Goal: Task Accomplishment & Management: Manage account settings

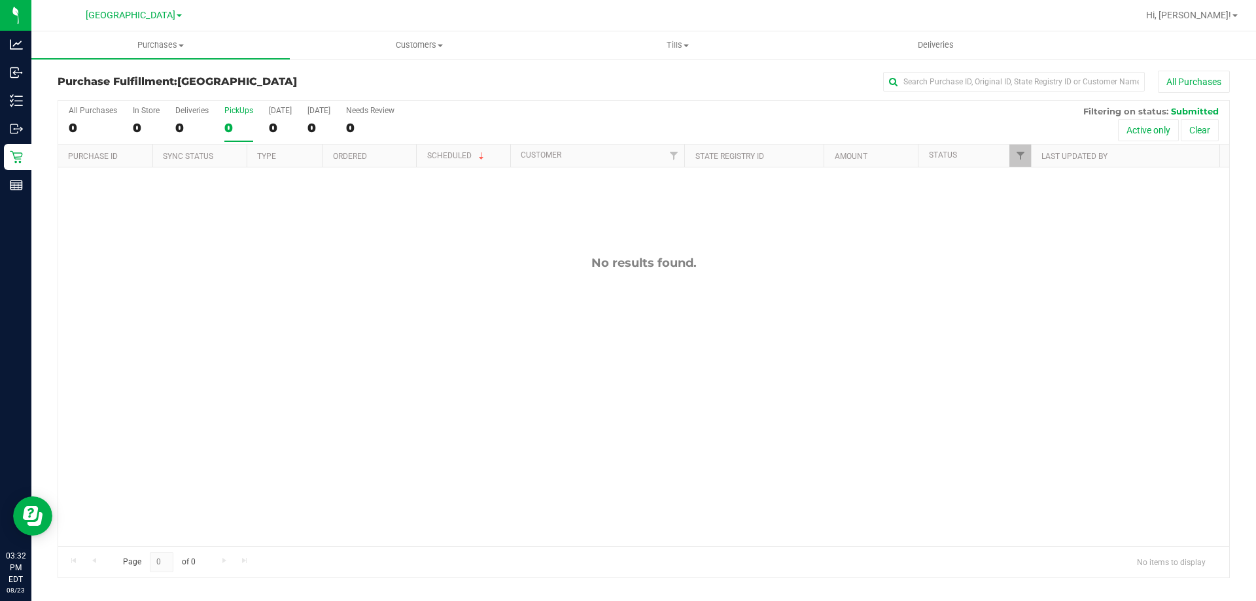
click at [243, 124] on div "0" at bounding box center [238, 127] width 29 height 15
click at [0, 0] on input "PickUps 0" at bounding box center [0, 0] width 0 height 0
click at [228, 119] on label "PickUps 0" at bounding box center [238, 124] width 29 height 36
click at [0, 0] on input "PickUps 0" at bounding box center [0, 0] width 0 height 0
click at [233, 110] on div "PickUps" at bounding box center [238, 110] width 29 height 9
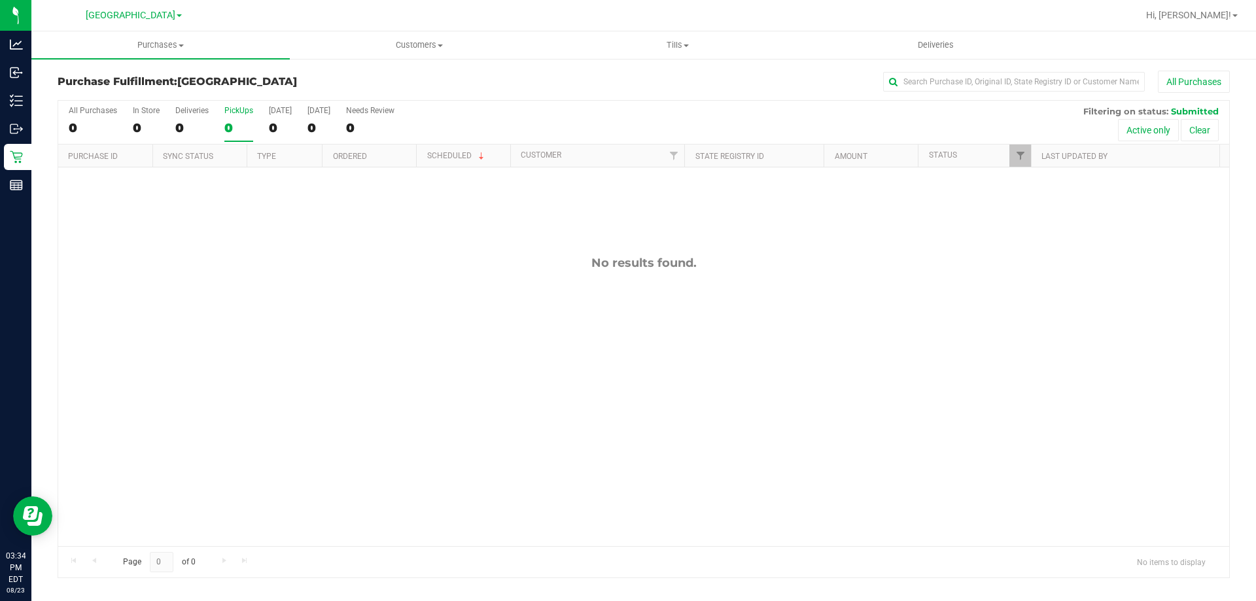
click at [0, 0] on input "PickUps 0" at bounding box center [0, 0] width 0 height 0
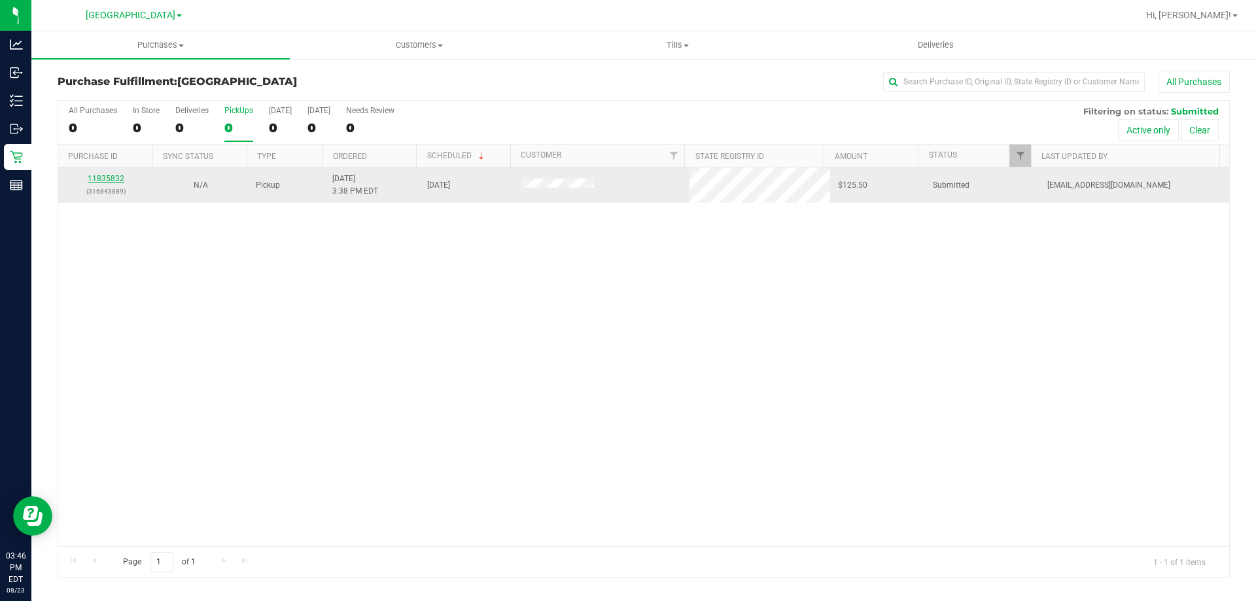
click at [98, 180] on link "11835832" at bounding box center [106, 178] width 37 height 9
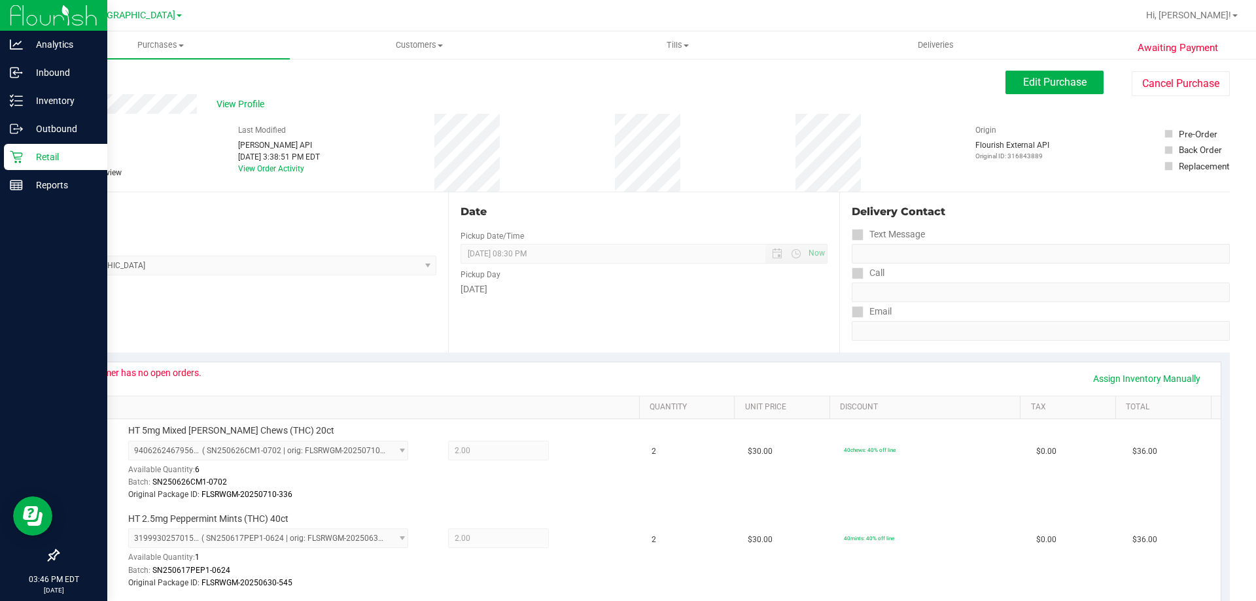
click at [28, 164] on p "Retail" at bounding box center [62, 157] width 78 height 16
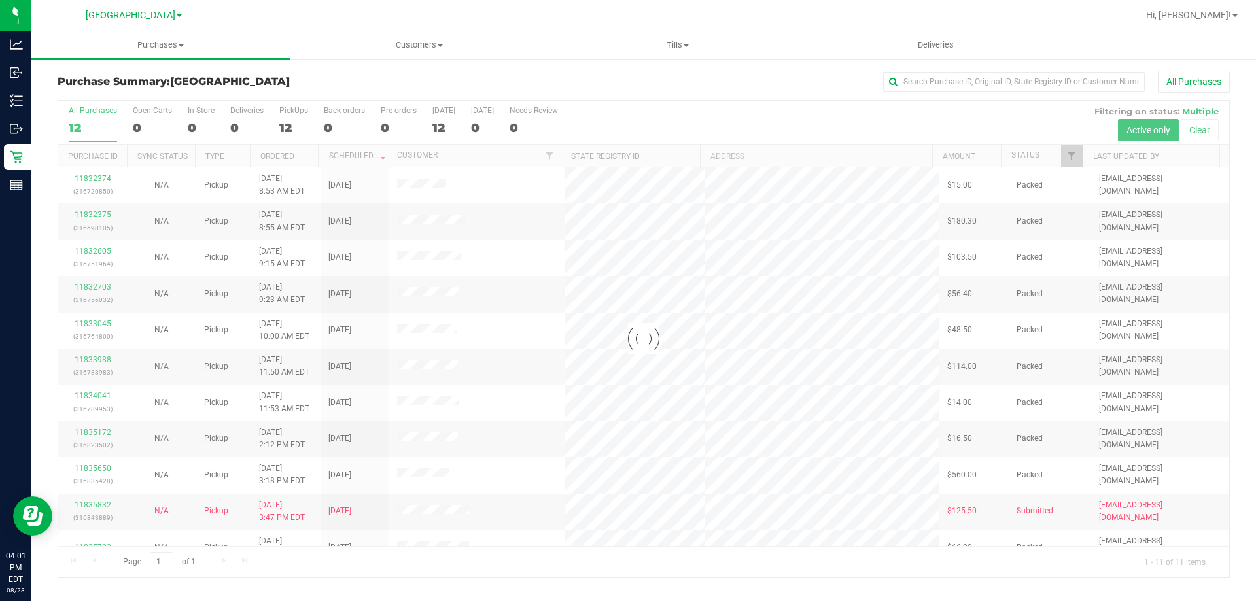
click at [1071, 158] on div at bounding box center [643, 339] width 1171 height 477
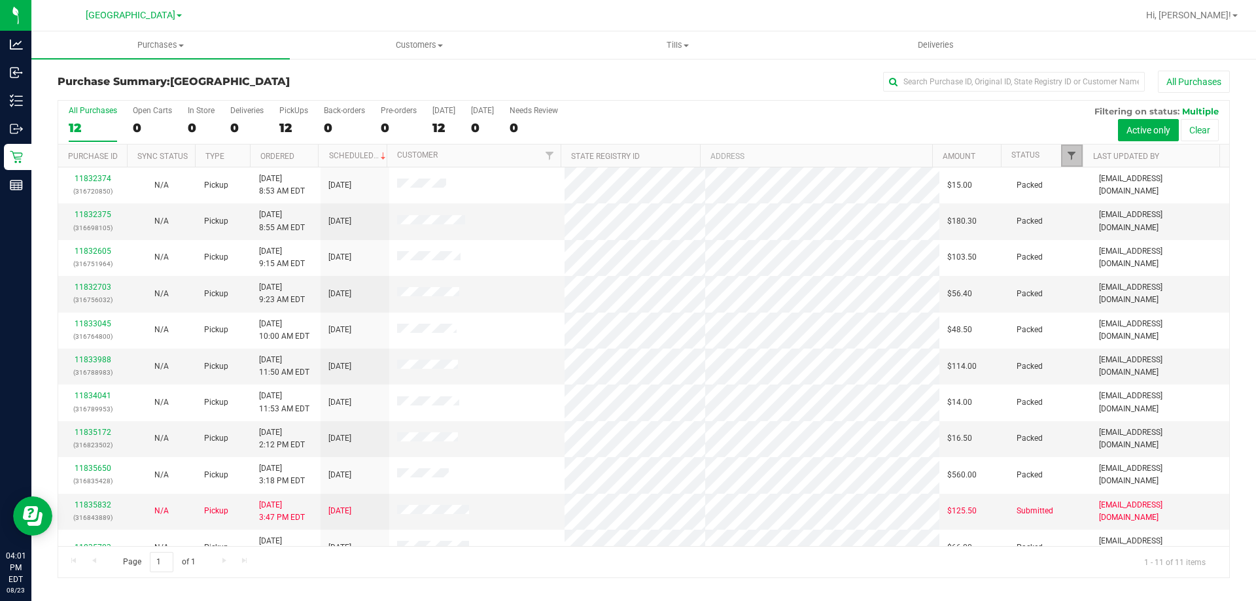
click at [1071, 158] on span "Filter" at bounding box center [1071, 155] width 10 height 10
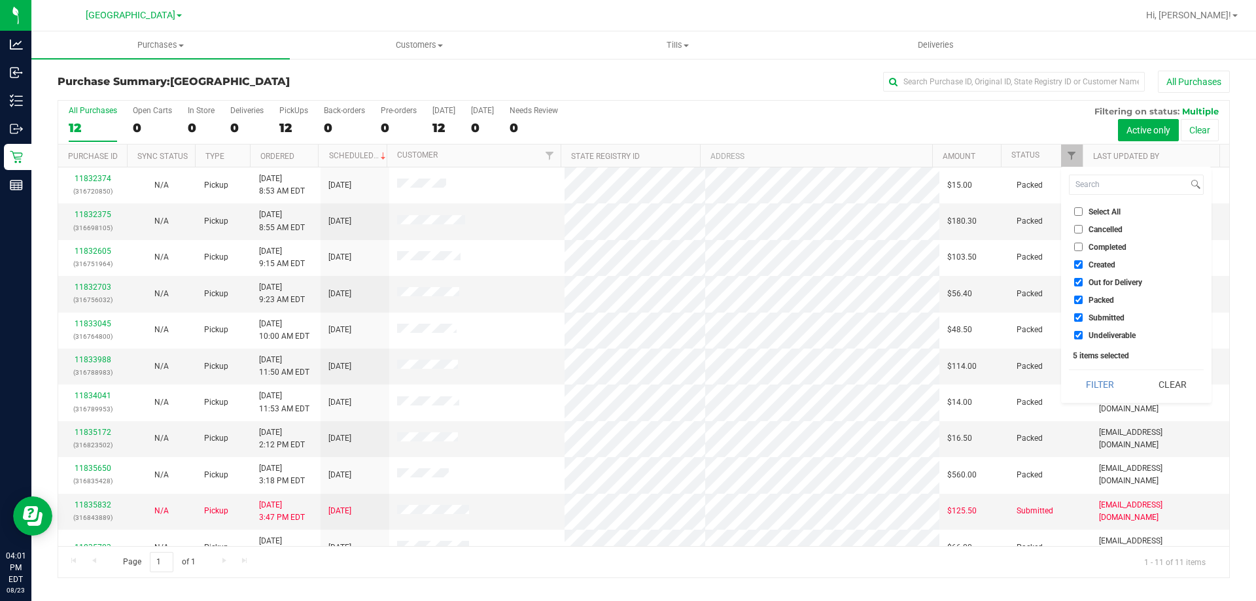
click at [1106, 298] on span "Packed" at bounding box center [1101, 300] width 26 height 8
click at [1082, 298] on input "Packed" at bounding box center [1078, 300] width 9 height 9
checkbox input "false"
click at [1107, 282] on span "Out for Delivery" at bounding box center [1115, 283] width 54 height 8
click at [1082, 282] on input "Out for Delivery" at bounding box center [1078, 282] width 9 height 9
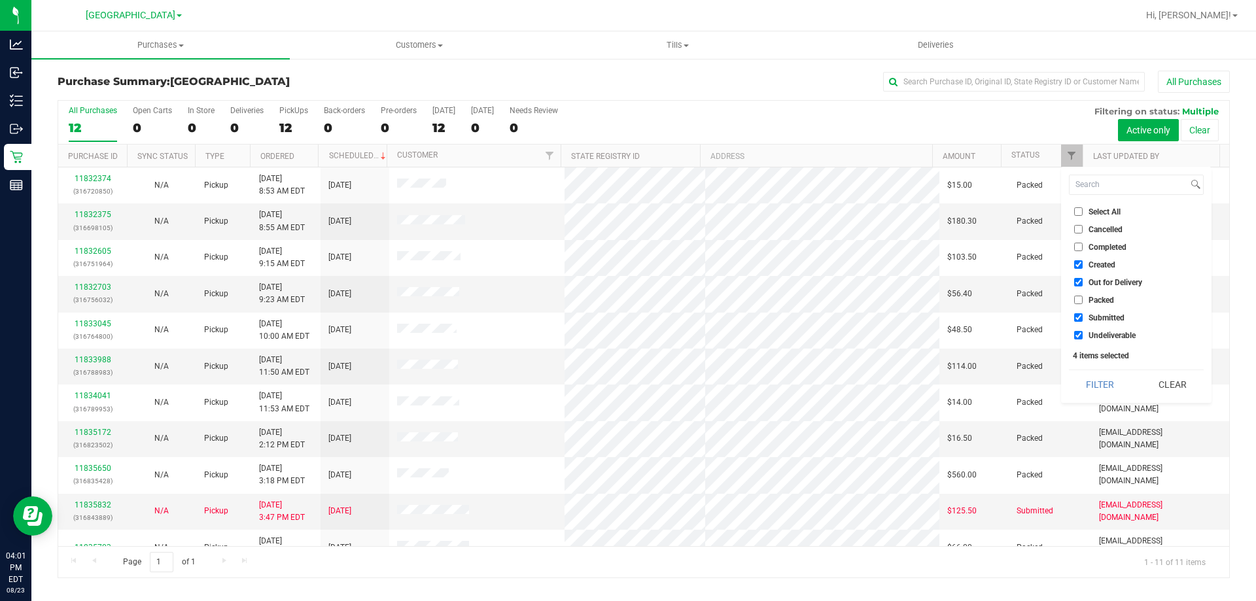
checkbox input "false"
click at [1107, 266] on span "Created" at bounding box center [1101, 265] width 27 height 8
click at [1082, 266] on input "Created" at bounding box center [1078, 264] width 9 height 9
checkbox input "false"
click at [1096, 381] on button "Filter" at bounding box center [1100, 384] width 63 height 29
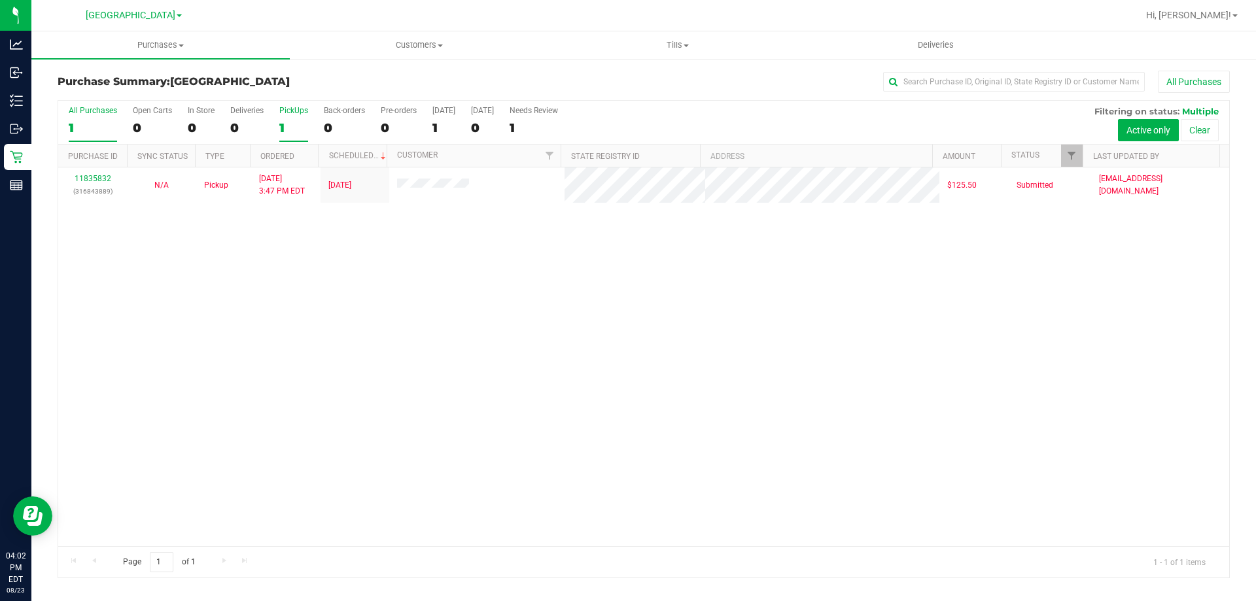
click at [300, 117] on label "PickUps 1" at bounding box center [293, 124] width 29 height 36
click at [0, 0] on input "PickUps 1" at bounding box center [0, 0] width 0 height 0
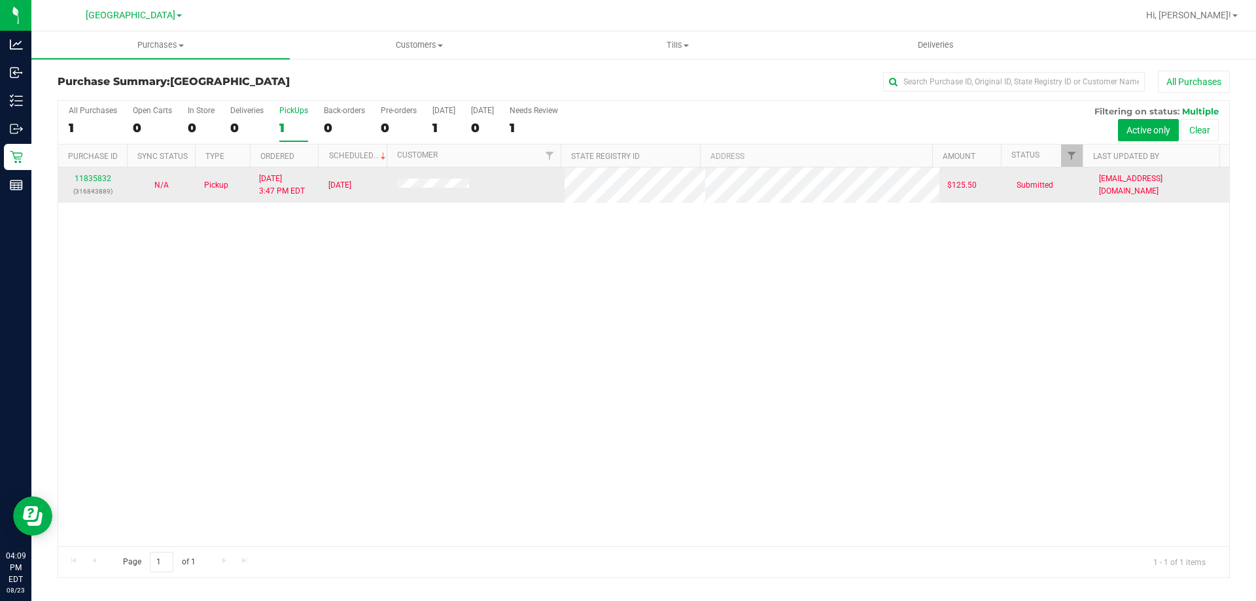
click at [86, 185] on p "(316843889)" at bounding box center [92, 191] width 53 height 12
click at [86, 182] on link "11835832" at bounding box center [93, 178] width 37 height 9
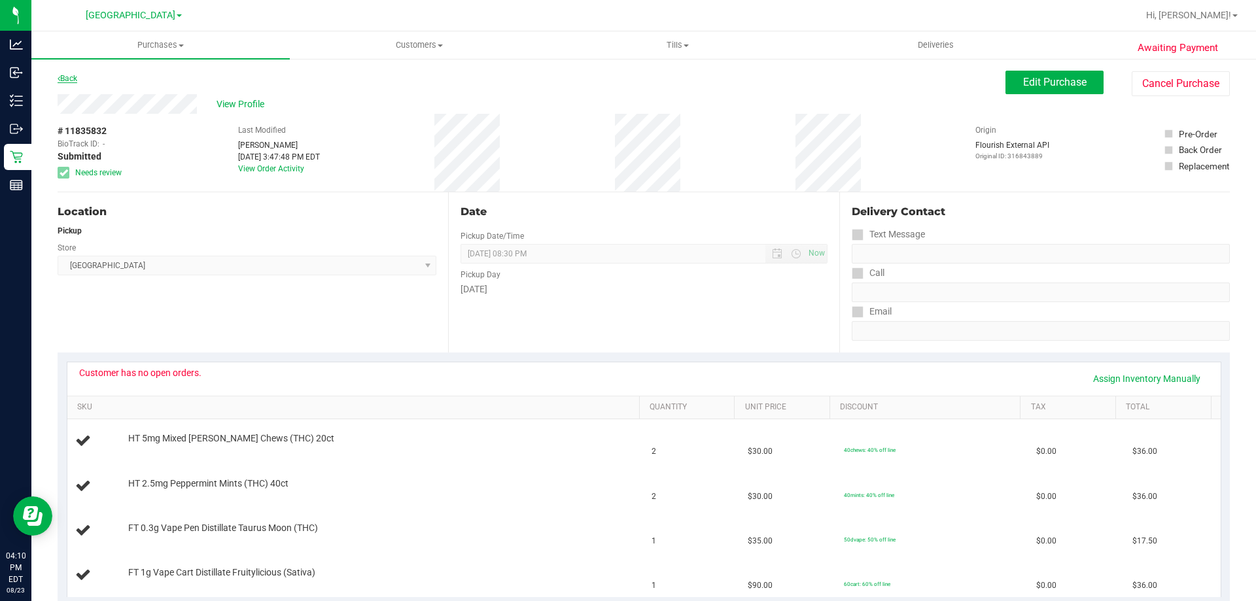
click at [73, 77] on link "Back" at bounding box center [68, 78] width 20 height 9
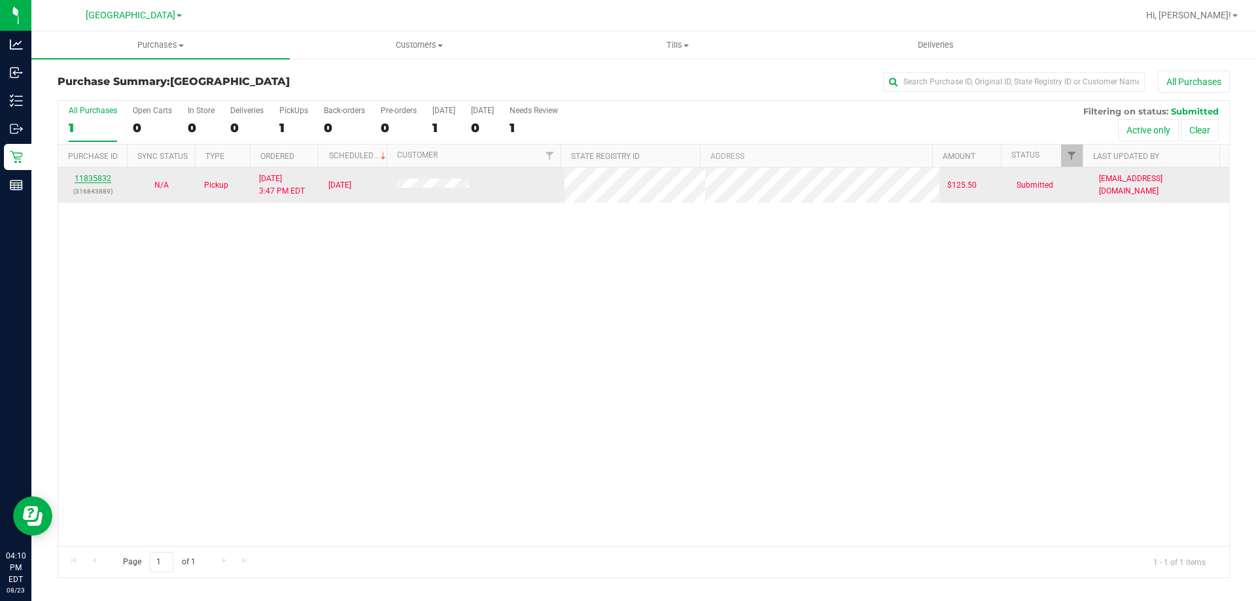
click at [99, 176] on link "11835832" at bounding box center [93, 178] width 37 height 9
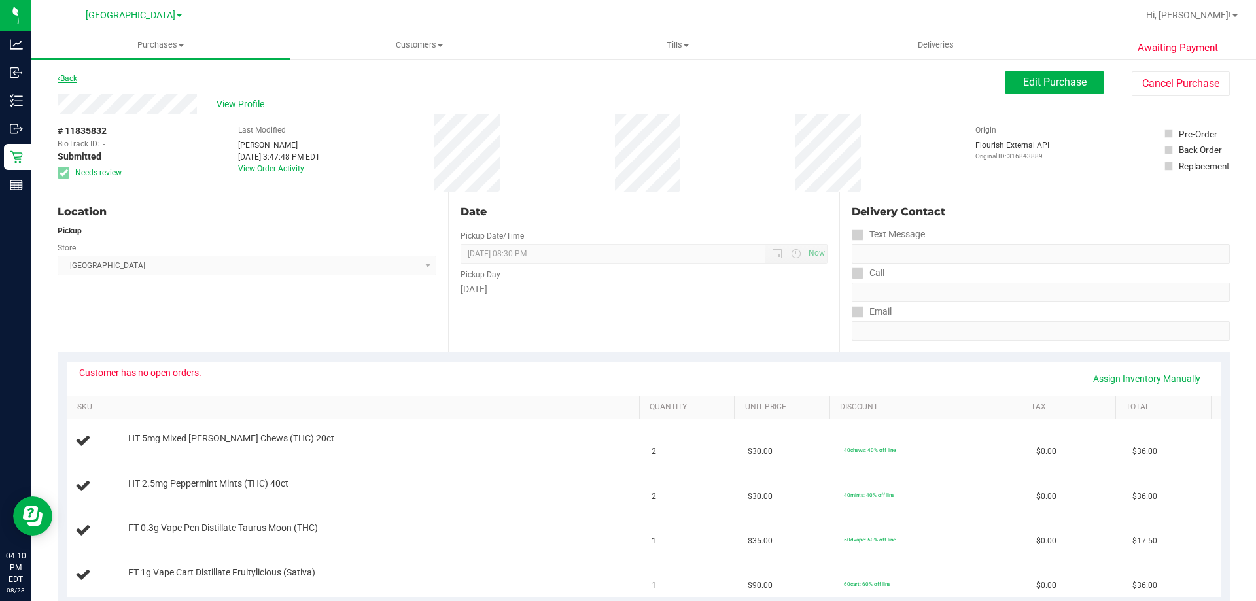
click at [61, 80] on link "Back" at bounding box center [68, 78] width 20 height 9
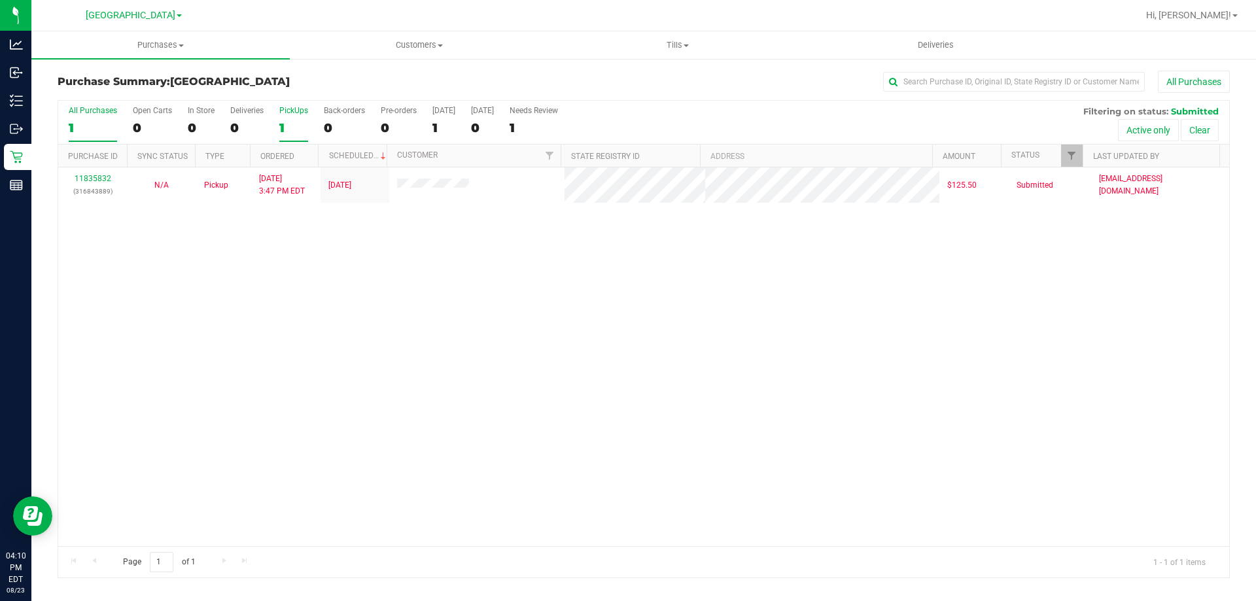
click at [288, 126] on div "1" at bounding box center [293, 127] width 29 height 15
click at [0, 0] on input "PickUps 1" at bounding box center [0, 0] width 0 height 0
click at [290, 124] on div "1" at bounding box center [293, 127] width 29 height 15
click at [0, 0] on input "PickUps 1" at bounding box center [0, 0] width 0 height 0
click at [296, 124] on div "1" at bounding box center [293, 127] width 29 height 15
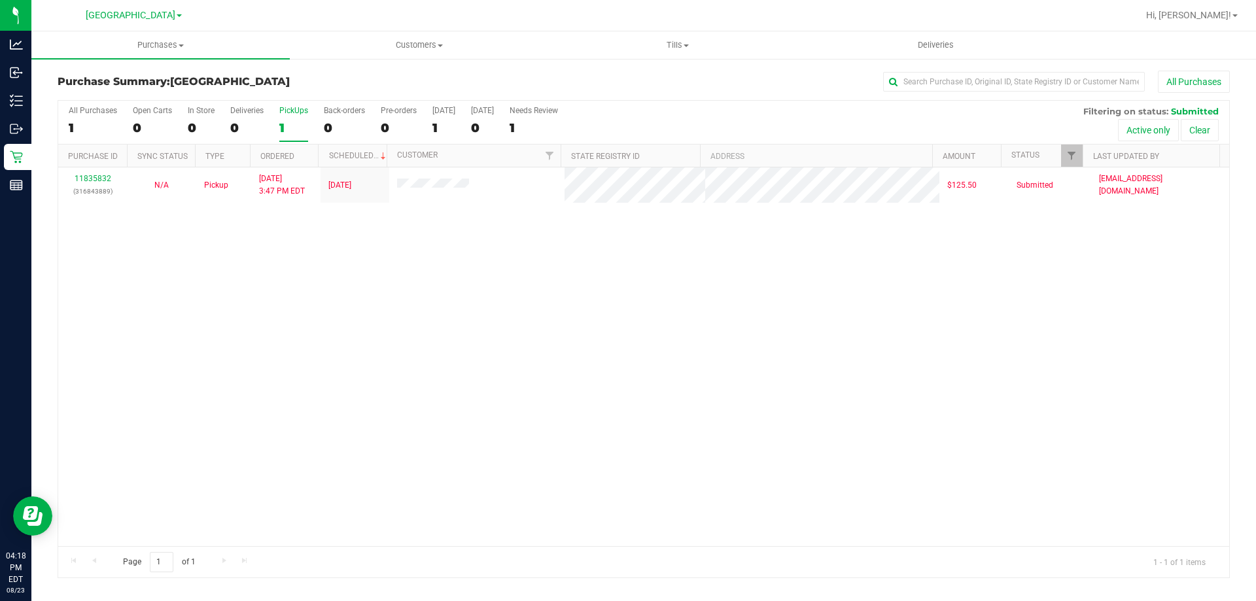
click at [0, 0] on input "PickUps 1" at bounding box center [0, 0] width 0 height 0
click at [272, 127] on div "All Purchases 1 Open Carts 0 In Store 0 Deliveries 0 PickUps 1 Back-orders 0 Pr…" at bounding box center [643, 123] width 1171 height 44
click at [290, 127] on div "1" at bounding box center [293, 127] width 29 height 15
click at [0, 0] on input "PickUps 1" at bounding box center [0, 0] width 0 height 0
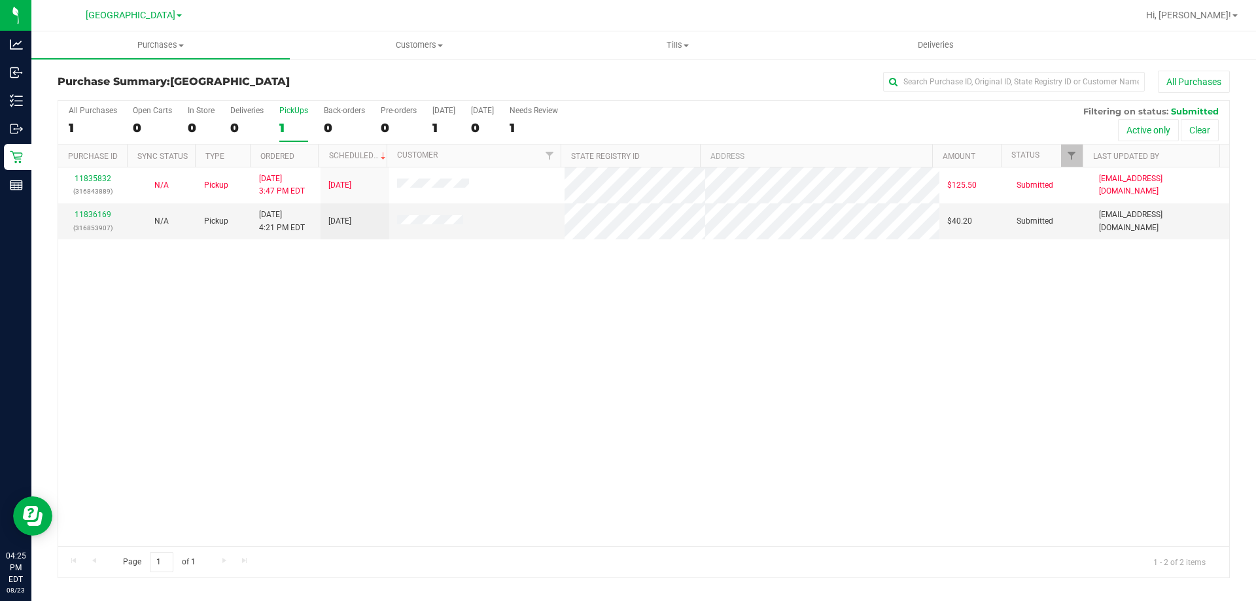
click at [302, 131] on div "1" at bounding box center [293, 127] width 29 height 15
click at [0, 0] on input "PickUps 1" at bounding box center [0, 0] width 0 height 0
click at [282, 112] on div "PickUps" at bounding box center [293, 110] width 29 height 9
click at [0, 0] on input "PickUps 2" at bounding box center [0, 0] width 0 height 0
click at [98, 219] on link "11836169" at bounding box center [93, 214] width 37 height 9
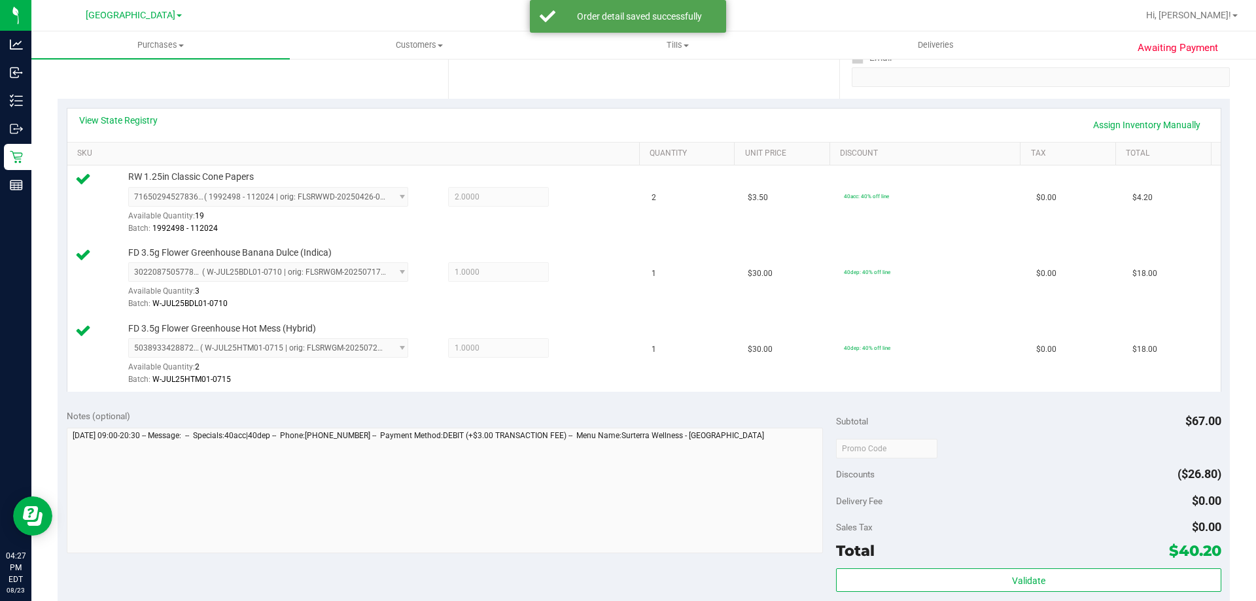
scroll to position [427, 0]
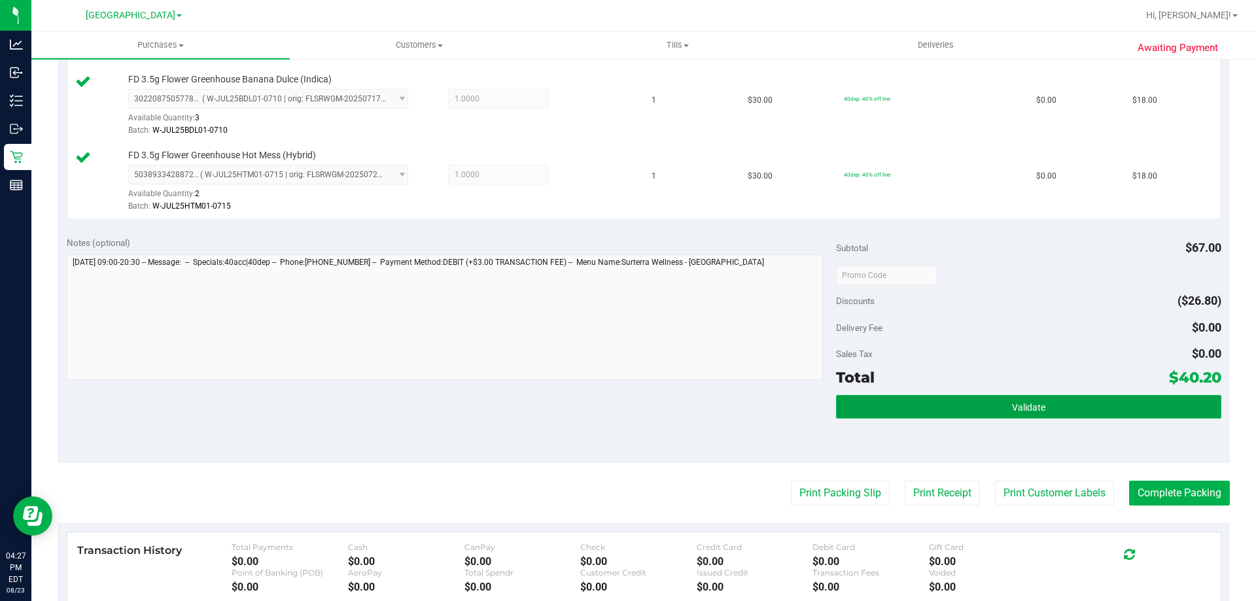
click at [1012, 409] on span "Validate" at bounding box center [1028, 407] width 33 height 10
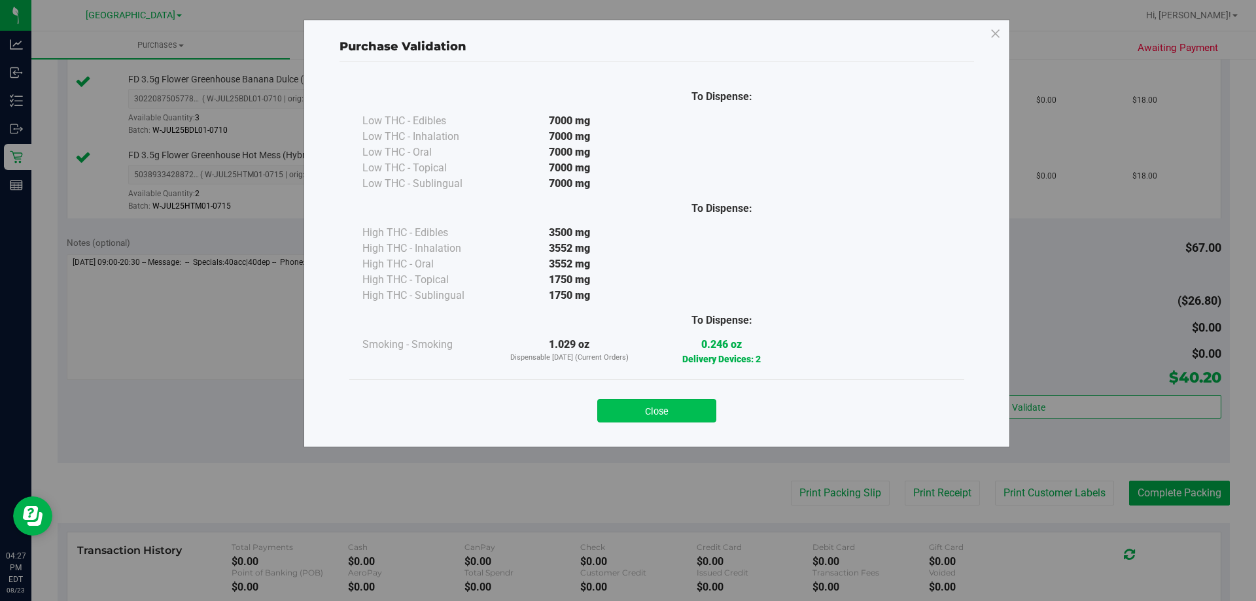
click at [704, 403] on button "Close" at bounding box center [656, 411] width 119 height 24
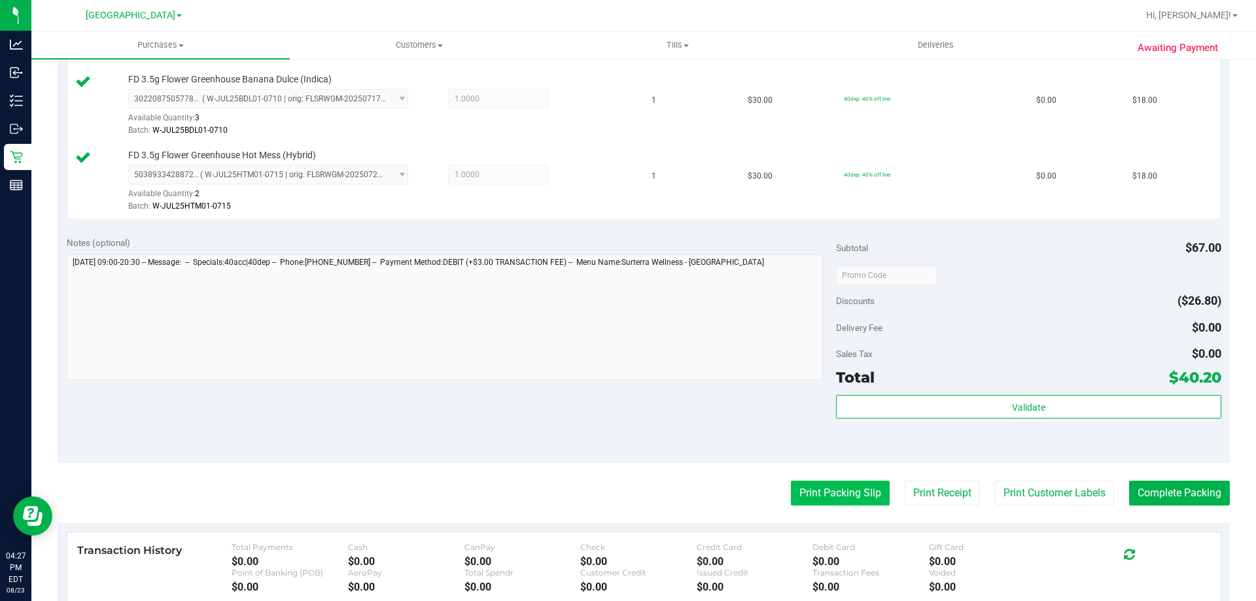
click at [810, 483] on button "Print Packing Slip" at bounding box center [840, 493] width 99 height 25
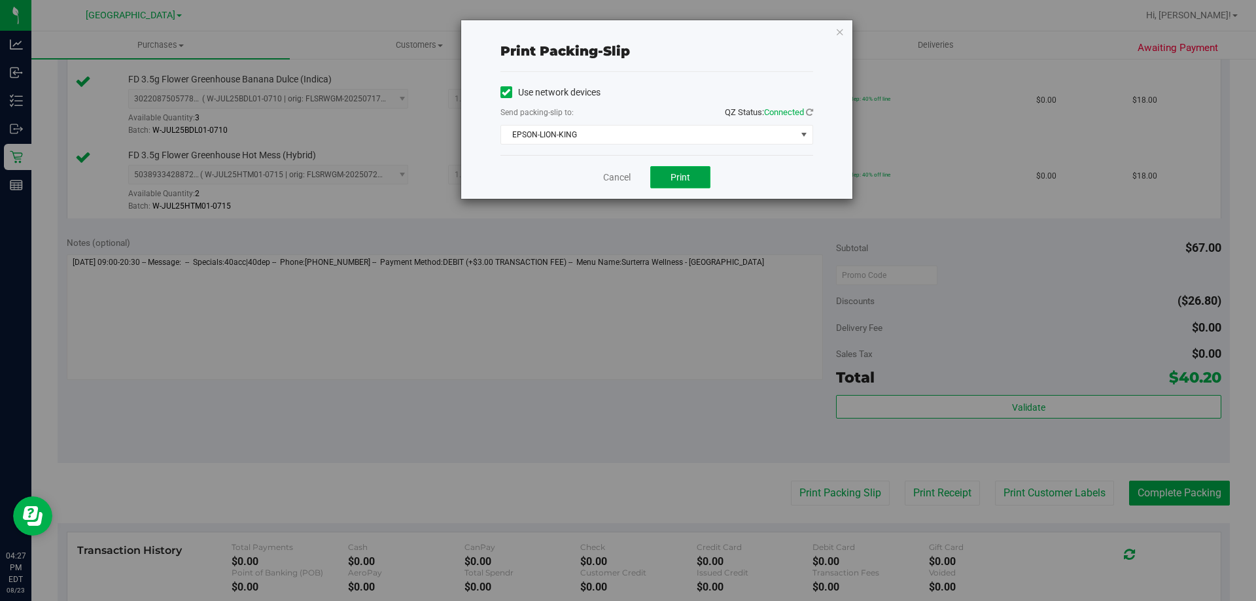
click at [688, 185] on button "Print" at bounding box center [680, 177] width 60 height 22
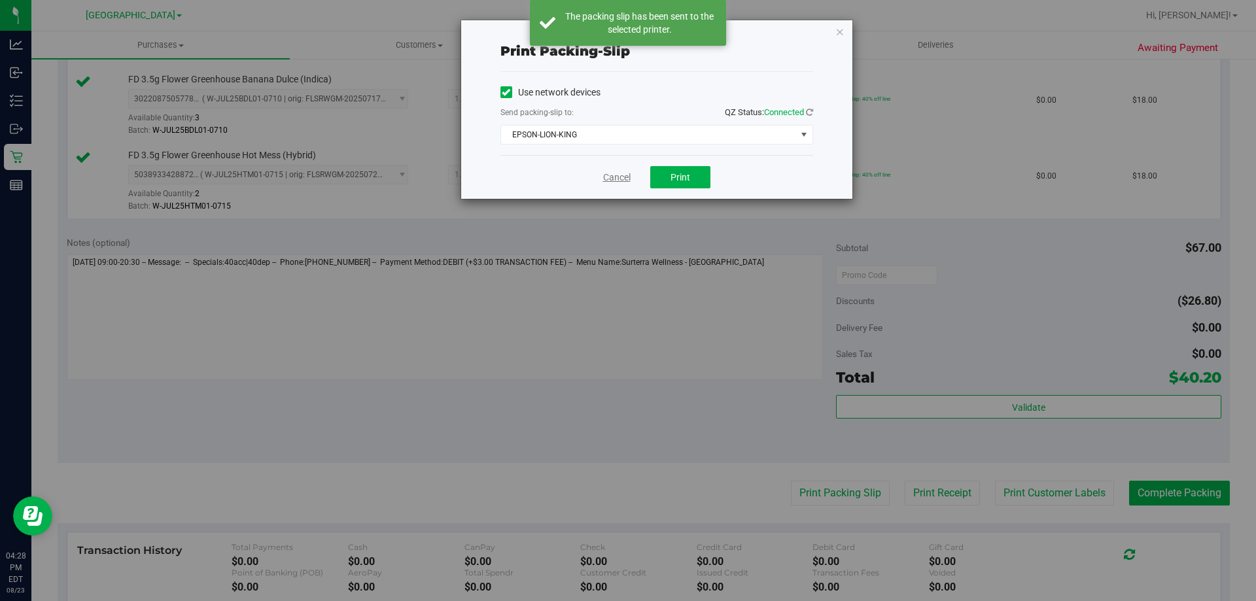
click at [609, 177] on link "Cancel" at bounding box center [616, 178] width 27 height 14
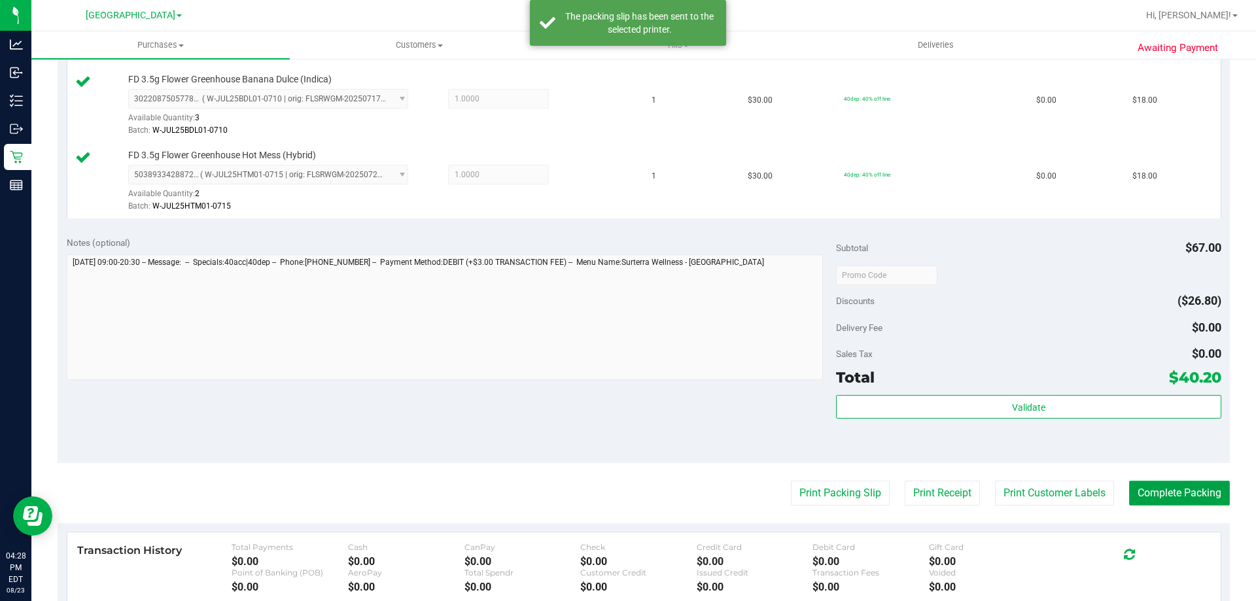
click at [1192, 500] on button "Complete Packing" at bounding box center [1179, 493] width 101 height 25
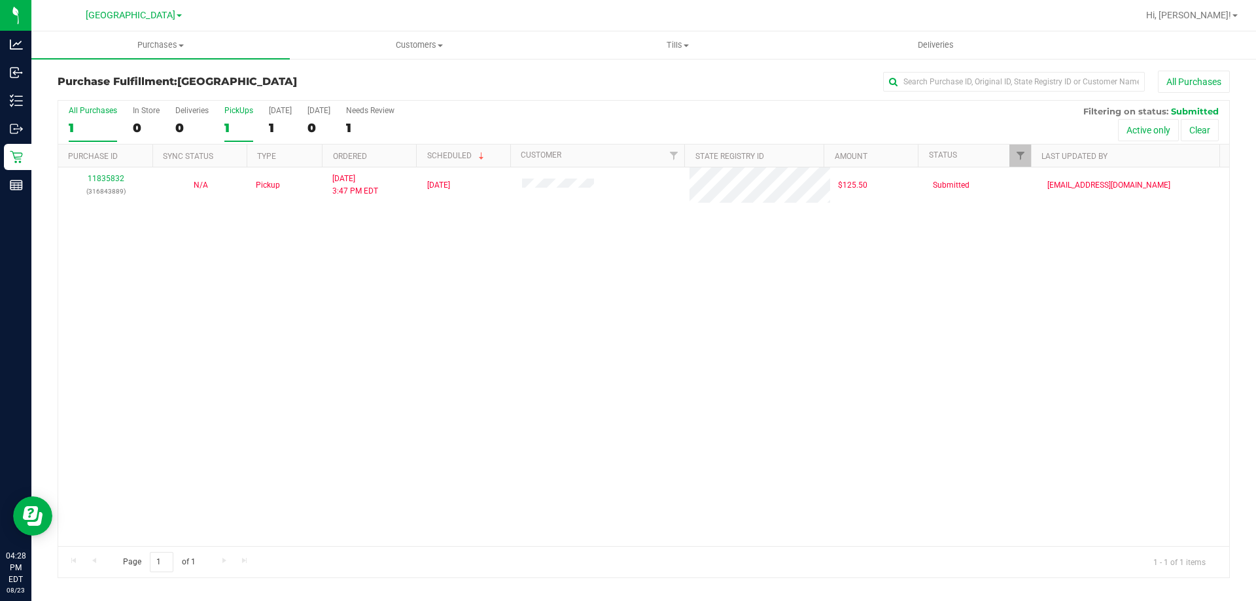
click at [242, 122] on div "1" at bounding box center [238, 127] width 29 height 15
click at [0, 0] on input "PickUps 1" at bounding box center [0, 0] width 0 height 0
click at [238, 132] on div "1" at bounding box center [238, 127] width 29 height 15
click at [0, 0] on input "PickUps 1" at bounding box center [0, 0] width 0 height 0
click at [252, 143] on div "All Purchases 1 In Store 0 Deliveries 0 PickUps 1 Today 1 Tomorrow 0 Needs Revi…" at bounding box center [643, 123] width 1171 height 44
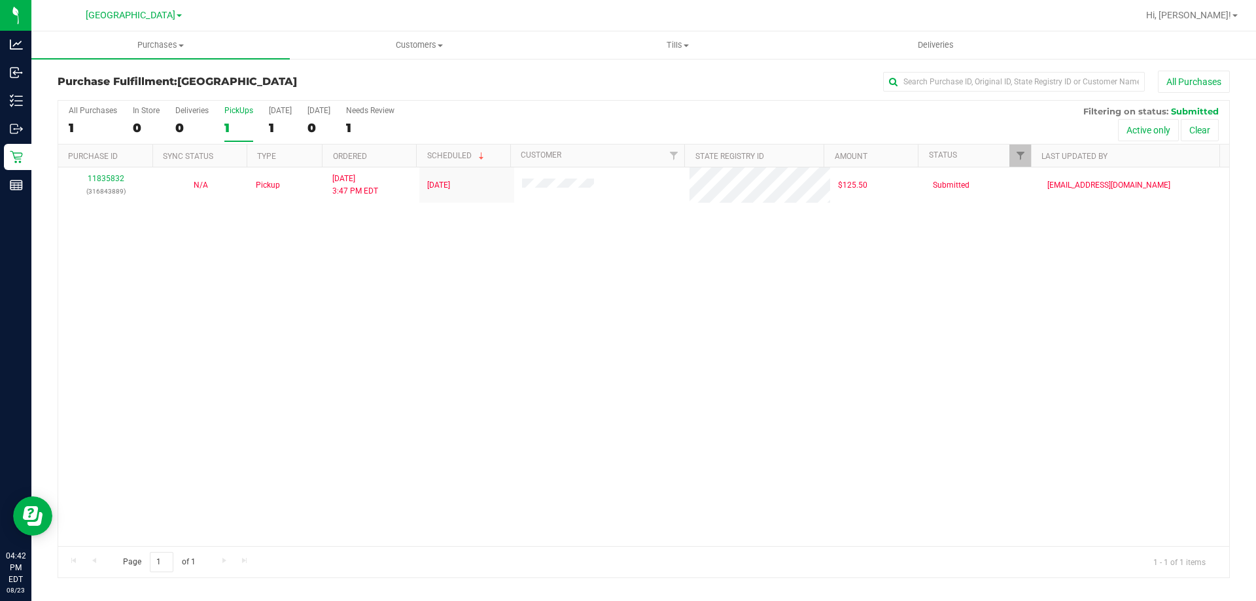
click at [238, 129] on div "1" at bounding box center [238, 127] width 29 height 15
click at [0, 0] on input "PickUps 1" at bounding box center [0, 0] width 0 height 0
click at [229, 114] on div "PickUps" at bounding box center [238, 110] width 29 height 9
click at [0, 0] on input "PickUps 1" at bounding box center [0, 0] width 0 height 0
click at [237, 127] on div "1" at bounding box center [238, 127] width 29 height 15
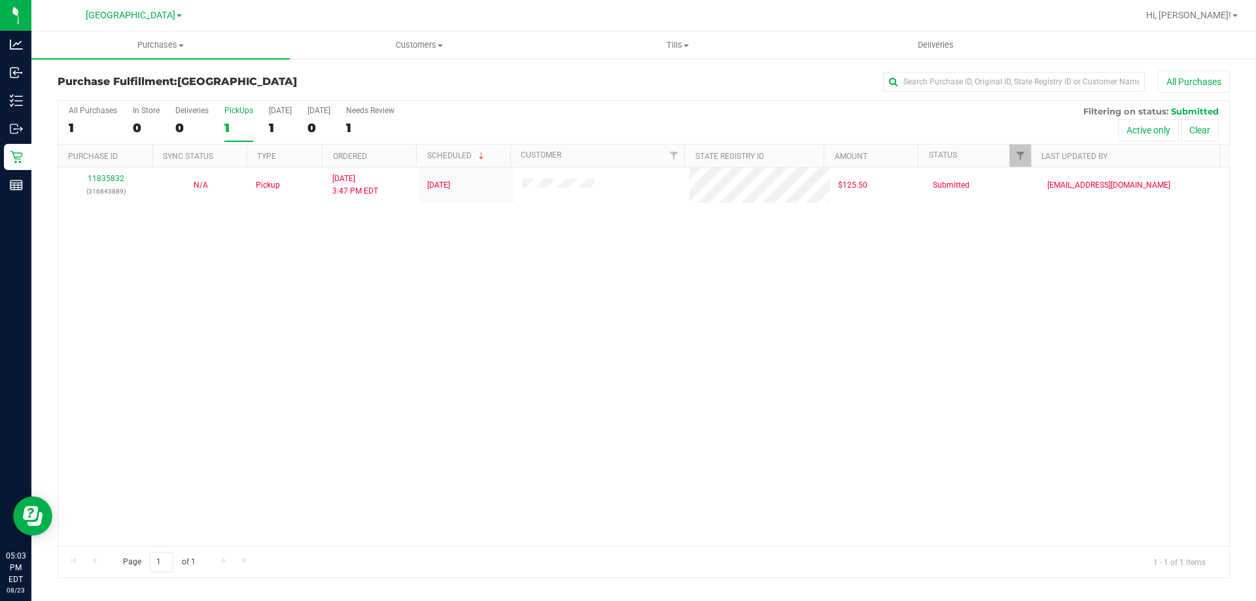
click at [0, 0] on input "PickUps 1" at bounding box center [0, 0] width 0 height 0
click at [235, 134] on div "1" at bounding box center [238, 127] width 29 height 15
click at [0, 0] on input "PickUps 1" at bounding box center [0, 0] width 0 height 0
drag, startPoint x: 231, startPoint y: 130, endPoint x: 165, endPoint y: 39, distance: 112.5
click at [231, 129] on div "1" at bounding box center [238, 127] width 29 height 15
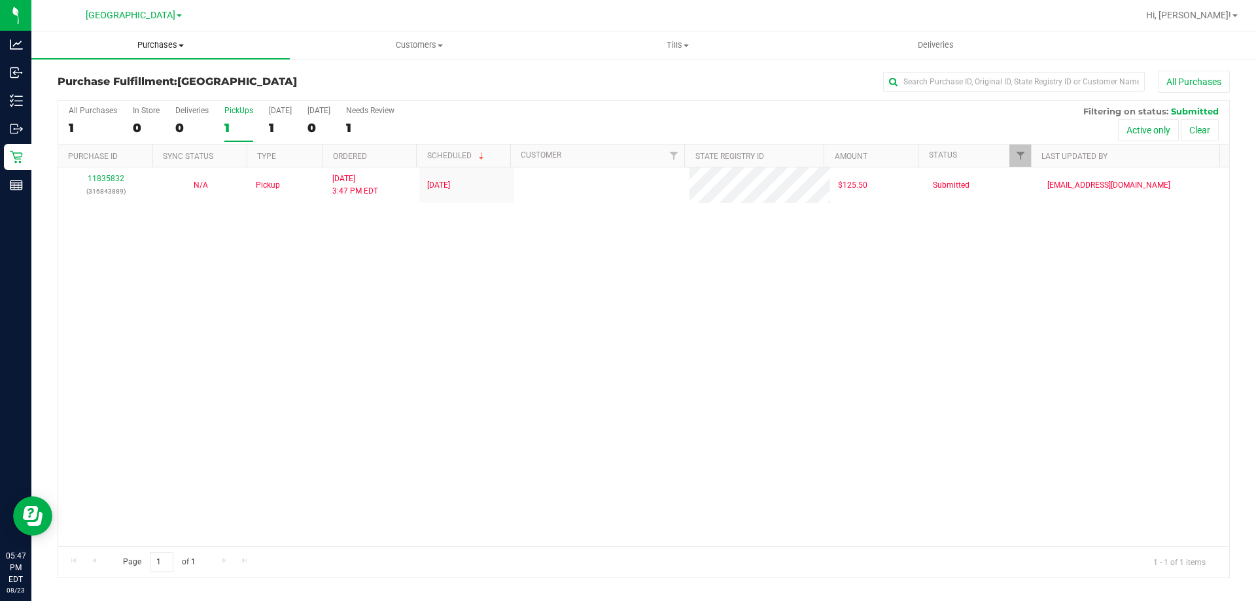
click at [0, 0] on input "PickUps 1" at bounding box center [0, 0] width 0 height 0
click at [226, 125] on div "1" at bounding box center [238, 127] width 29 height 15
click at [0, 0] on input "PickUps 1" at bounding box center [0, 0] width 0 height 0
click at [236, 109] on div "PickUps" at bounding box center [238, 110] width 29 height 9
click at [0, 0] on input "PickUps 1" at bounding box center [0, 0] width 0 height 0
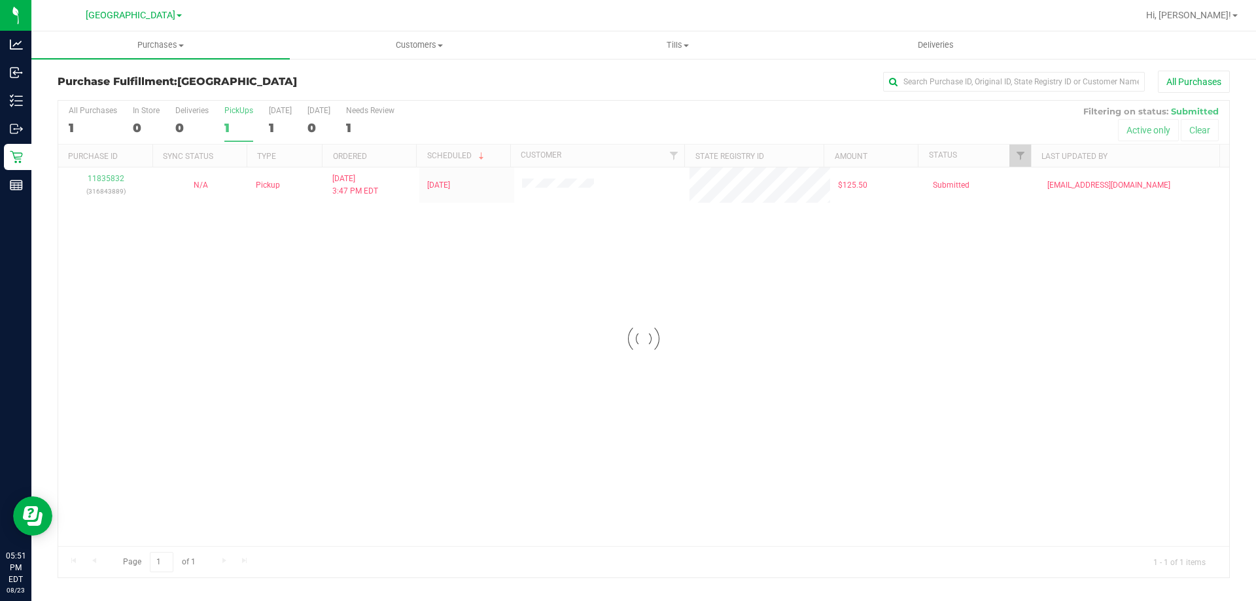
click at [229, 122] on div at bounding box center [643, 339] width 1171 height 477
click at [229, 122] on div "1" at bounding box center [238, 127] width 29 height 15
click at [0, 0] on input "PickUps 1" at bounding box center [0, 0] width 0 height 0
click at [252, 127] on div "1" at bounding box center [238, 127] width 29 height 15
click at [0, 0] on input "PickUps 1" at bounding box center [0, 0] width 0 height 0
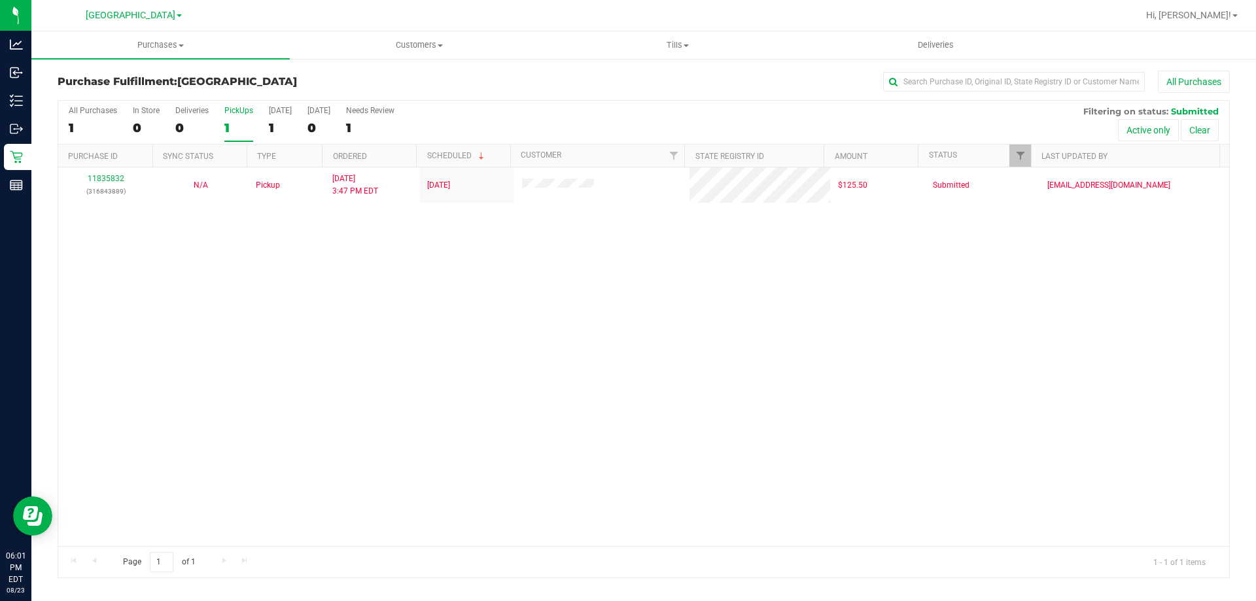
click at [252, 116] on label "PickUps 1" at bounding box center [238, 124] width 29 height 36
click at [0, 0] on input "PickUps 1" at bounding box center [0, 0] width 0 height 0
click at [254, 128] on div "All Purchases 1 In Store 0 Deliveries 0 PickUps 1 Today 1 Tomorrow 0 Needs Revi…" at bounding box center [643, 123] width 1171 height 44
click at [245, 128] on div "1" at bounding box center [238, 127] width 29 height 15
click at [0, 0] on input "PickUps 1" at bounding box center [0, 0] width 0 height 0
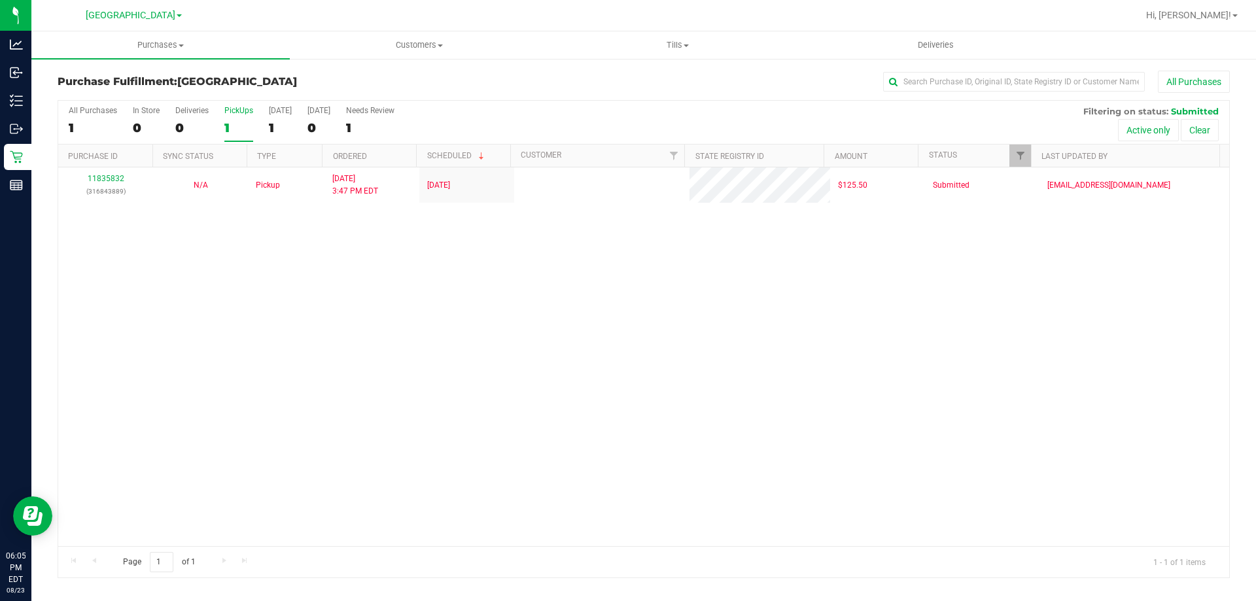
click at [237, 133] on div "1" at bounding box center [238, 127] width 29 height 15
click at [0, 0] on input "PickUps 1" at bounding box center [0, 0] width 0 height 0
click at [229, 123] on div "1" at bounding box center [238, 127] width 29 height 15
click at [0, 0] on input "PickUps 1" at bounding box center [0, 0] width 0 height 0
click at [228, 133] on div "1" at bounding box center [238, 127] width 29 height 15
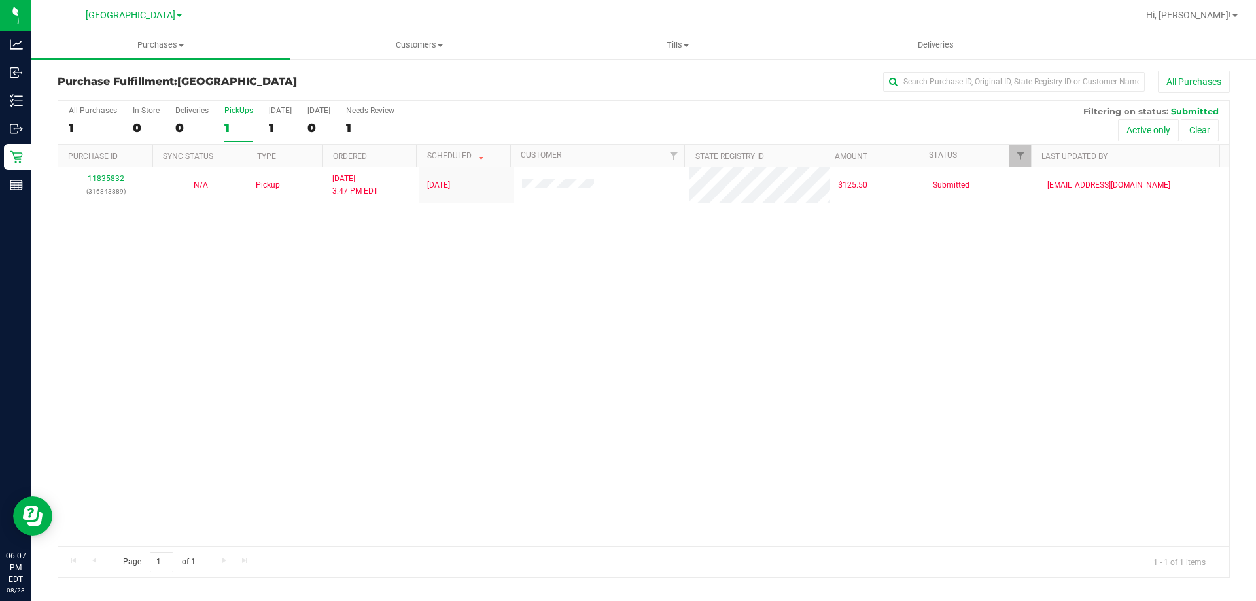
click at [0, 0] on input "PickUps 1" at bounding box center [0, 0] width 0 height 0
click at [239, 133] on div "1" at bounding box center [238, 127] width 29 height 15
click at [0, 0] on input "PickUps 1" at bounding box center [0, 0] width 0 height 0
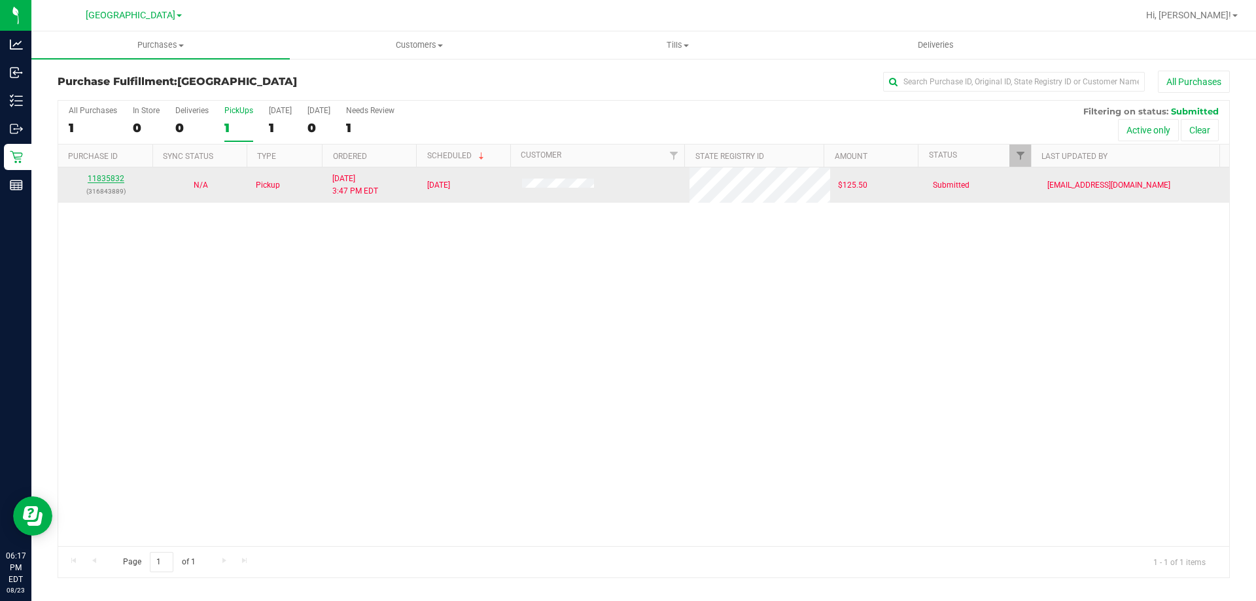
click at [94, 176] on link "11835832" at bounding box center [106, 178] width 37 height 9
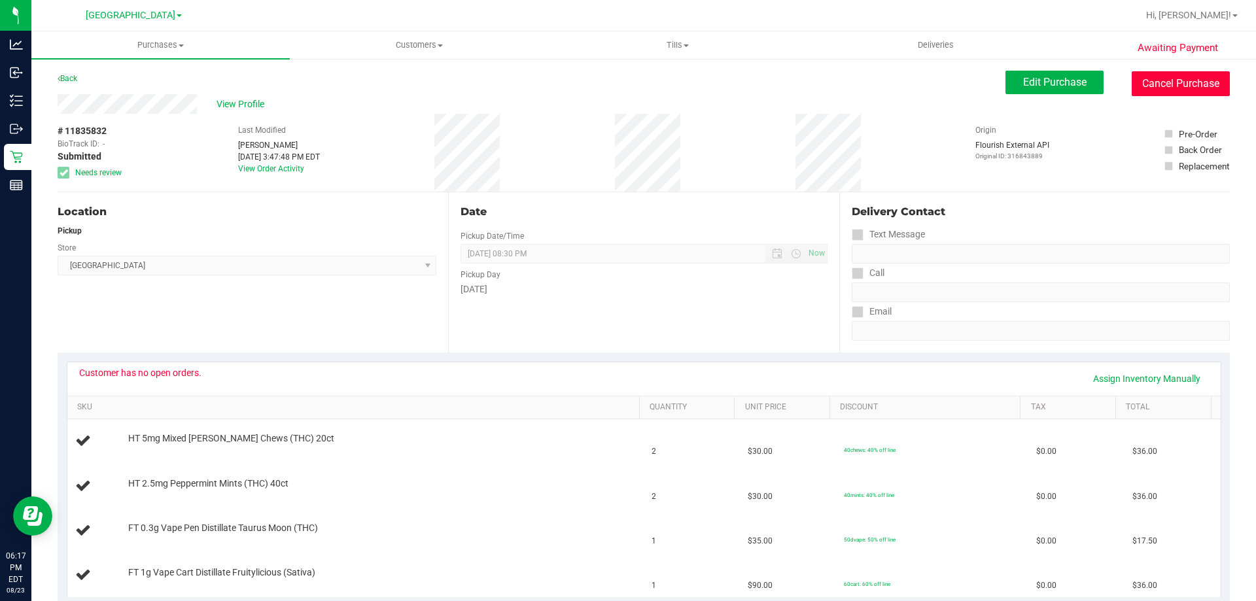
click at [1182, 95] on button "Cancel Purchase" at bounding box center [1180, 83] width 98 height 25
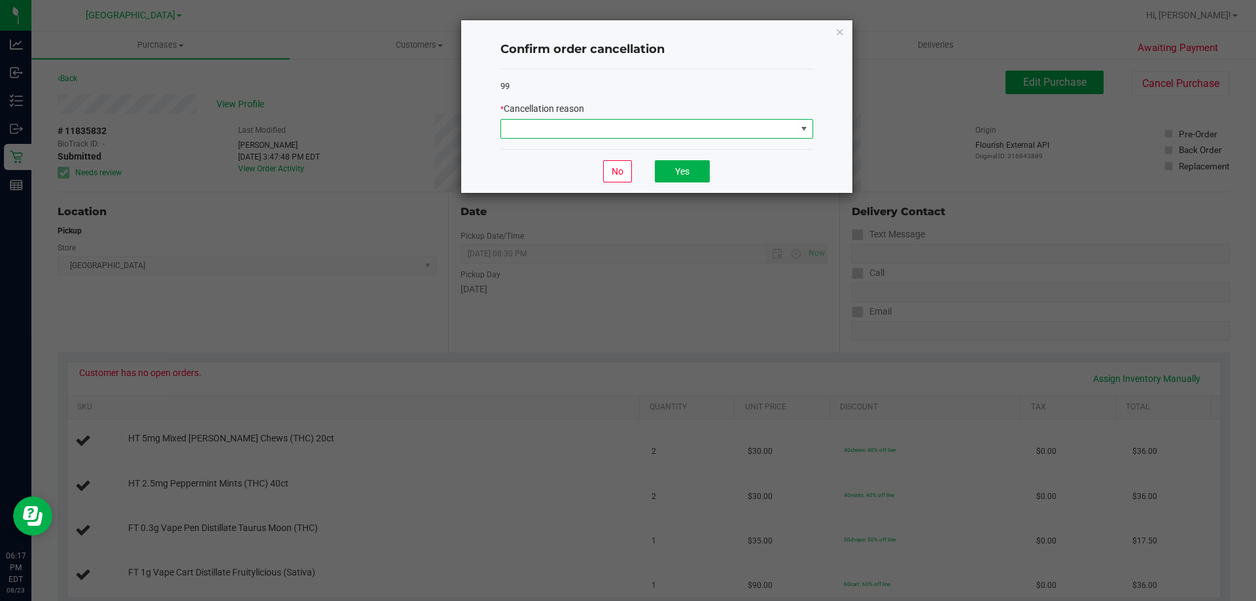
click at [633, 132] on span at bounding box center [648, 129] width 295 height 18
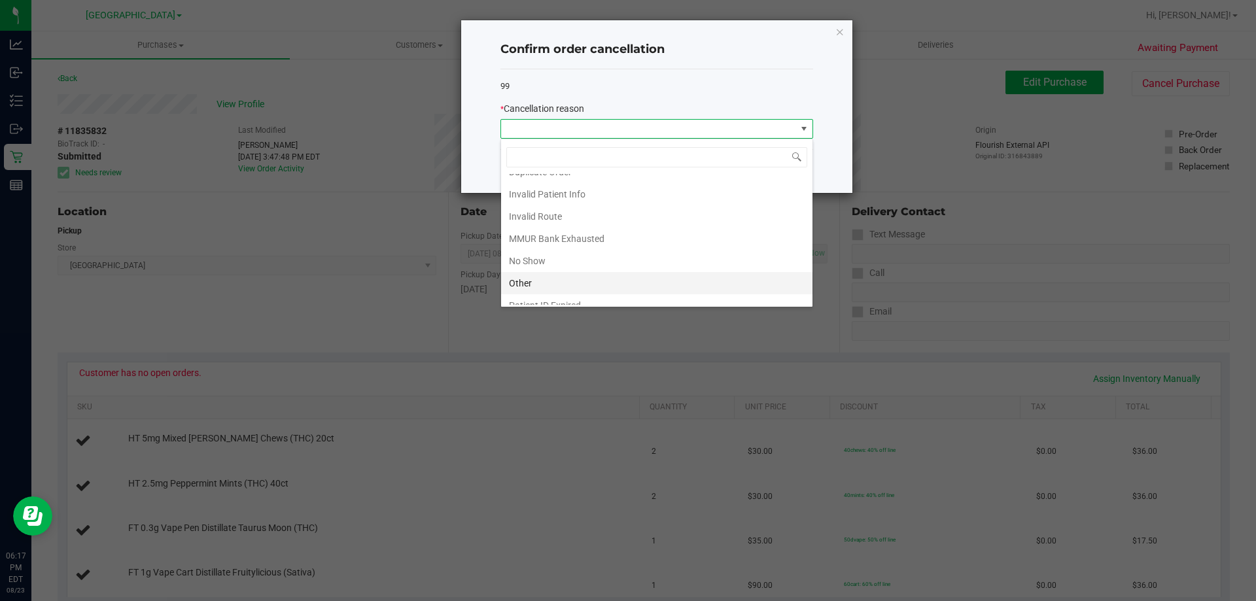
scroll to position [69, 0]
click at [649, 205] on li "MMUR Bank Exhausted" at bounding box center [656, 205] width 311 height 22
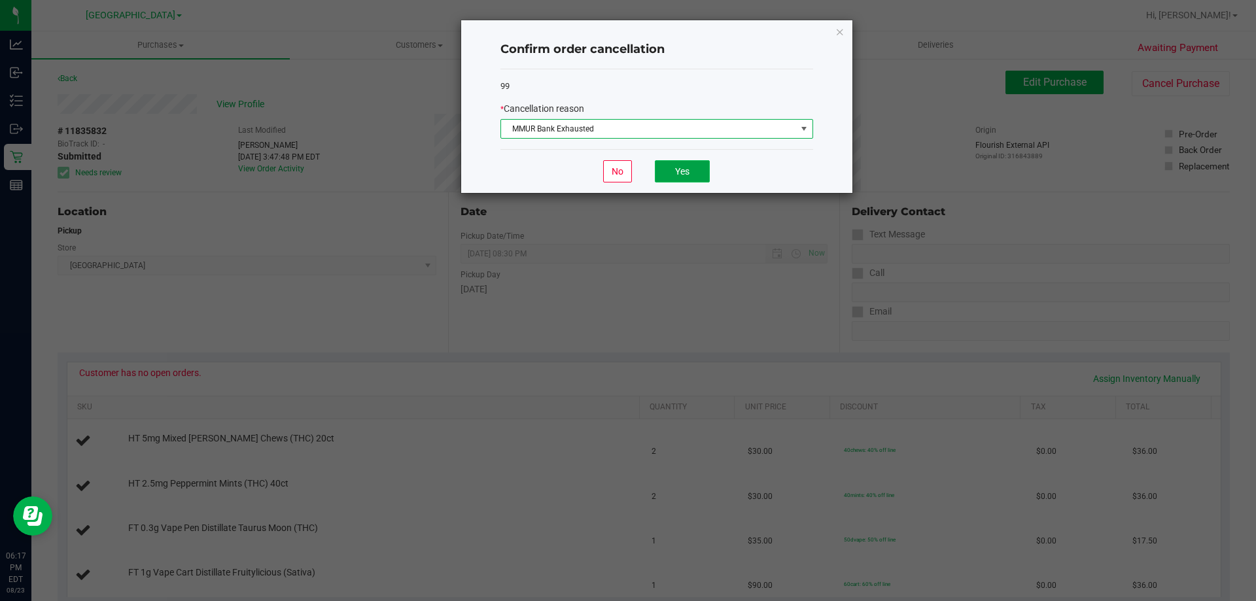
click at [692, 165] on button "Yes" at bounding box center [682, 171] width 55 height 22
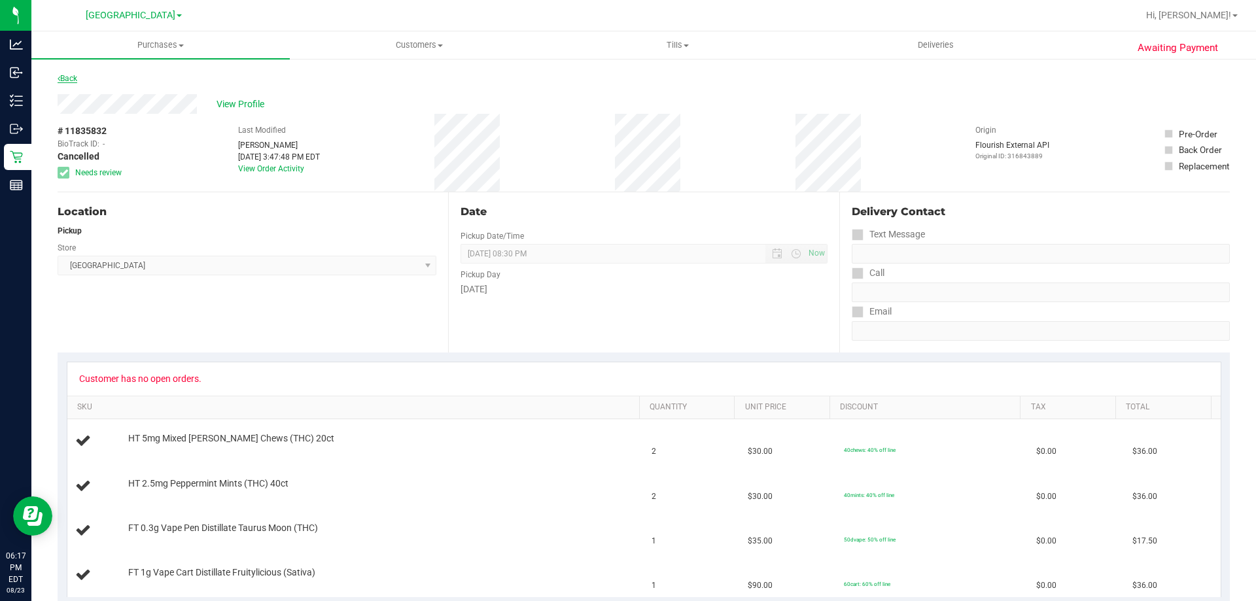
click at [72, 78] on link "Back" at bounding box center [68, 78] width 20 height 9
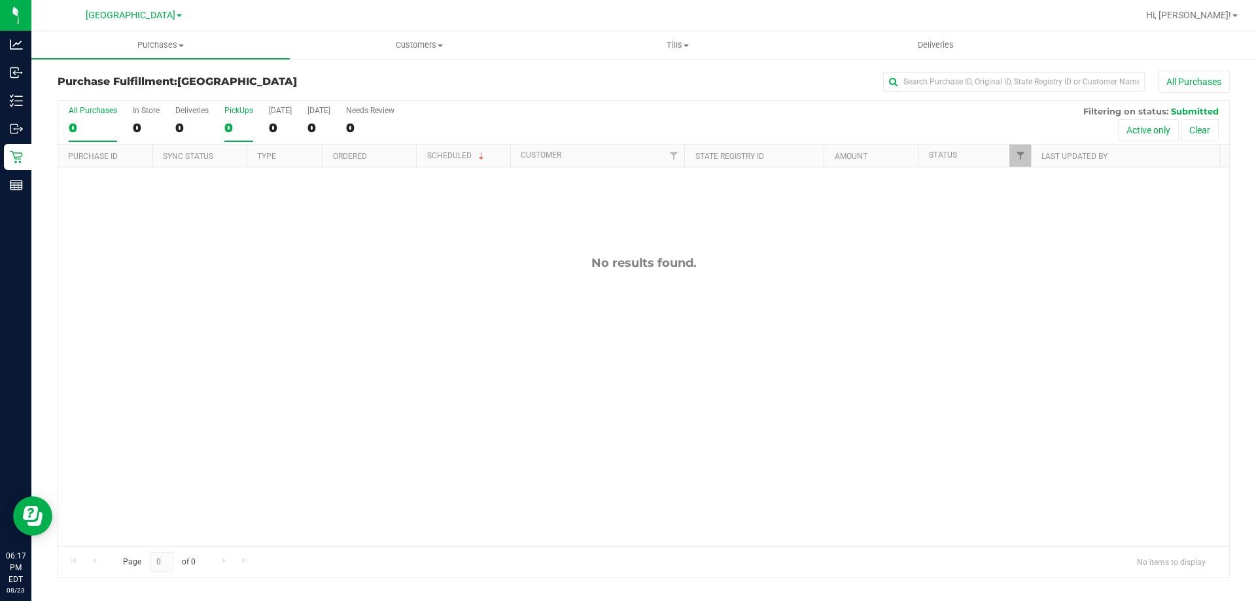
click at [240, 119] on label "PickUps 0" at bounding box center [238, 124] width 29 height 36
click at [0, 0] on input "PickUps 0" at bounding box center [0, 0] width 0 height 0
click at [247, 129] on div "0" at bounding box center [238, 127] width 29 height 15
click at [0, 0] on input "PickUps 0" at bounding box center [0, 0] width 0 height 0
click at [232, 112] on div "PickUps" at bounding box center [238, 110] width 29 height 9
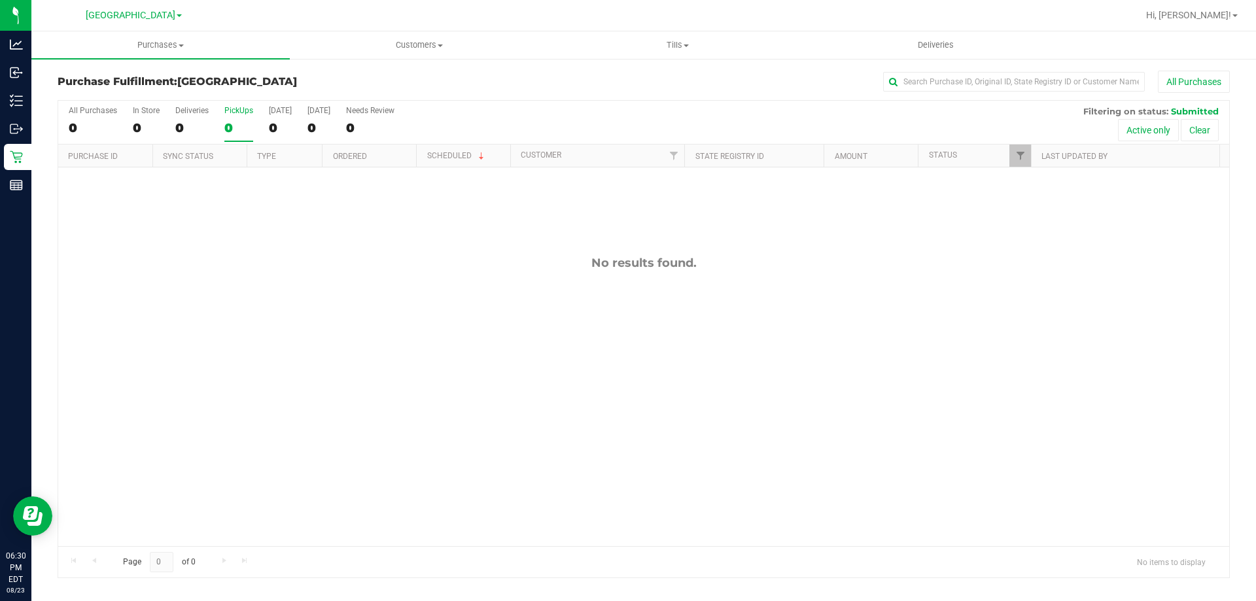
click at [0, 0] on input "PickUps 0" at bounding box center [0, 0] width 0 height 0
drag, startPoint x: 233, startPoint y: 124, endPoint x: 165, endPoint y: 17, distance: 127.3
click at [234, 122] on div "0" at bounding box center [238, 127] width 29 height 15
click at [0, 0] on input "PickUps 0" at bounding box center [0, 0] width 0 height 0
drag, startPoint x: 237, startPoint y: 124, endPoint x: 197, endPoint y: 6, distance: 124.3
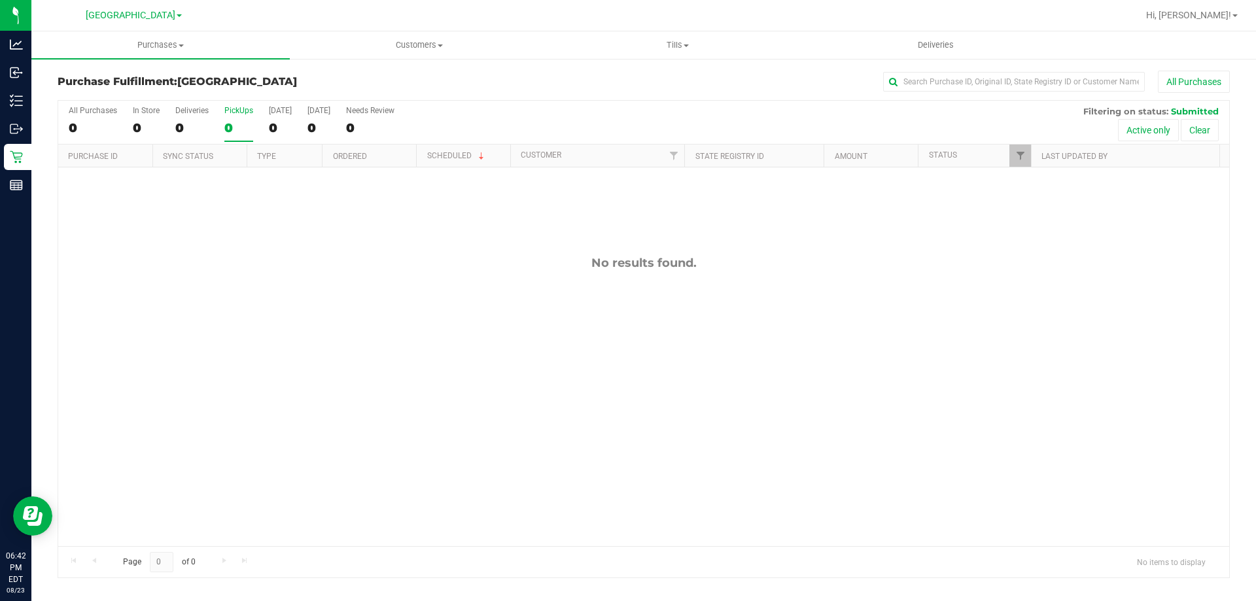
click at [237, 122] on div "0" at bounding box center [238, 127] width 29 height 15
click at [0, 0] on input "PickUps 0" at bounding box center [0, 0] width 0 height 0
click at [237, 110] on div "PickUps" at bounding box center [238, 110] width 29 height 9
click at [0, 0] on input "PickUps 0" at bounding box center [0, 0] width 0 height 0
click at [231, 118] on label "PickUps 0" at bounding box center [238, 124] width 29 height 36
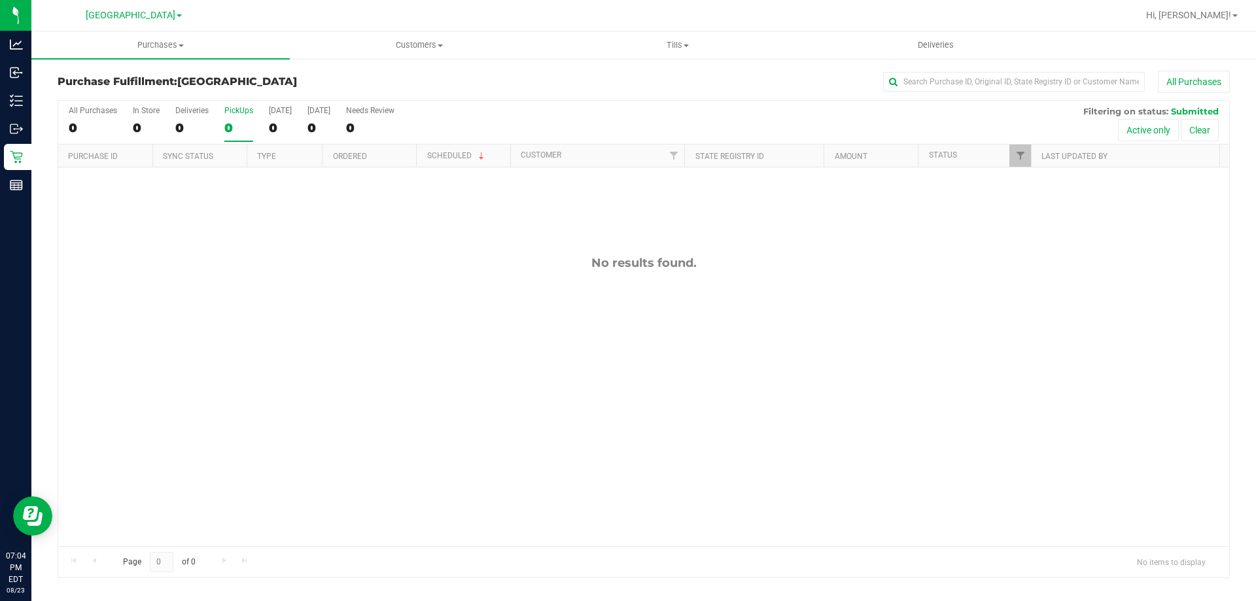
click at [0, 0] on input "PickUps 0" at bounding box center [0, 0] width 0 height 0
click at [231, 118] on label "PickUps 0" at bounding box center [238, 124] width 29 height 36
click at [0, 0] on input "PickUps 0" at bounding box center [0, 0] width 0 height 0
click at [247, 124] on div "0" at bounding box center [238, 127] width 29 height 15
click at [0, 0] on input "PickUps 0" at bounding box center [0, 0] width 0 height 0
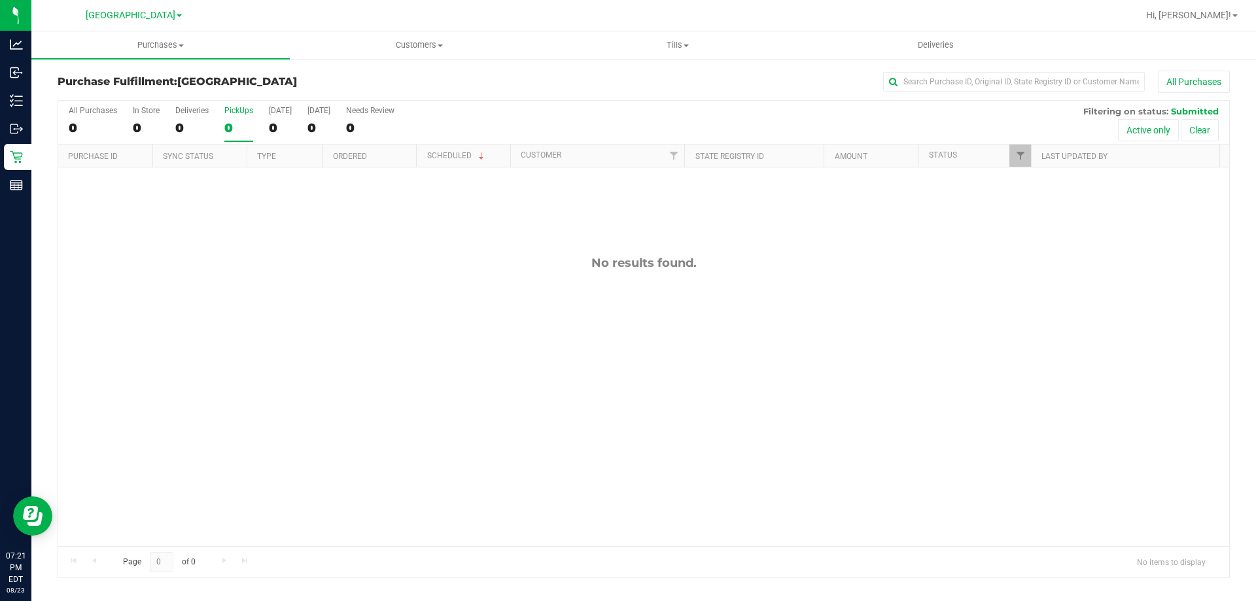
click at [235, 125] on div "0" at bounding box center [238, 127] width 29 height 15
click at [0, 0] on input "PickUps 0" at bounding box center [0, 0] width 0 height 0
click at [239, 119] on label "PickUps 0" at bounding box center [238, 124] width 29 height 36
click at [0, 0] on input "PickUps 0" at bounding box center [0, 0] width 0 height 0
click at [232, 109] on div "PickUps" at bounding box center [238, 110] width 29 height 9
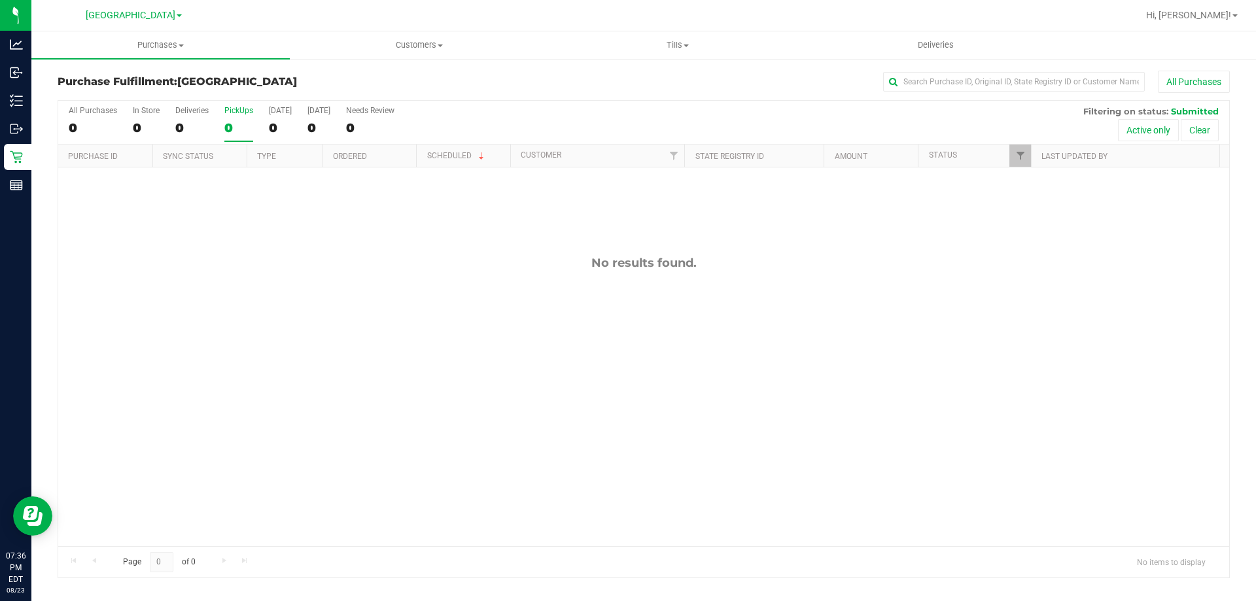
click at [0, 0] on input "PickUps 0" at bounding box center [0, 0] width 0 height 0
click at [1167, 79] on button "All Purchases" at bounding box center [1194, 82] width 72 height 22
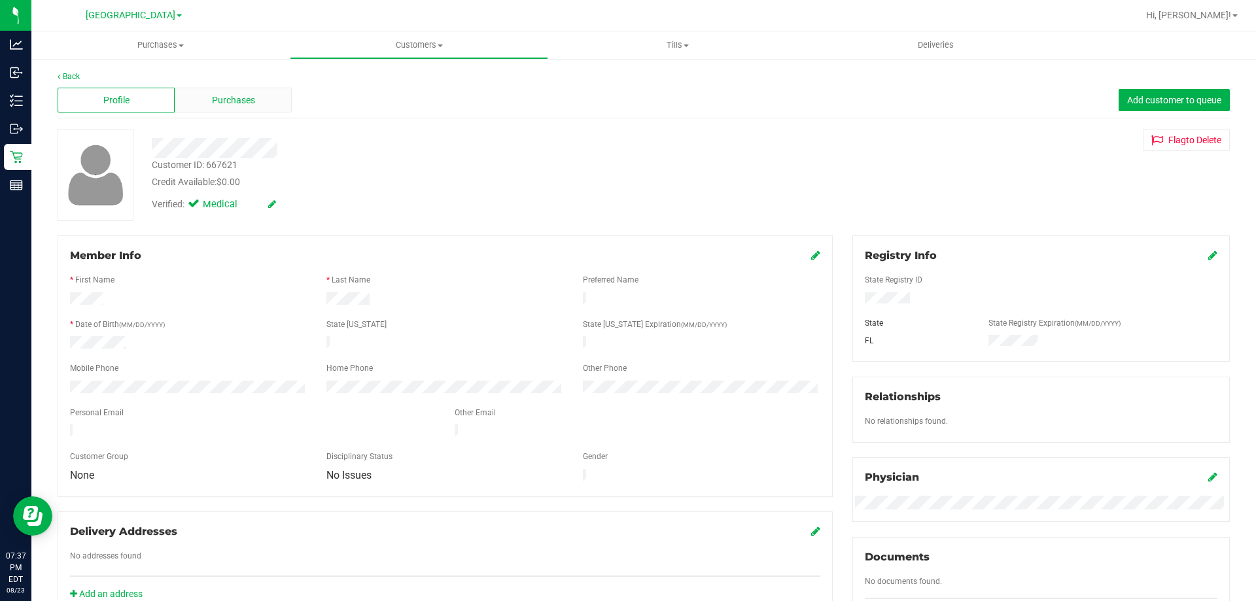
click at [249, 101] on span "Purchases" at bounding box center [233, 101] width 43 height 14
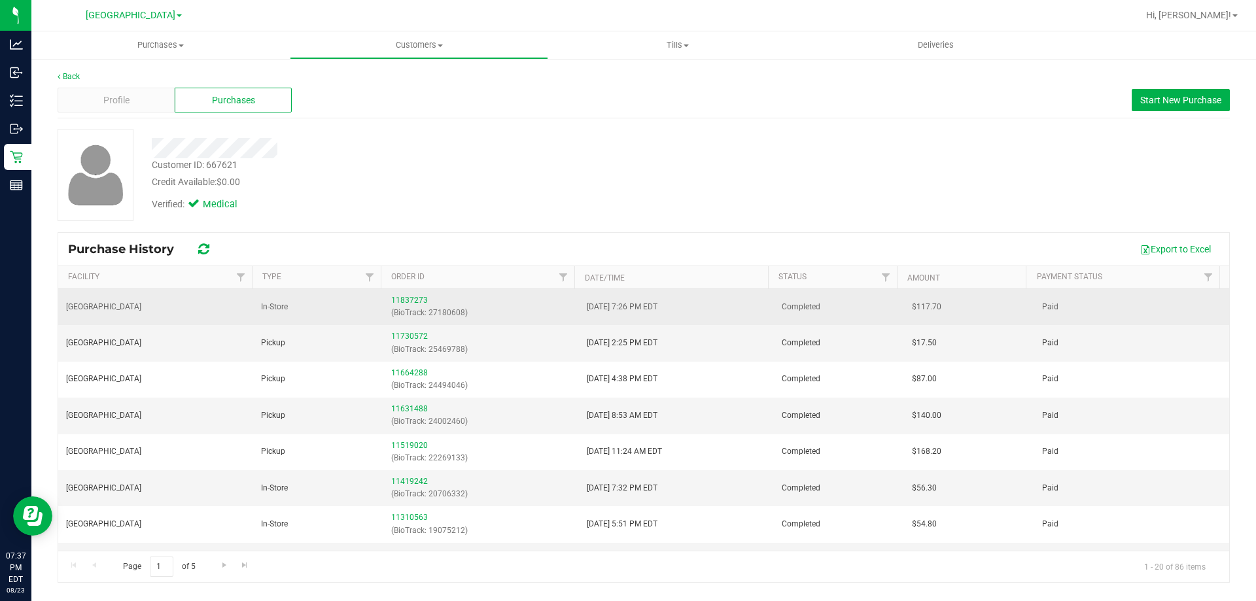
click at [398, 294] on div "11837273 (BioTrack: 27180608)" at bounding box center [480, 306] width 179 height 25
click at [397, 294] on div "11837273 (BioTrack: 27180608)" at bounding box center [480, 306] width 179 height 25
click at [398, 298] on link "11837273" at bounding box center [409, 300] width 37 height 9
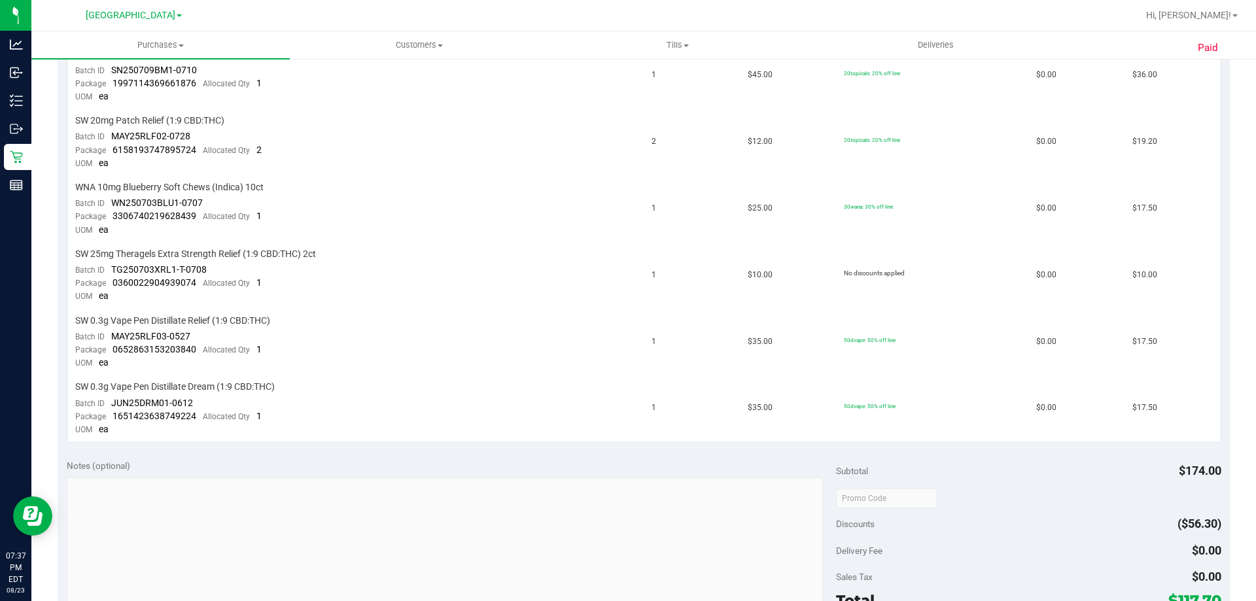
scroll to position [654, 0]
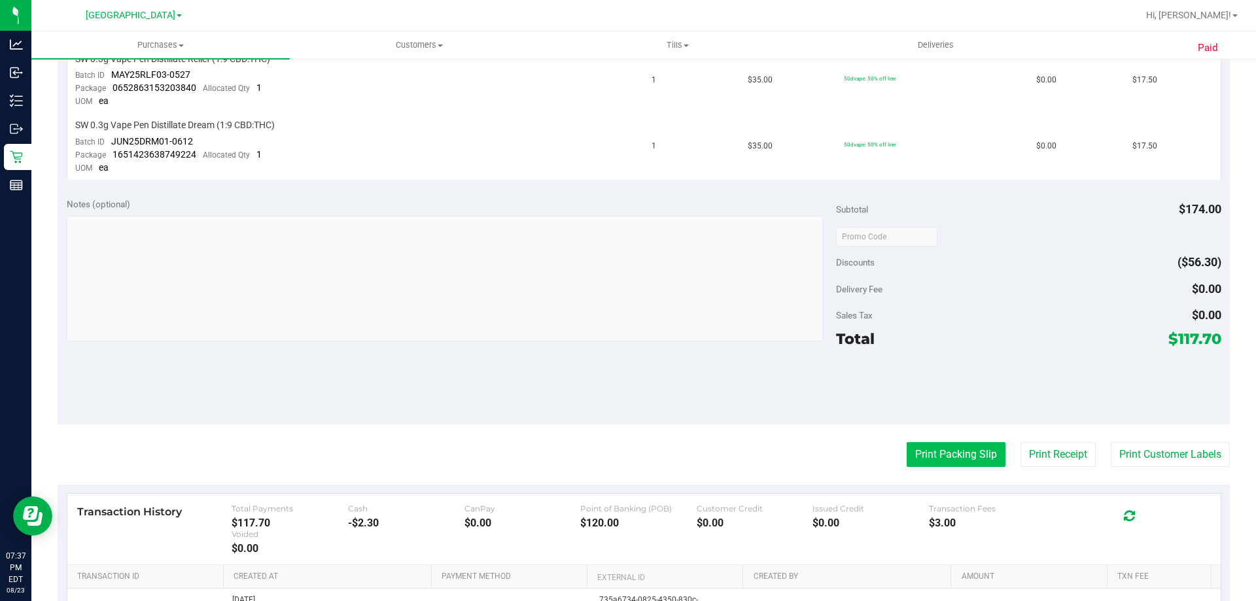
click at [933, 456] on button "Print Packing Slip" at bounding box center [955, 454] width 99 height 25
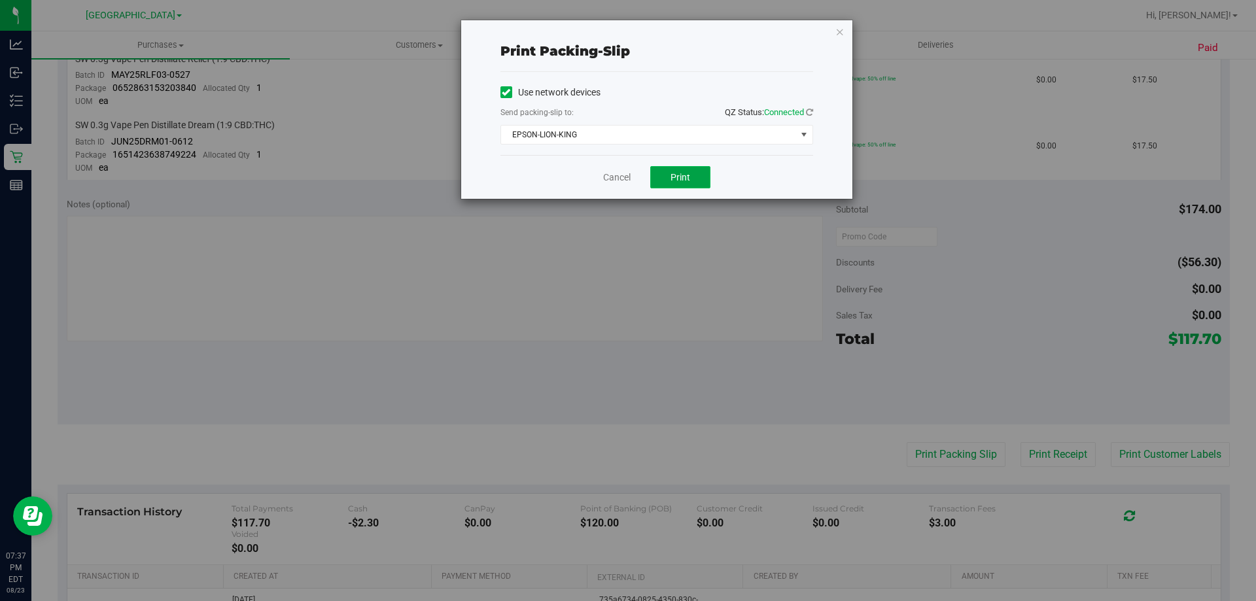
click at [672, 174] on span "Print" at bounding box center [680, 177] width 20 height 10
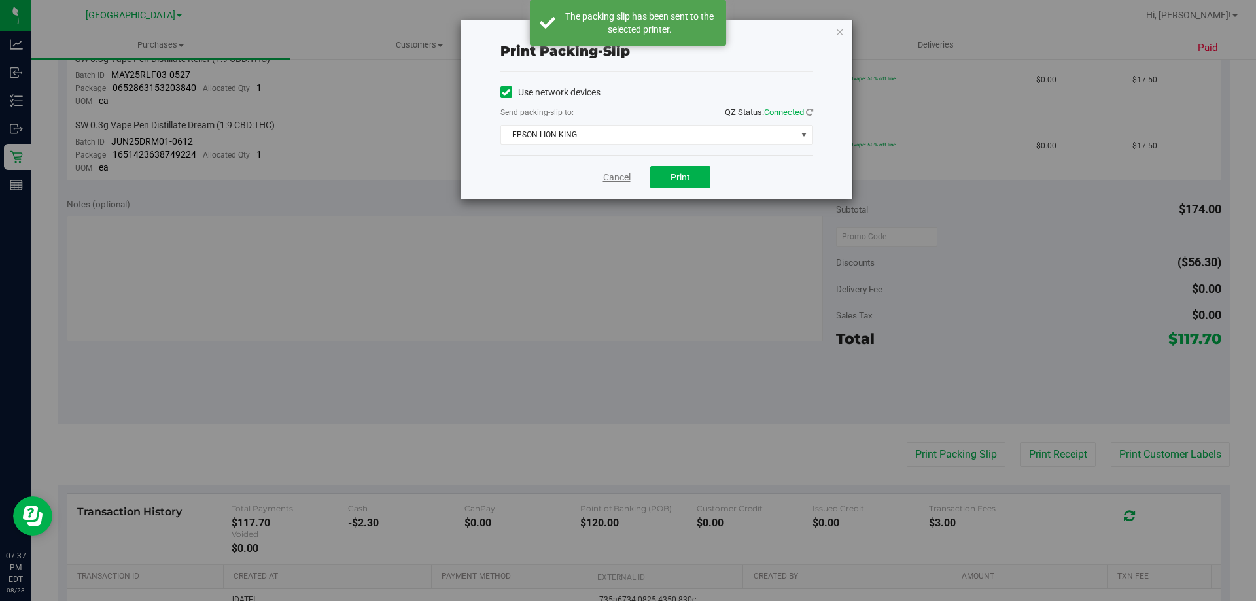
click at [626, 175] on link "Cancel" at bounding box center [616, 178] width 27 height 14
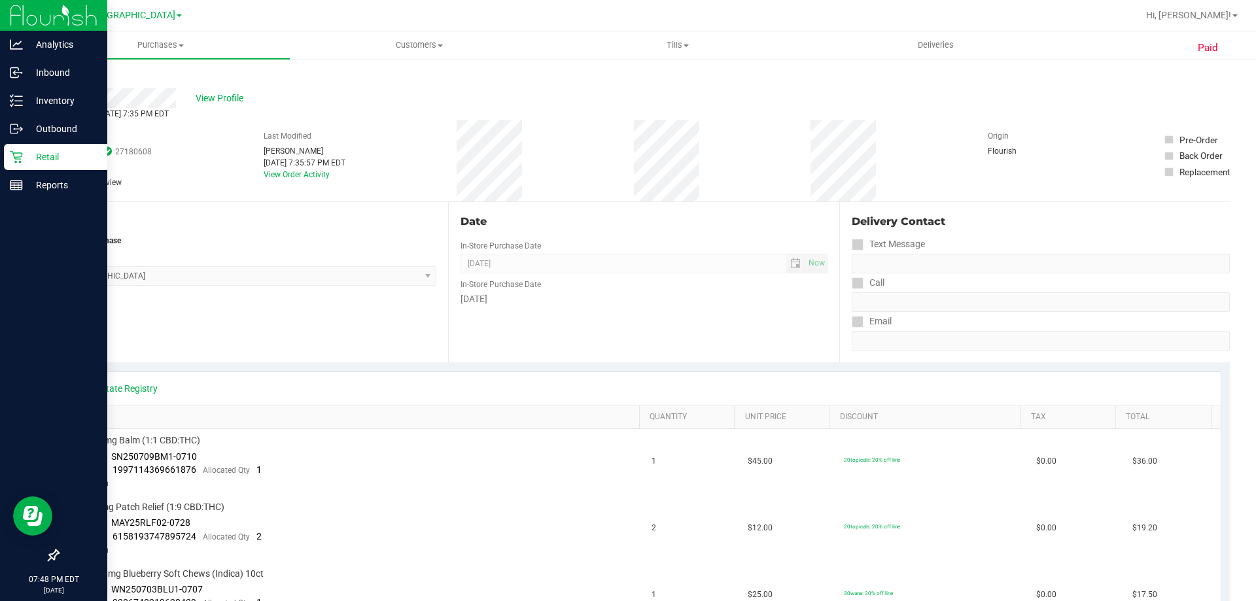
scroll to position [0, 0]
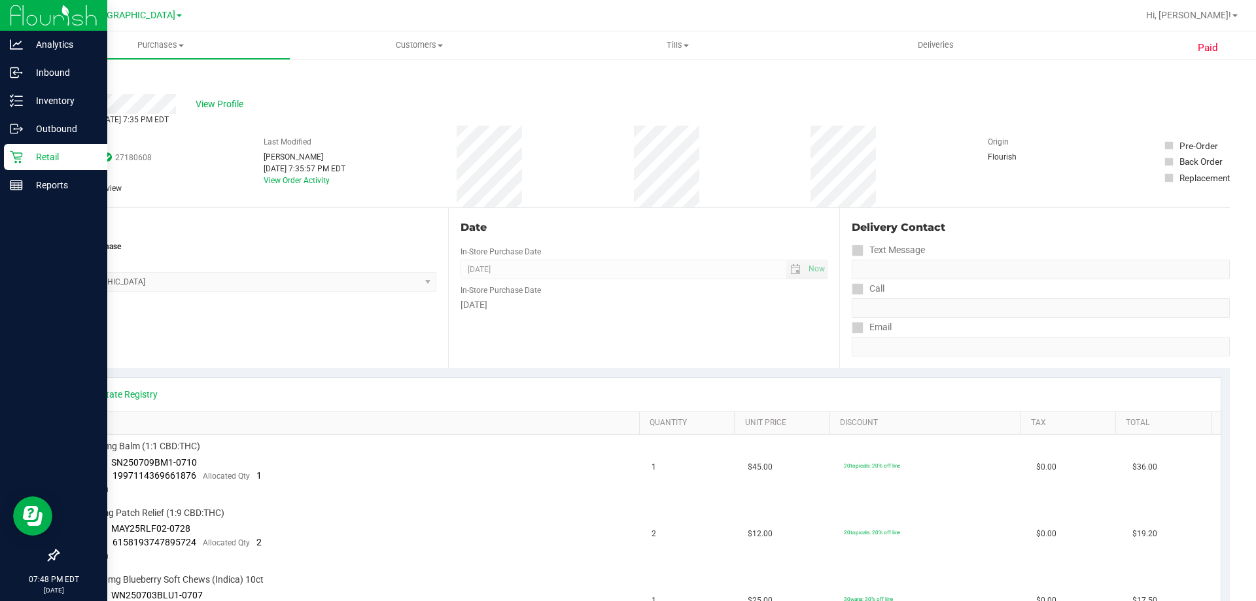
click at [23, 149] on p "Retail" at bounding box center [62, 157] width 78 height 16
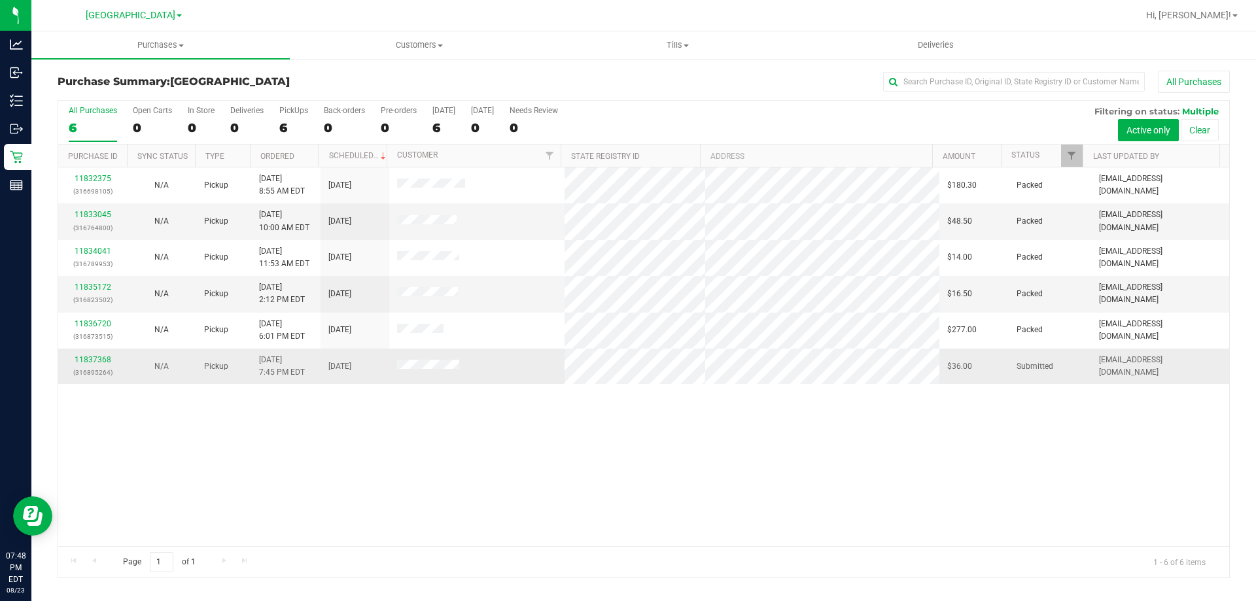
click at [100, 354] on div "11837368 (316895264)" at bounding box center [92, 366] width 53 height 25
click at [98, 358] on link "11837368" at bounding box center [93, 359] width 37 height 9
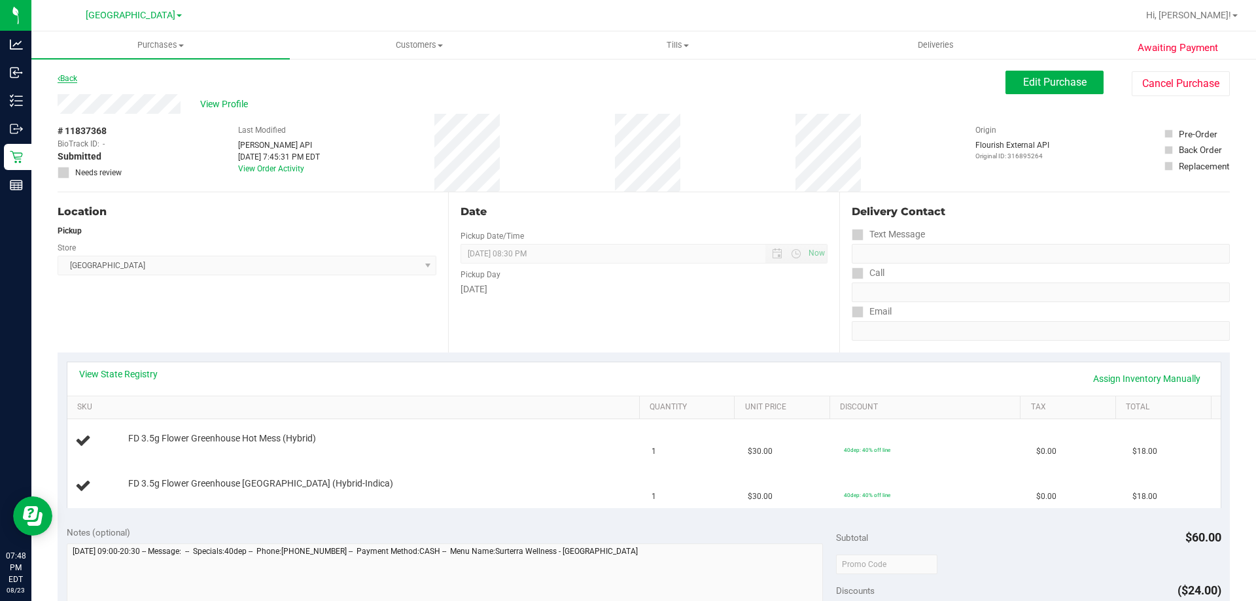
click at [77, 80] on link "Back" at bounding box center [68, 78] width 20 height 9
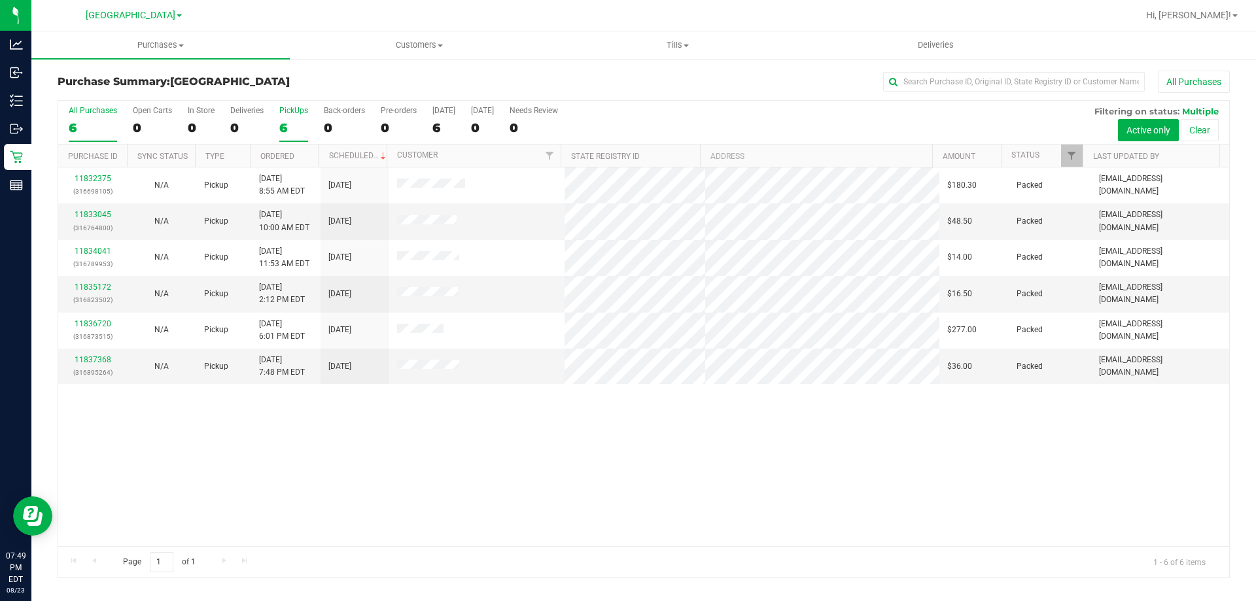
click at [296, 129] on div "6" at bounding box center [293, 127] width 29 height 15
click at [0, 0] on input "PickUps 6" at bounding box center [0, 0] width 0 height 0
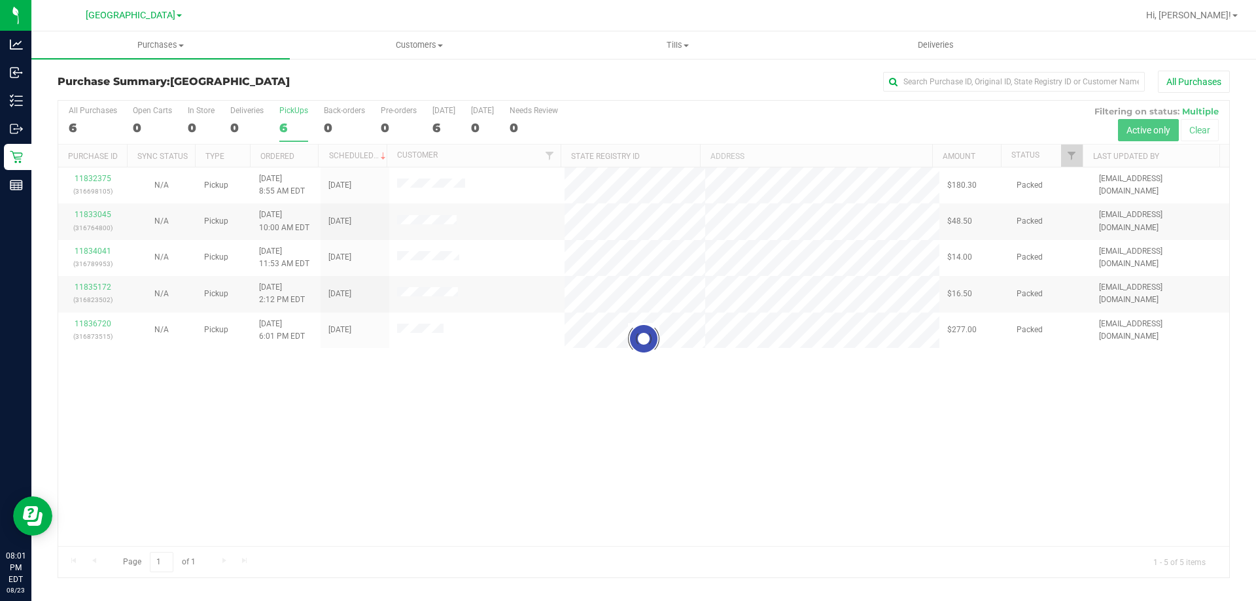
click at [286, 129] on div at bounding box center [643, 339] width 1171 height 477
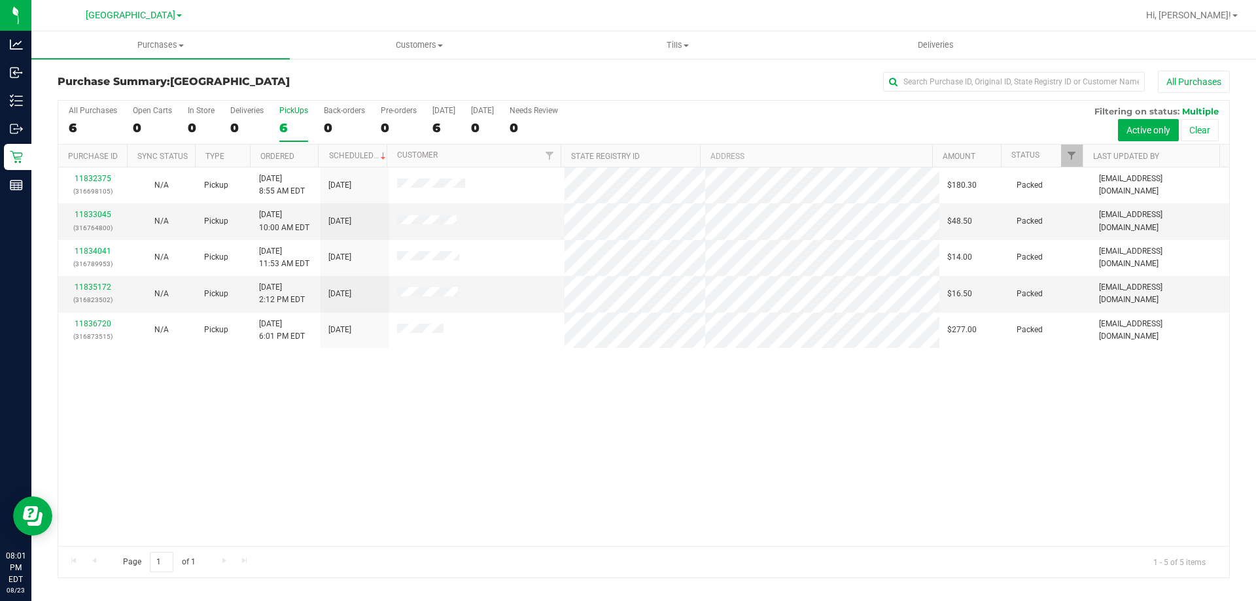
click at [286, 129] on div "6" at bounding box center [293, 127] width 29 height 15
click at [0, 0] on input "PickUps 6" at bounding box center [0, 0] width 0 height 0
click at [285, 126] on div "5" at bounding box center [293, 127] width 29 height 15
click at [0, 0] on input "PickUps 5" at bounding box center [0, 0] width 0 height 0
click at [296, 119] on label "PickUps 5" at bounding box center [293, 124] width 29 height 36
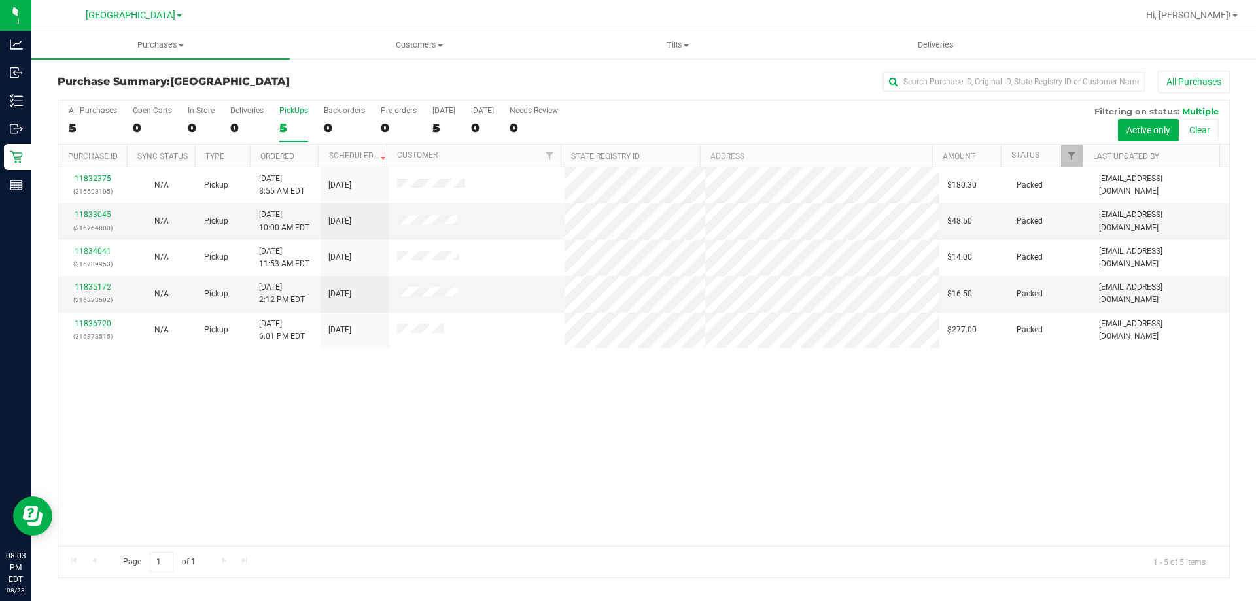
click at [0, 0] on input "PickUps 5" at bounding box center [0, 0] width 0 height 0
click at [279, 122] on div "5" at bounding box center [293, 127] width 29 height 15
click at [0, 0] on input "PickUps 5" at bounding box center [0, 0] width 0 height 0
click at [290, 115] on label "PickUps 4" at bounding box center [293, 124] width 29 height 36
click at [0, 0] on input "PickUps 4" at bounding box center [0, 0] width 0 height 0
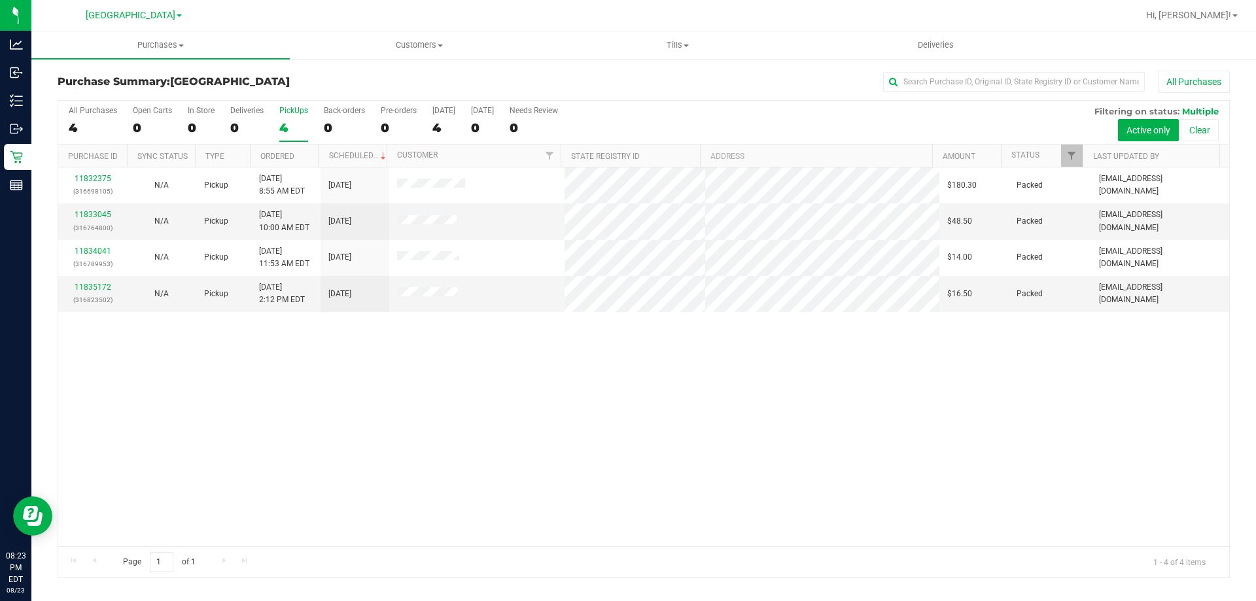
click at [283, 135] on div "4" at bounding box center [293, 127] width 29 height 15
click at [0, 0] on input "PickUps 4" at bounding box center [0, 0] width 0 height 0
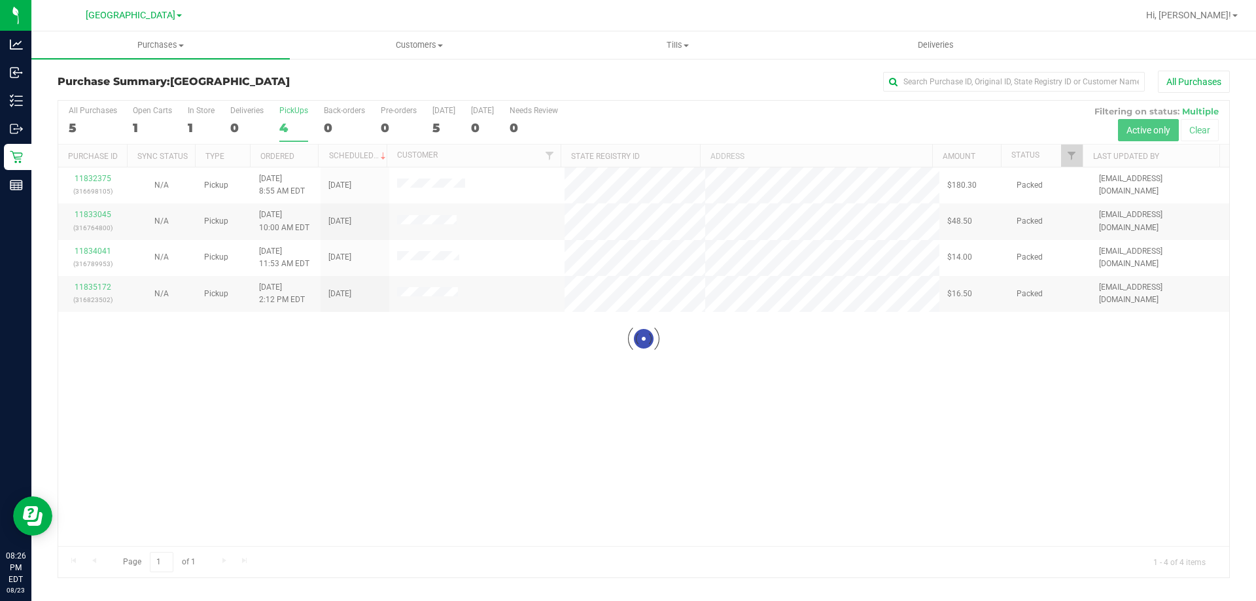
click at [288, 122] on div at bounding box center [643, 339] width 1171 height 477
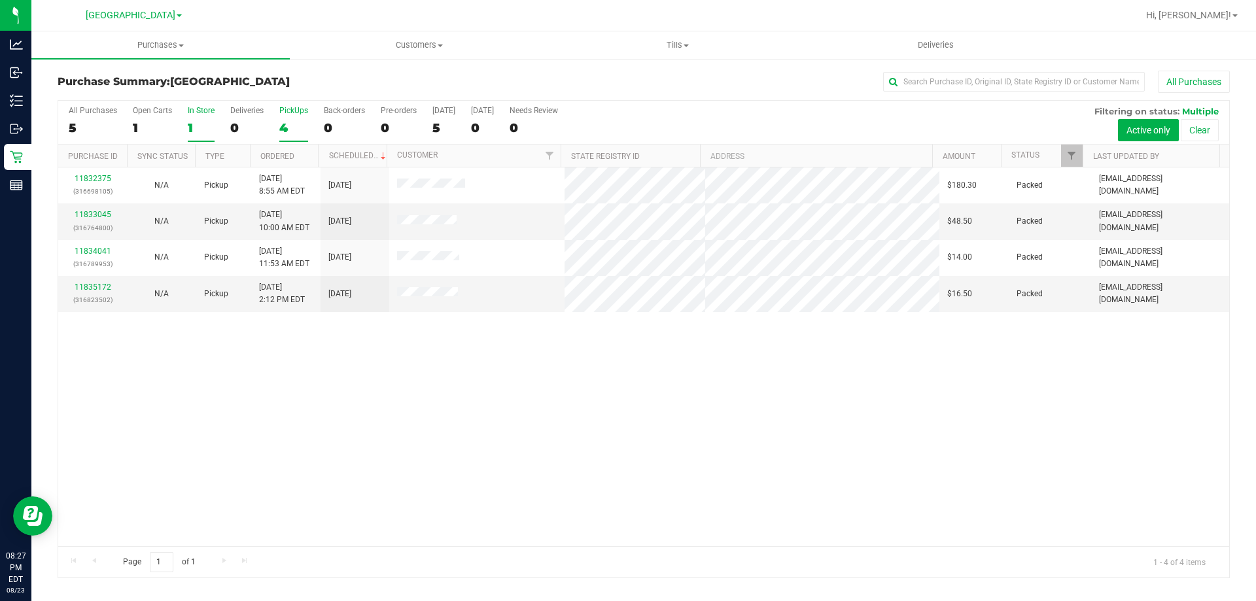
click at [211, 133] on div "1" at bounding box center [201, 127] width 27 height 15
click at [0, 0] on input "In Store 1" at bounding box center [0, 0] width 0 height 0
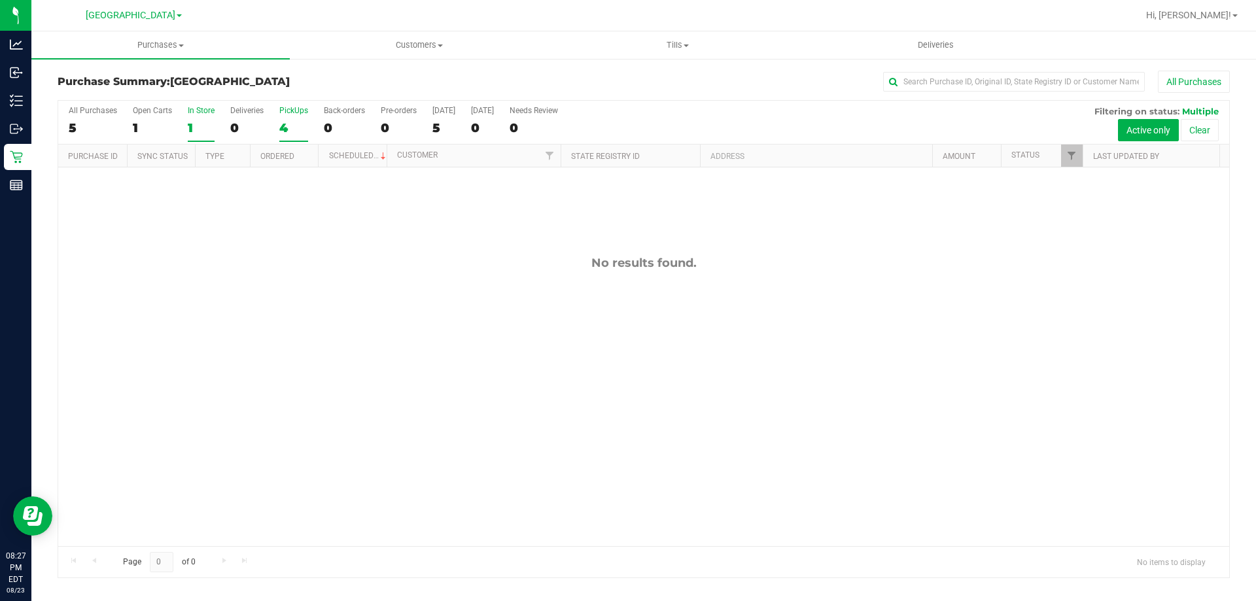
click at [285, 123] on div "4" at bounding box center [293, 127] width 29 height 15
click at [0, 0] on input "PickUps 4" at bounding box center [0, 0] width 0 height 0
click at [1193, 82] on button "All Purchases" at bounding box center [1194, 82] width 72 height 22
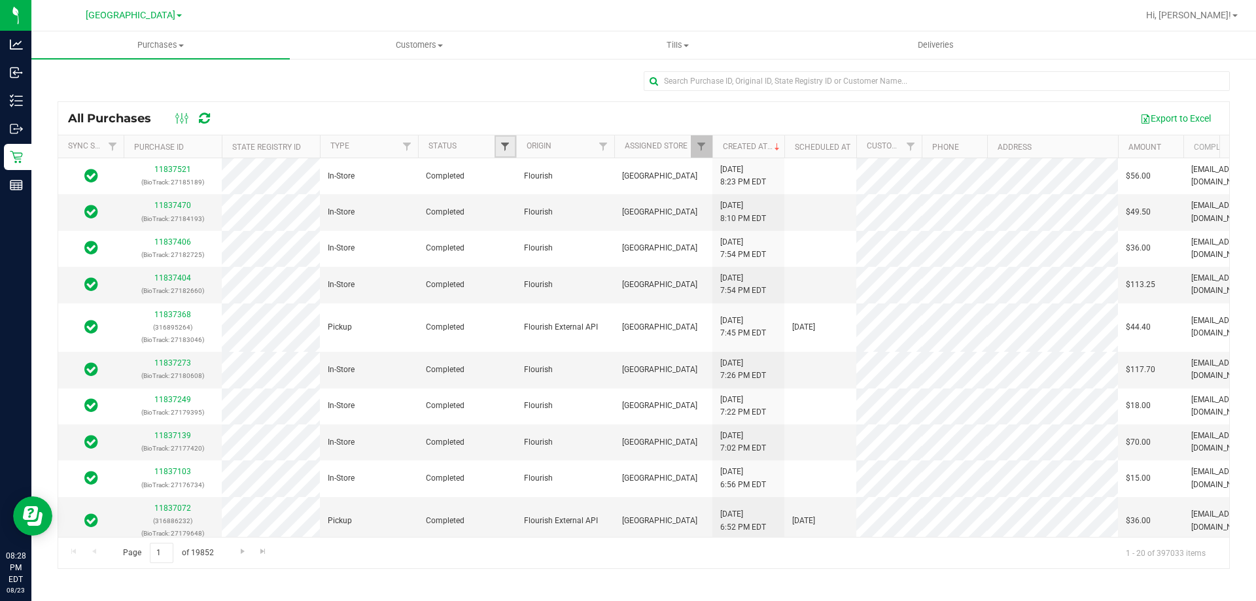
click at [502, 147] on span "Filter" at bounding box center [505, 146] width 10 height 10
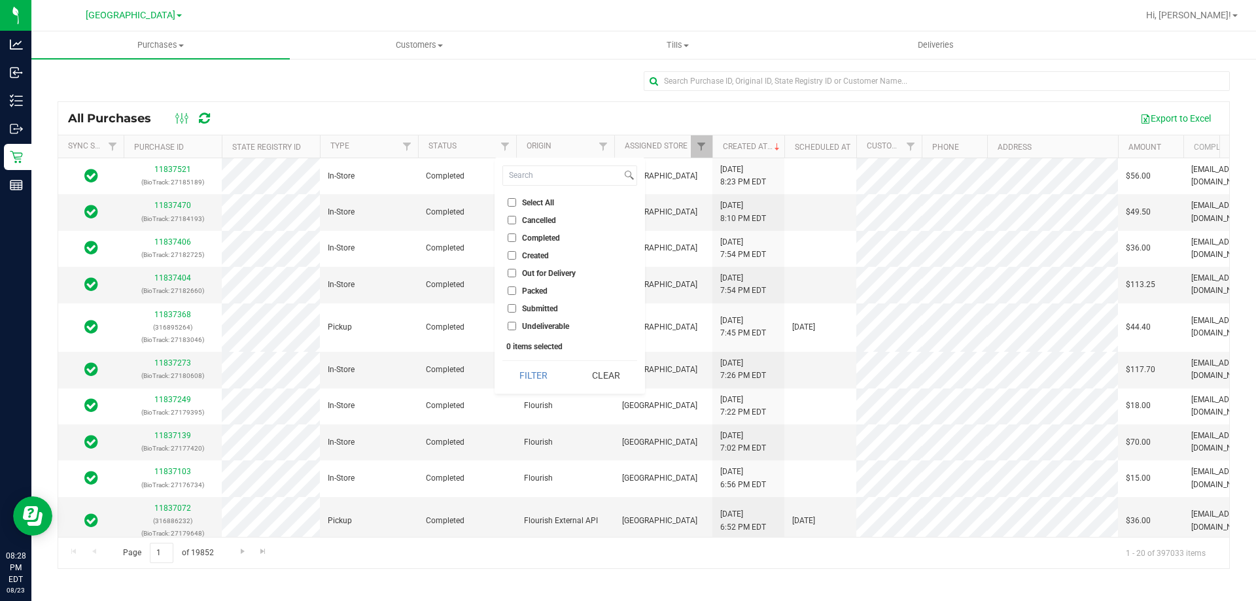
click at [542, 218] on span "Cancelled" at bounding box center [539, 220] width 34 height 8
click at [516, 218] on input "Cancelled" at bounding box center [511, 220] width 9 height 9
checkbox input "true"
drag, startPoint x: 525, startPoint y: 375, endPoint x: 500, endPoint y: 369, distance: 25.4
click at [525, 376] on button "Filter" at bounding box center [533, 375] width 63 height 29
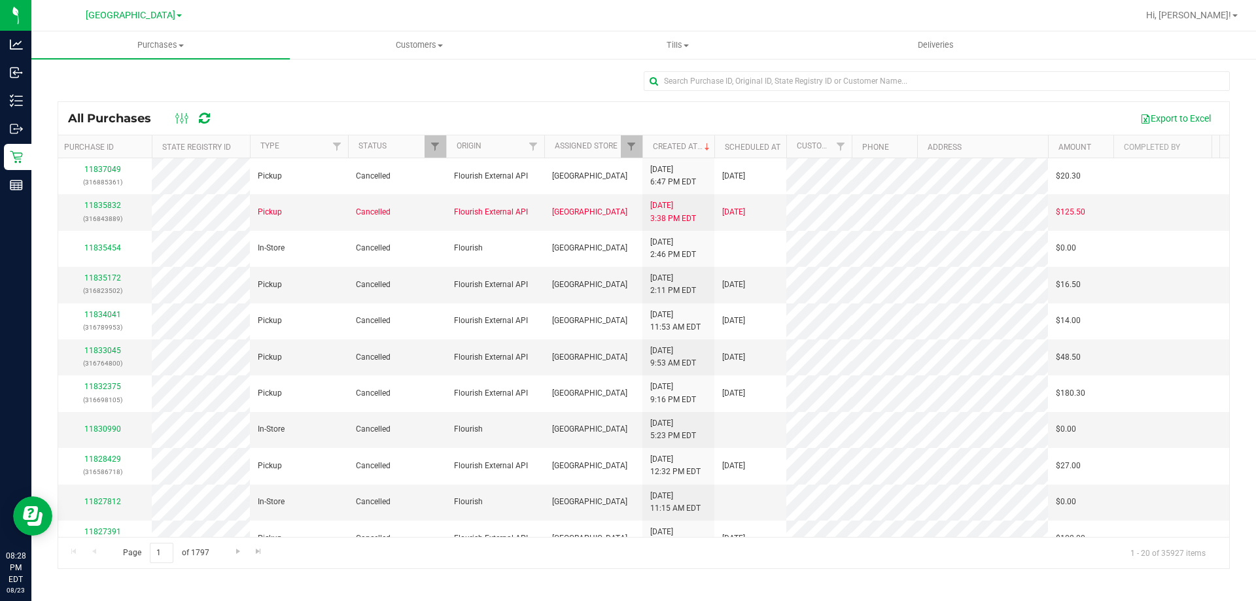
scroll to position [0, 58]
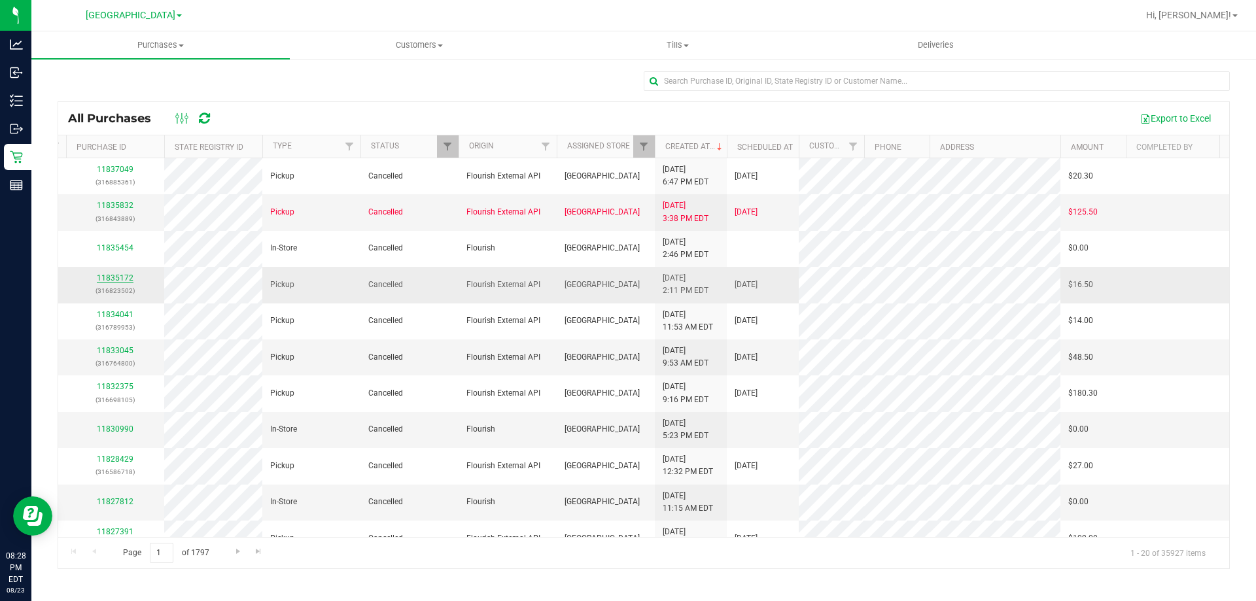
click at [117, 278] on link "11835172" at bounding box center [115, 277] width 37 height 9
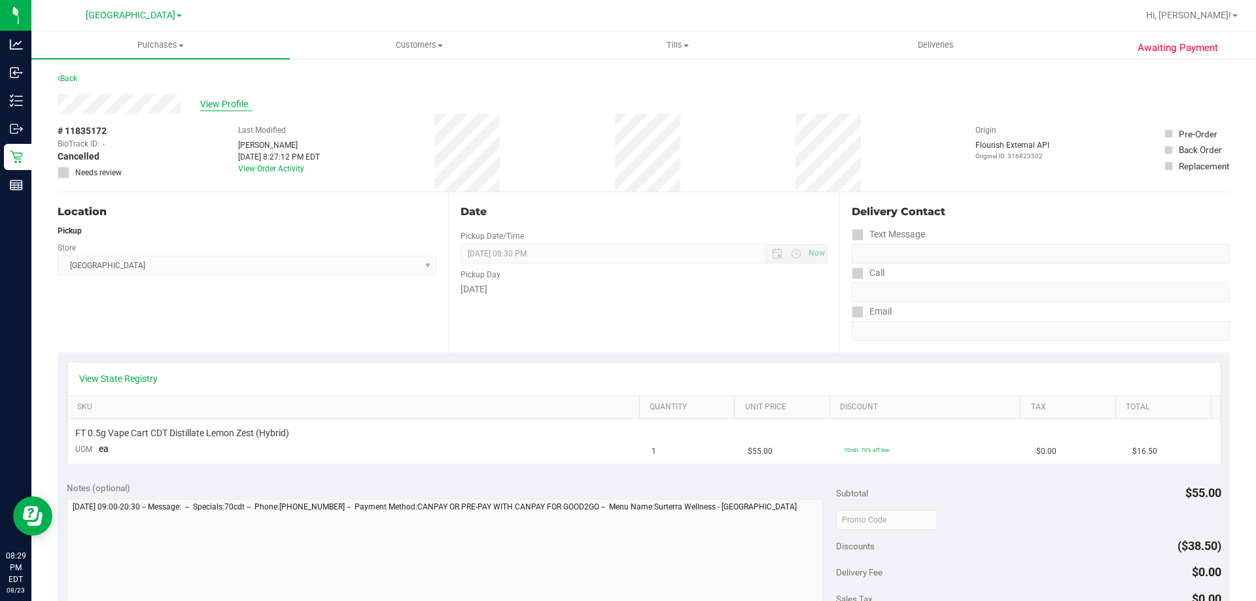
click at [212, 105] on span "View Profile" at bounding box center [226, 104] width 52 height 14
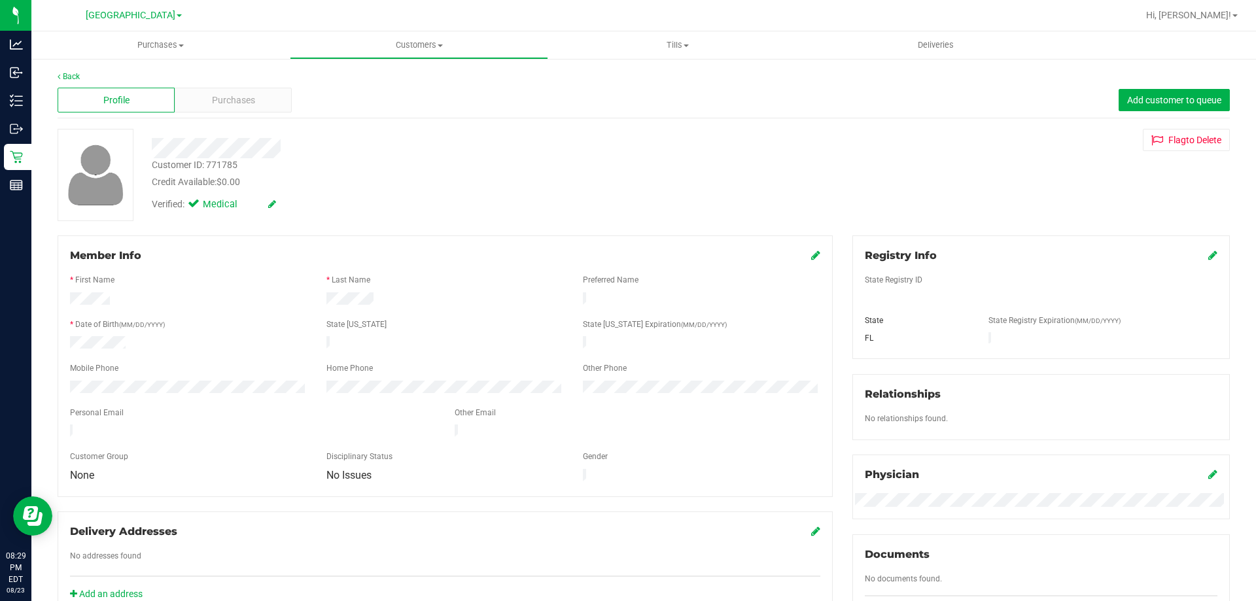
click at [212, 105] on span "Purchases" at bounding box center [233, 101] width 43 height 14
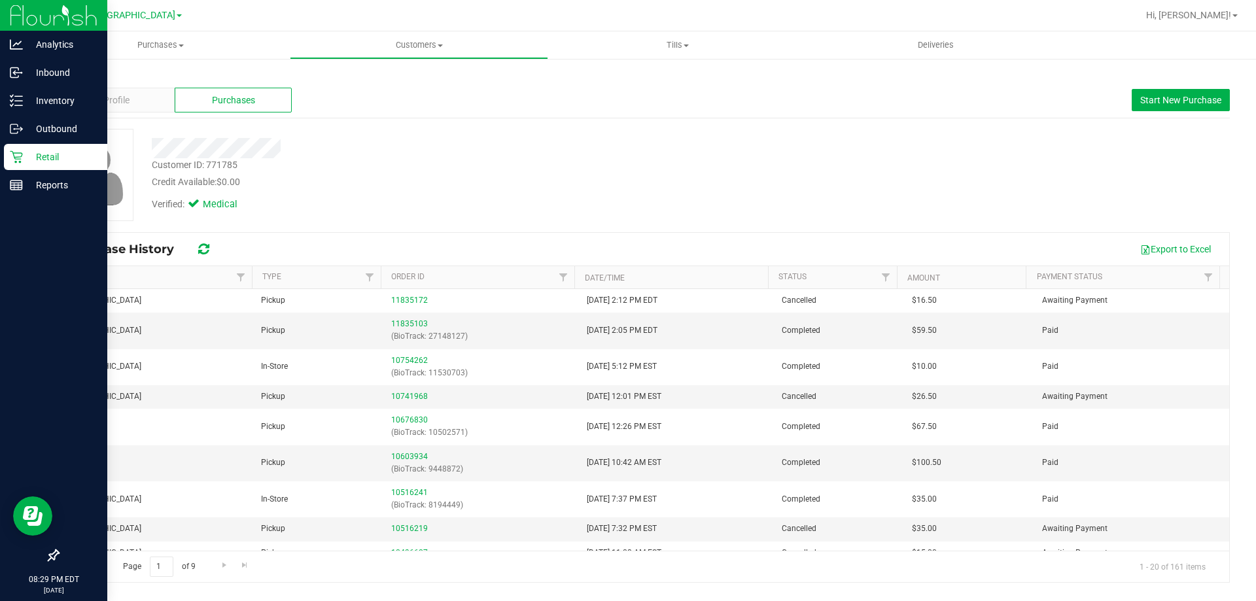
click at [24, 154] on p "Retail" at bounding box center [62, 157] width 78 height 16
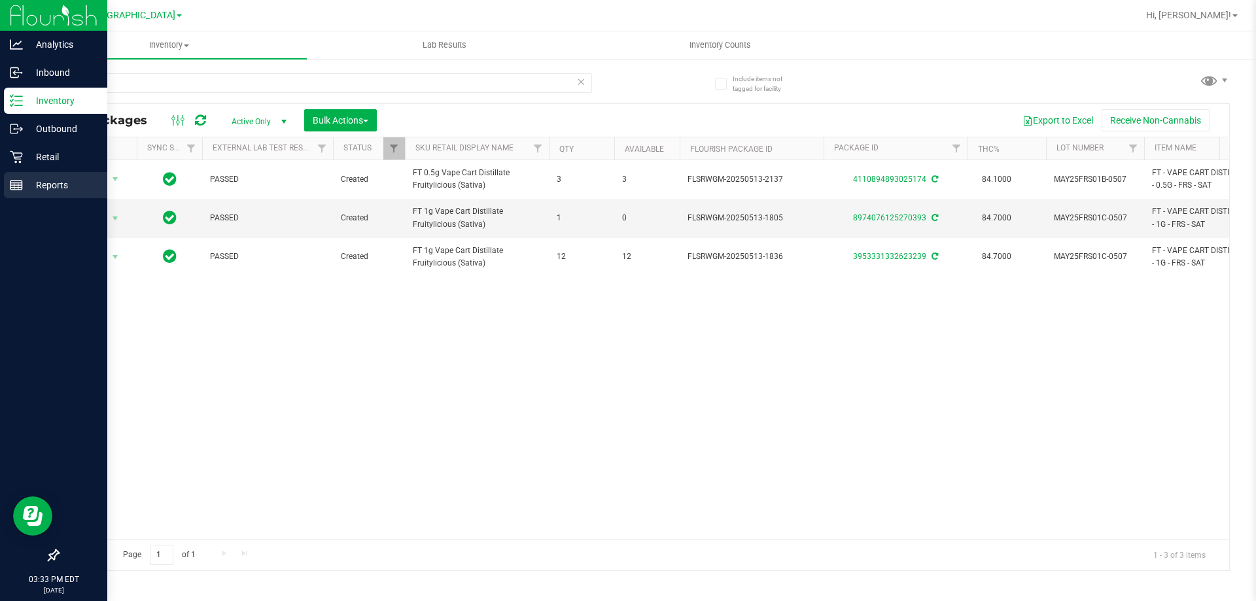
click at [16, 181] on icon at bounding box center [16, 185] width 13 height 13
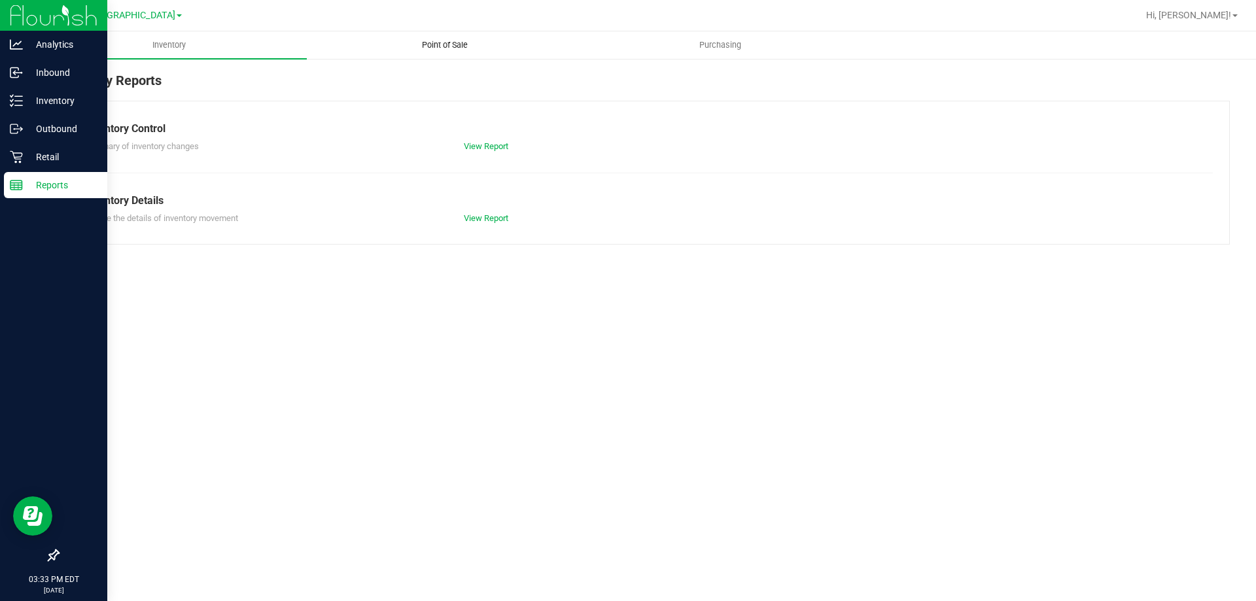
click at [447, 48] on span "Point of Sale" at bounding box center [444, 45] width 81 height 12
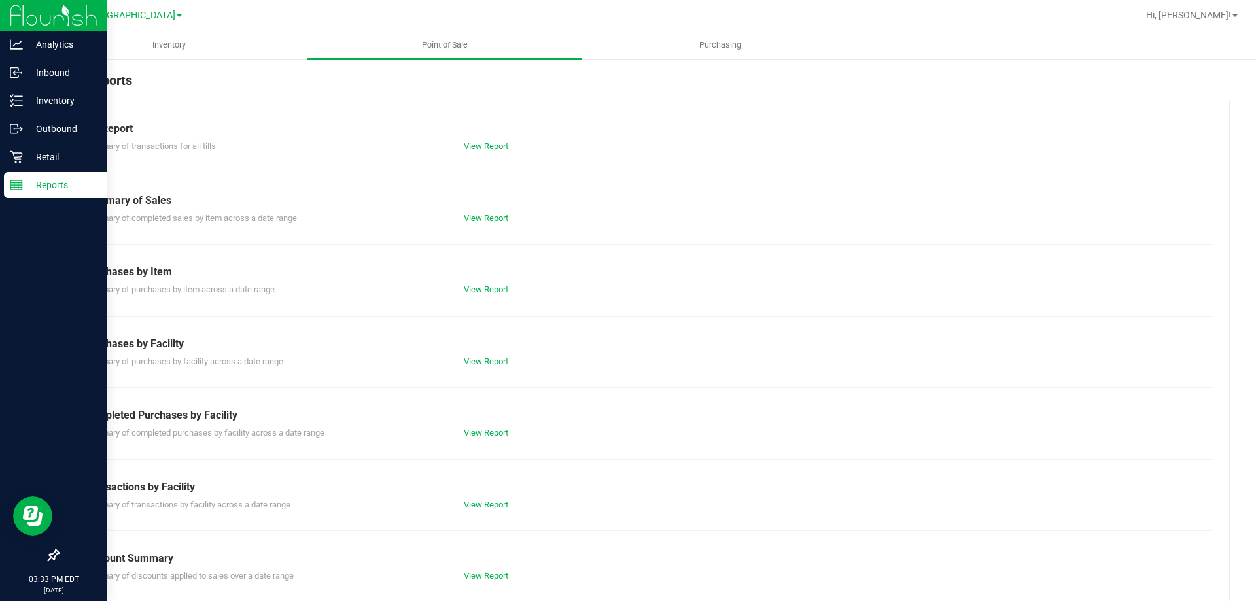
click at [494, 437] on div "View Report" at bounding box center [549, 432] width 190 height 13
click at [494, 428] on link "View Report" at bounding box center [486, 433] width 44 height 10
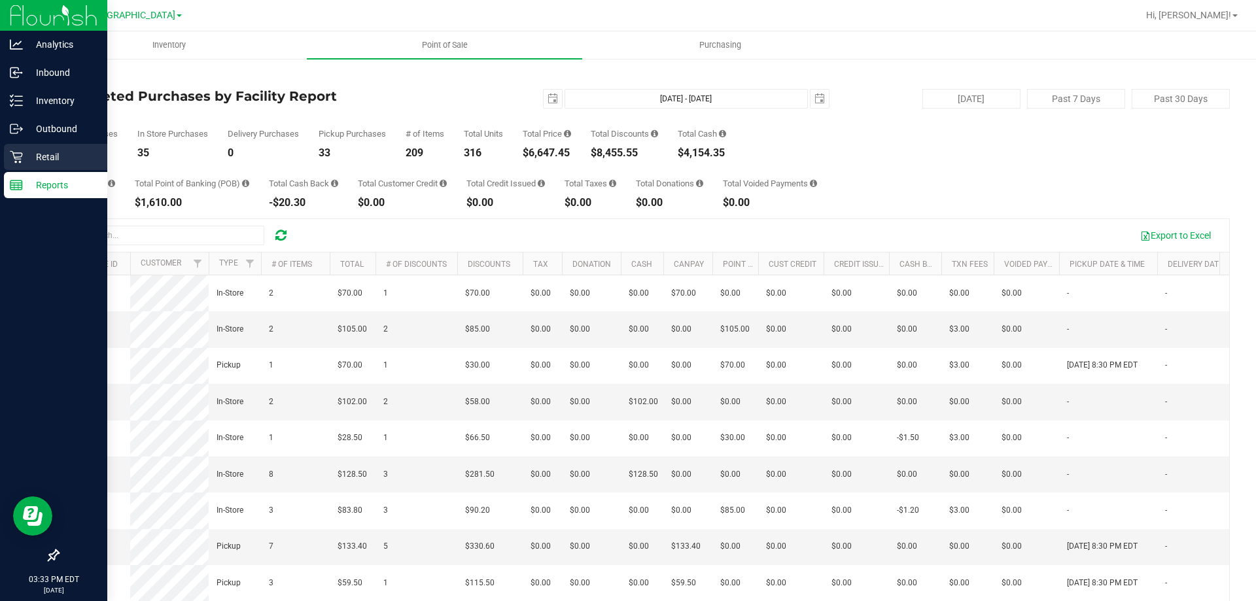
click at [65, 166] on div "Retail" at bounding box center [55, 157] width 103 height 26
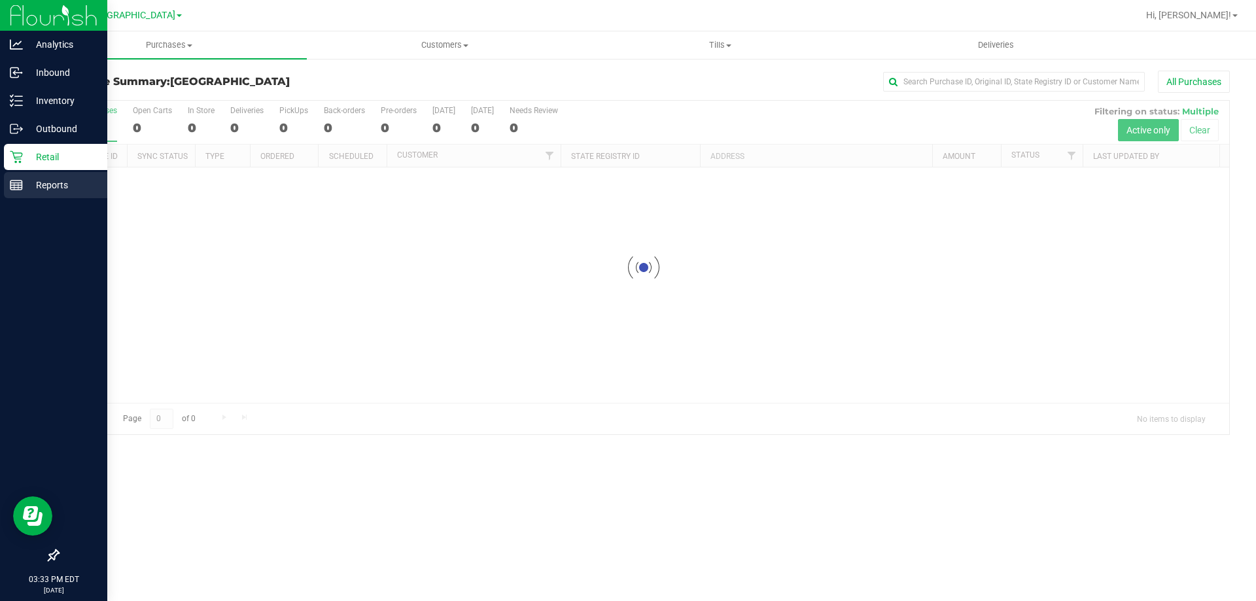
click at [21, 195] on div "Reports" at bounding box center [55, 185] width 103 height 26
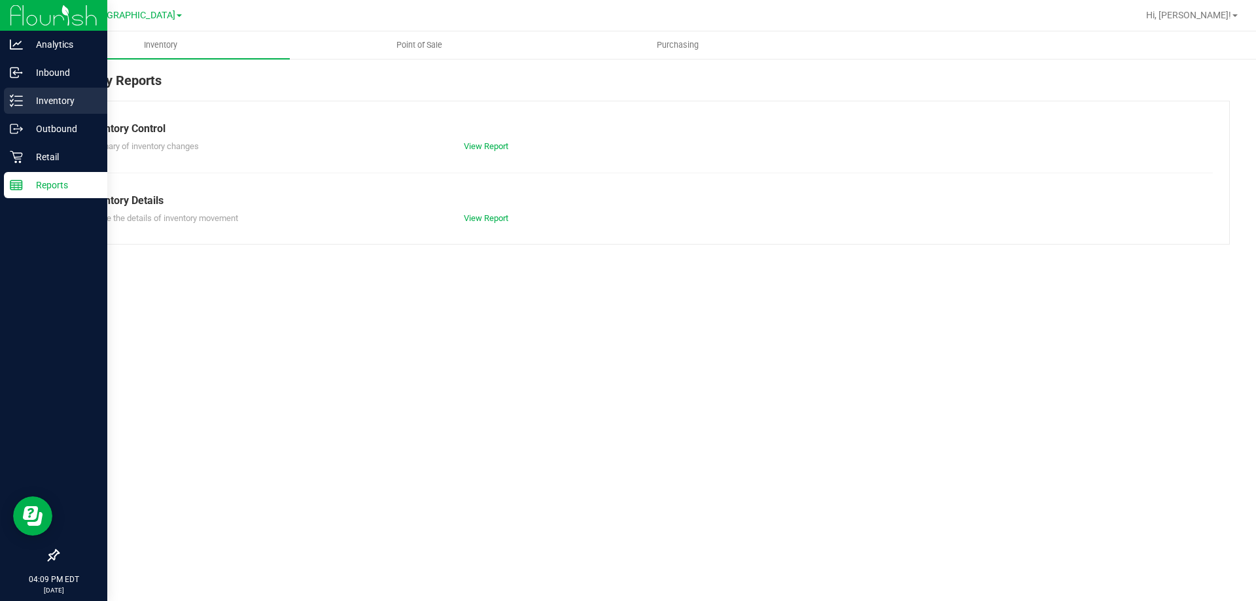
click at [11, 101] on icon at bounding box center [11, 100] width 3 height 2
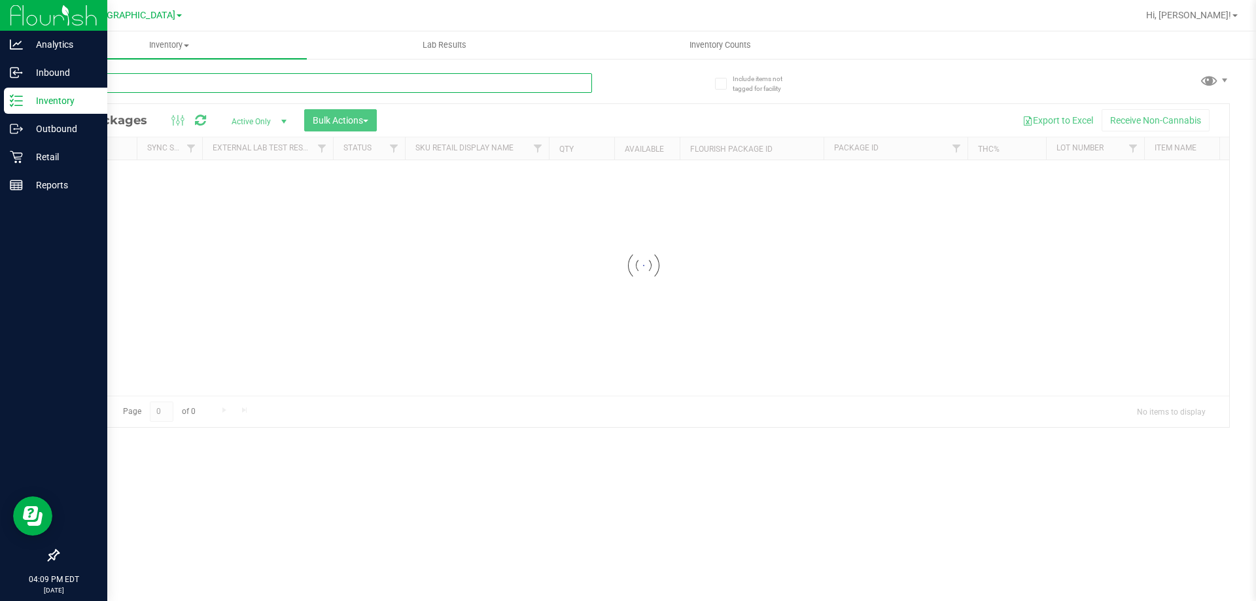
click at [292, 80] on input "text" at bounding box center [325, 83] width 534 height 20
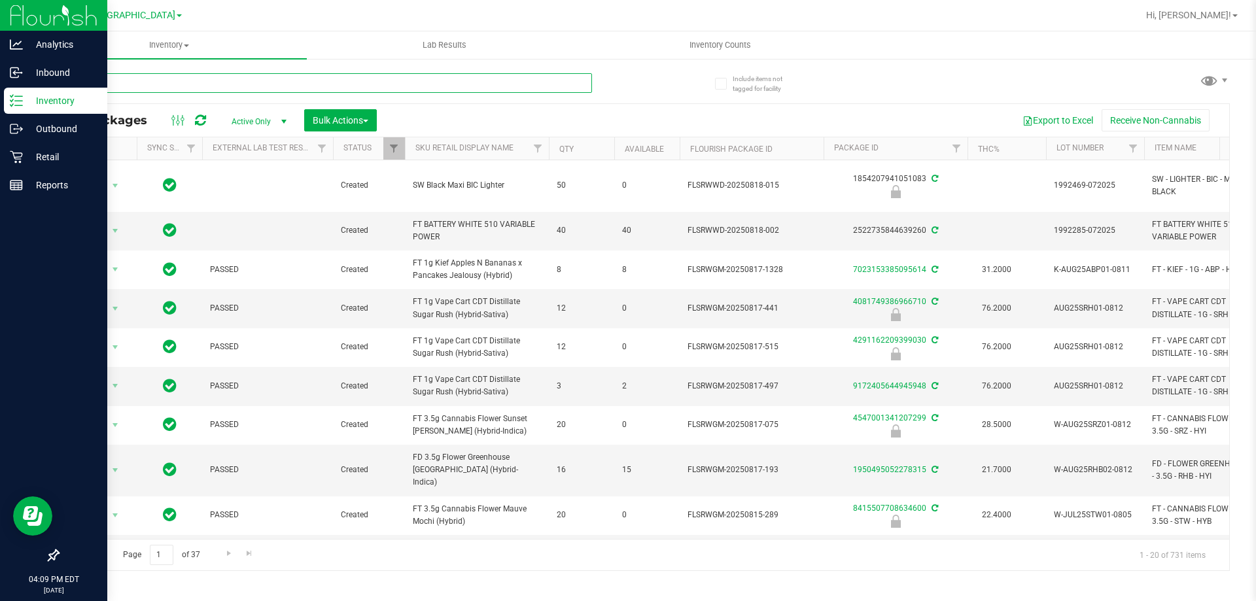
type input "pkt"
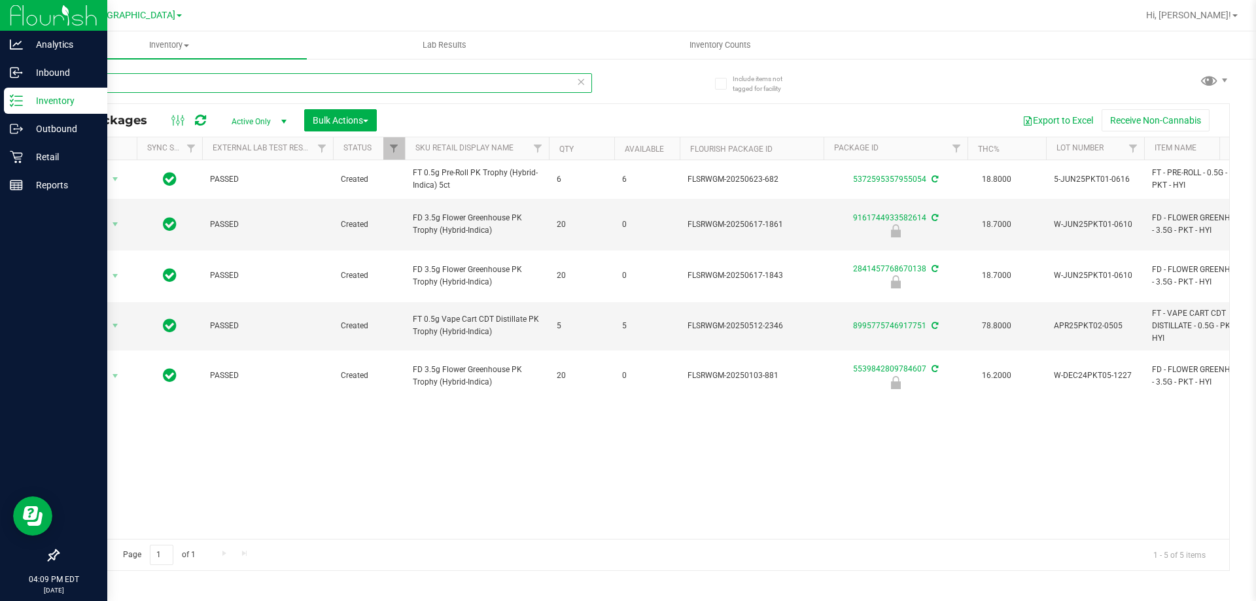
click at [164, 86] on input "pkt" at bounding box center [325, 83] width 534 height 20
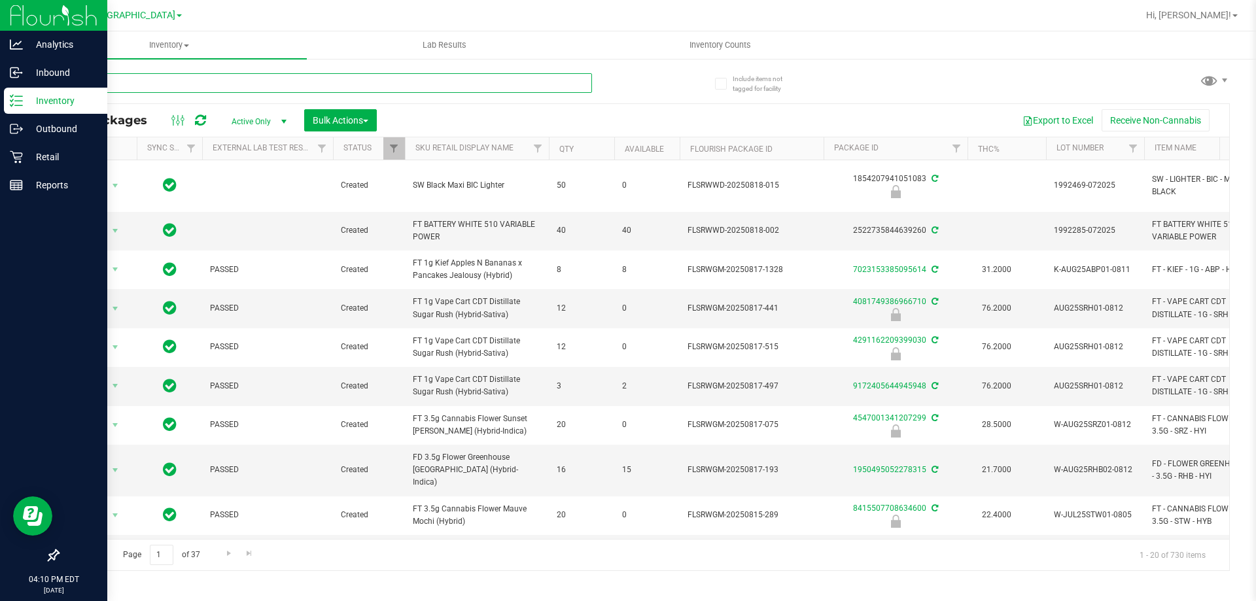
click at [264, 92] on input "text" at bounding box center [325, 83] width 534 height 20
type input "2229230251097791"
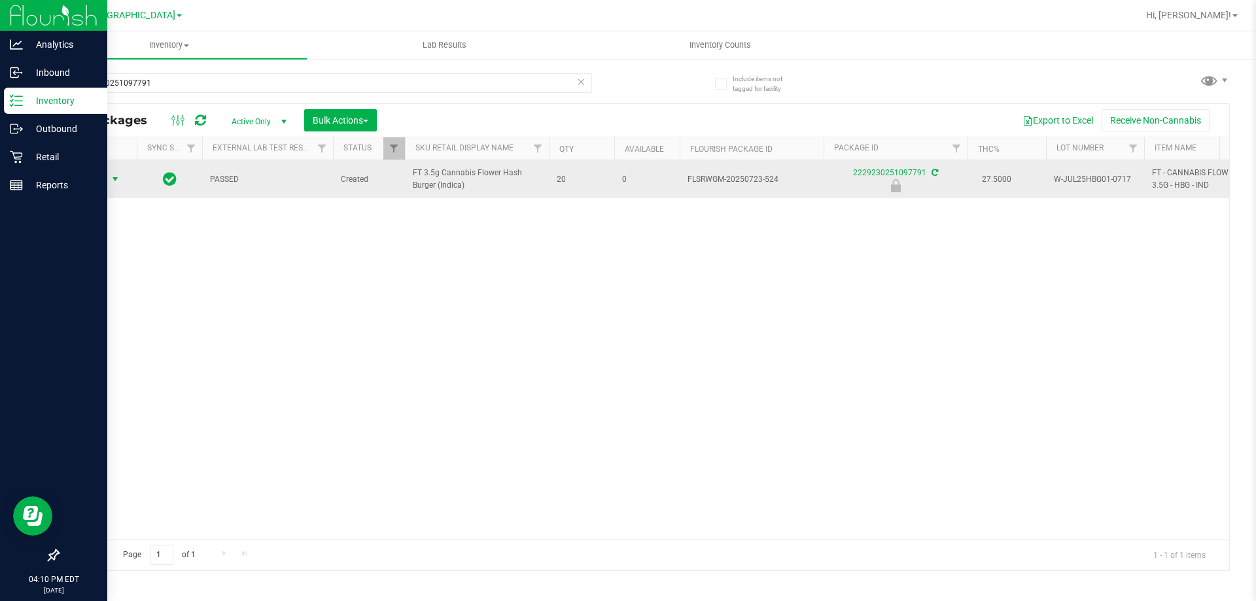
click at [95, 181] on span "Action" at bounding box center [88, 179] width 35 height 18
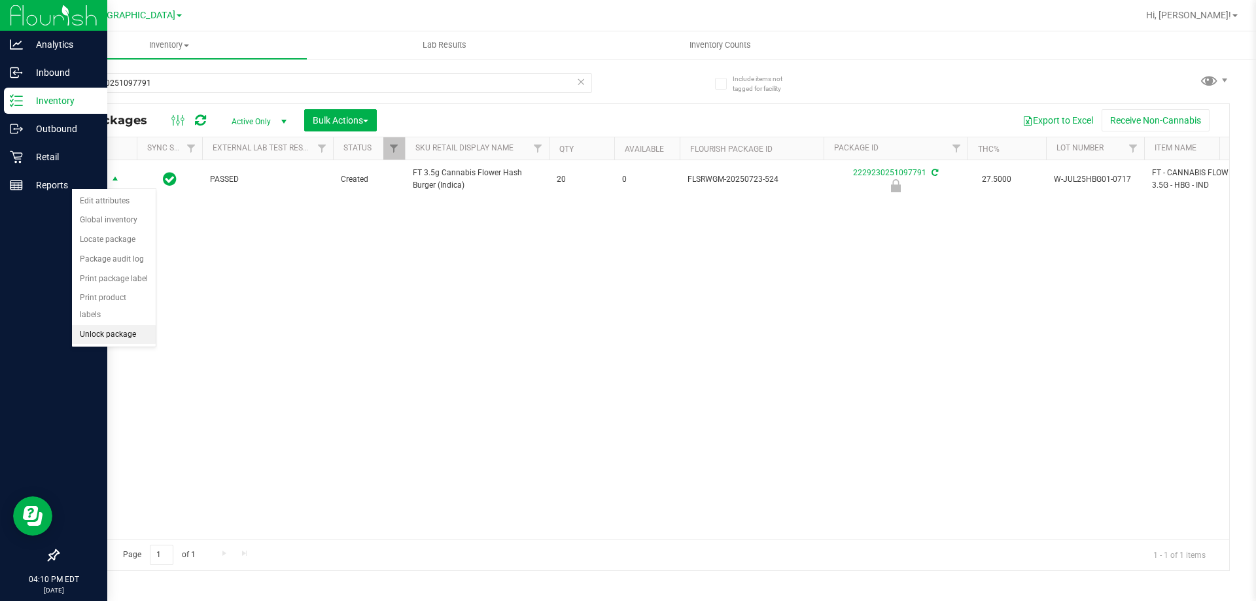
click at [123, 325] on li "Unlock package" at bounding box center [114, 335] width 84 height 20
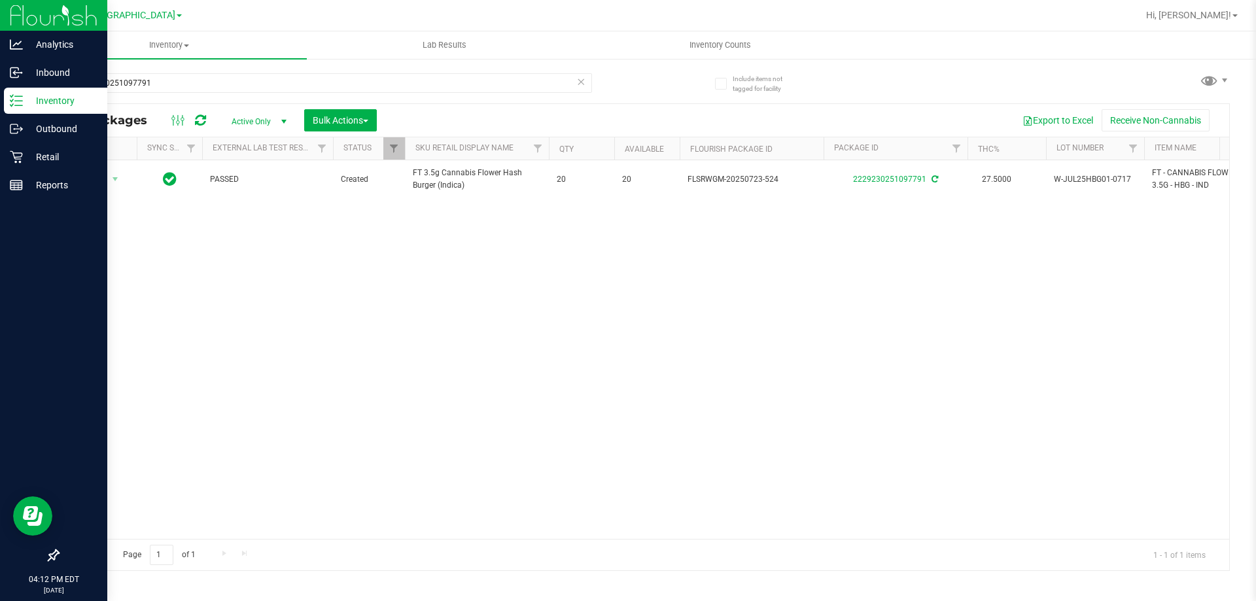
click at [169, 72] on div "2229230251097791" at bounding box center [351, 82] width 586 height 42
click at [168, 77] on input "2229230251097791" at bounding box center [325, 83] width 534 height 20
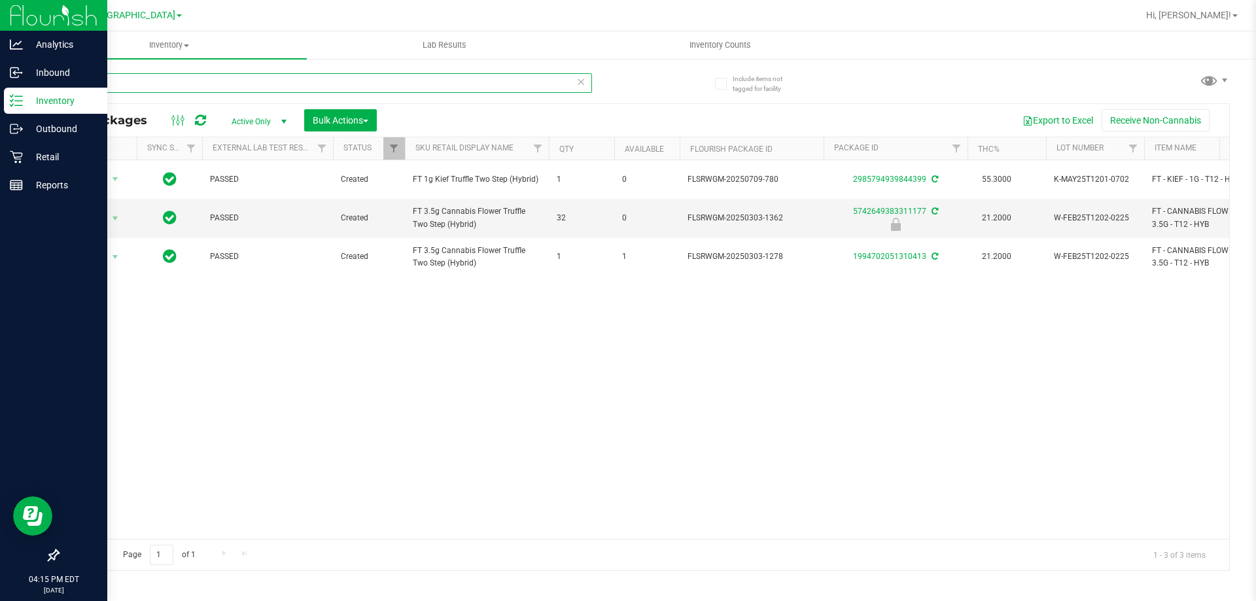
click at [205, 75] on input "t12" at bounding box center [325, 83] width 534 height 20
type input "5782125055525573"
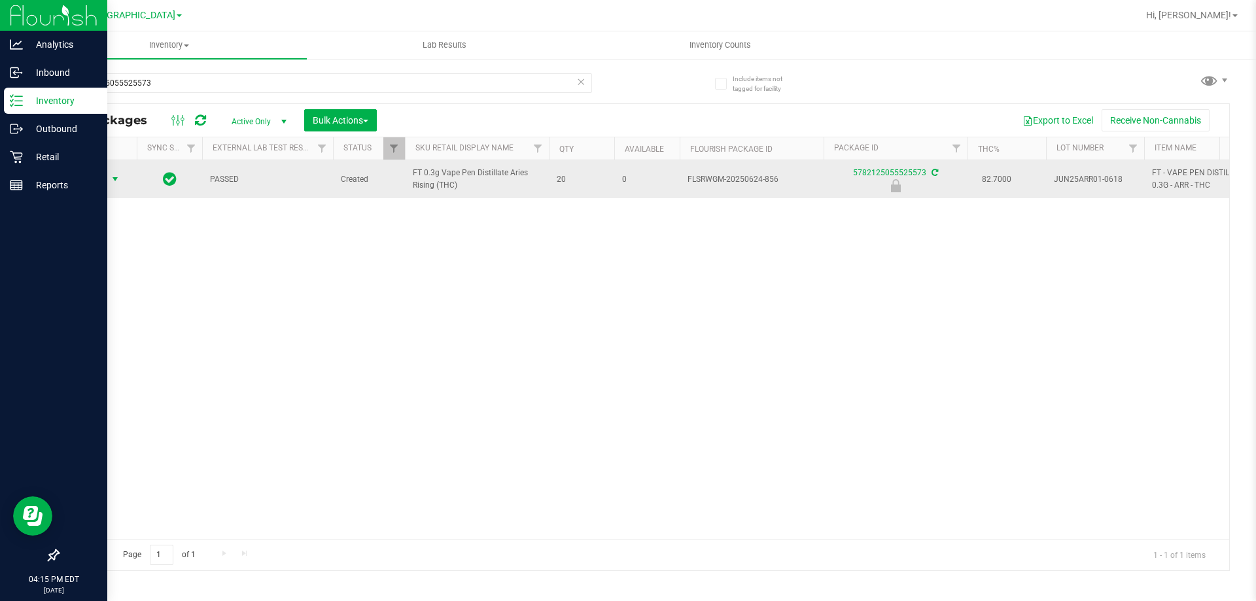
click at [80, 177] on span "Action" at bounding box center [88, 179] width 35 height 18
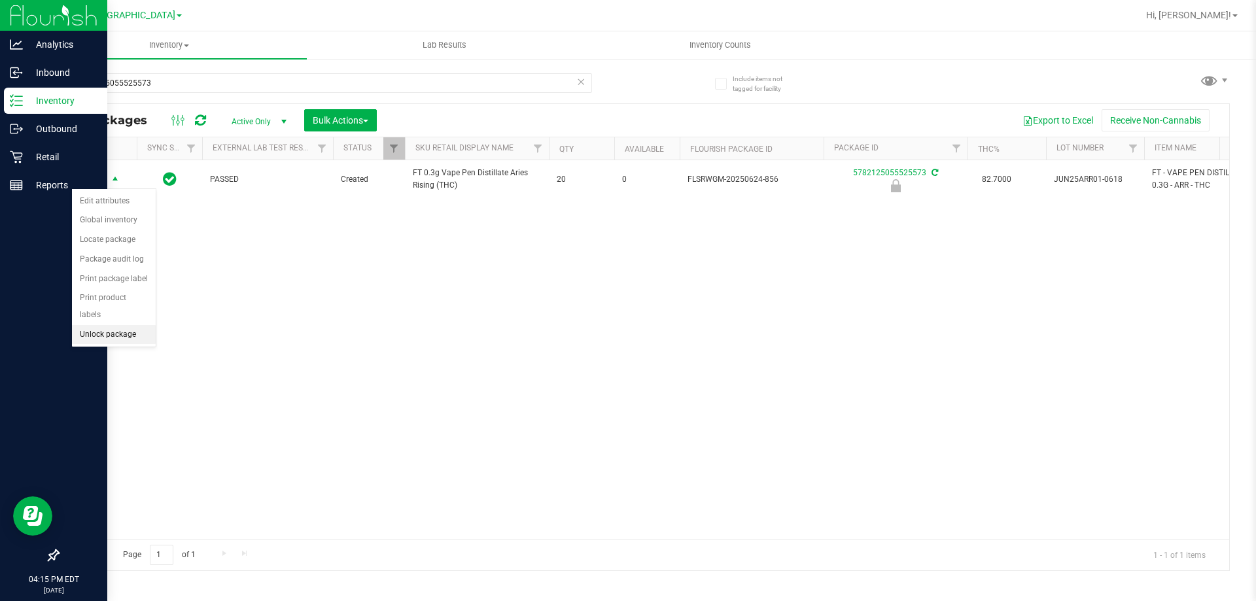
click at [129, 325] on li "Unlock package" at bounding box center [114, 335] width 84 height 20
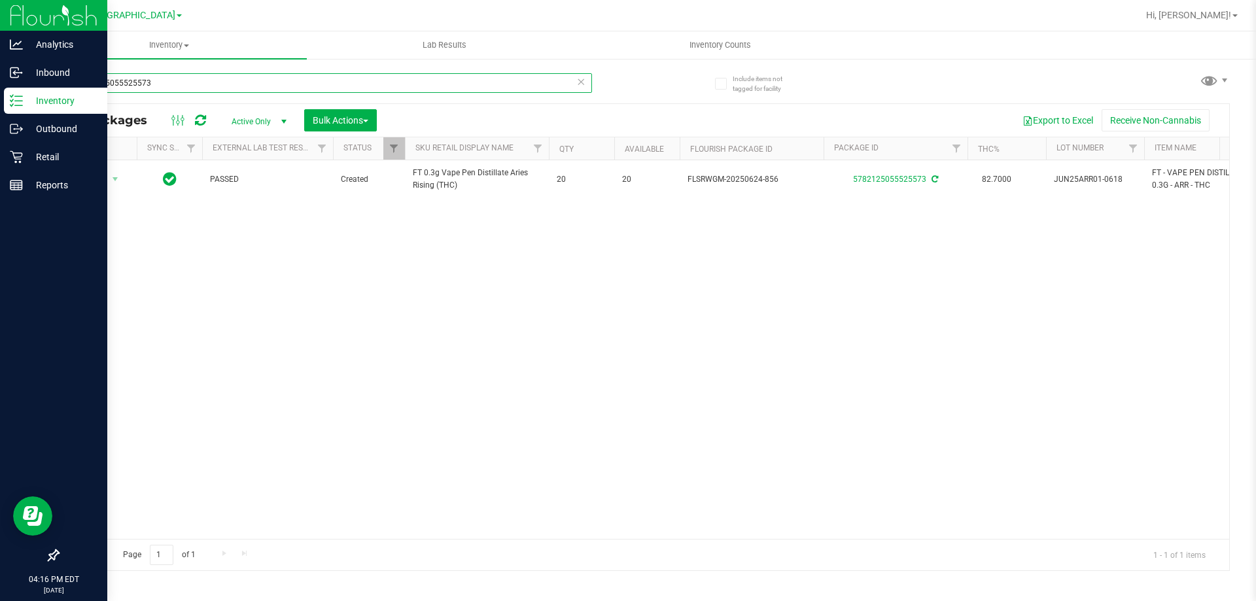
click at [279, 82] on input "5782125055525573" at bounding box center [325, 83] width 534 height 20
type input "APR25TRS01-0410"
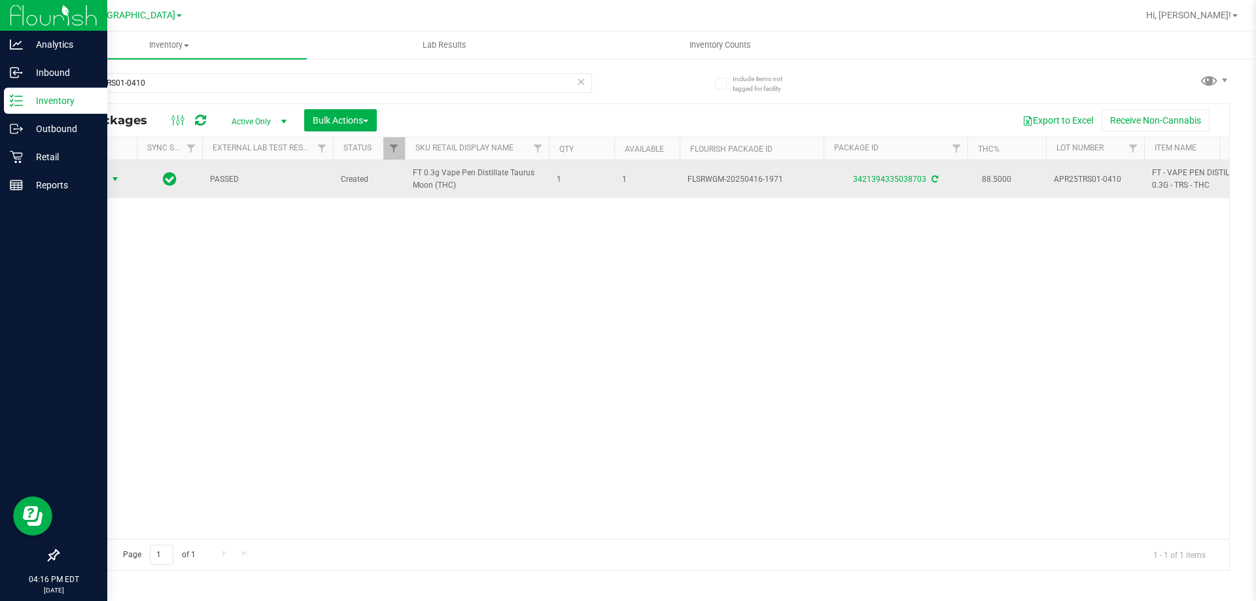
click at [95, 177] on span "Action" at bounding box center [88, 179] width 35 height 18
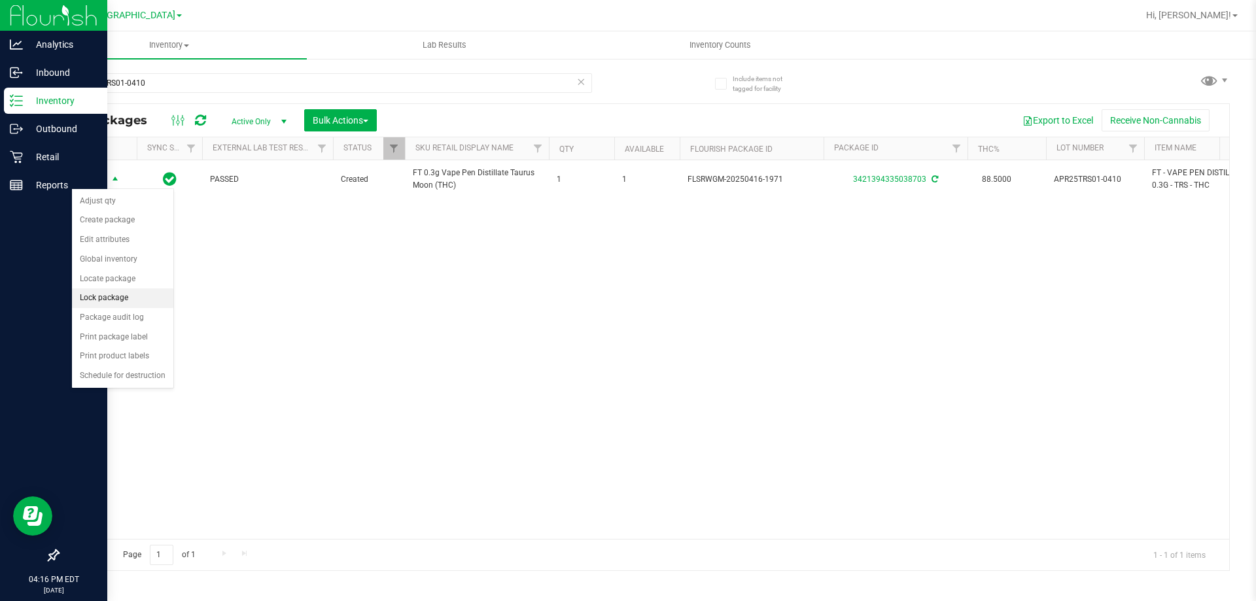
click at [153, 291] on li "Lock package" at bounding box center [122, 298] width 101 height 20
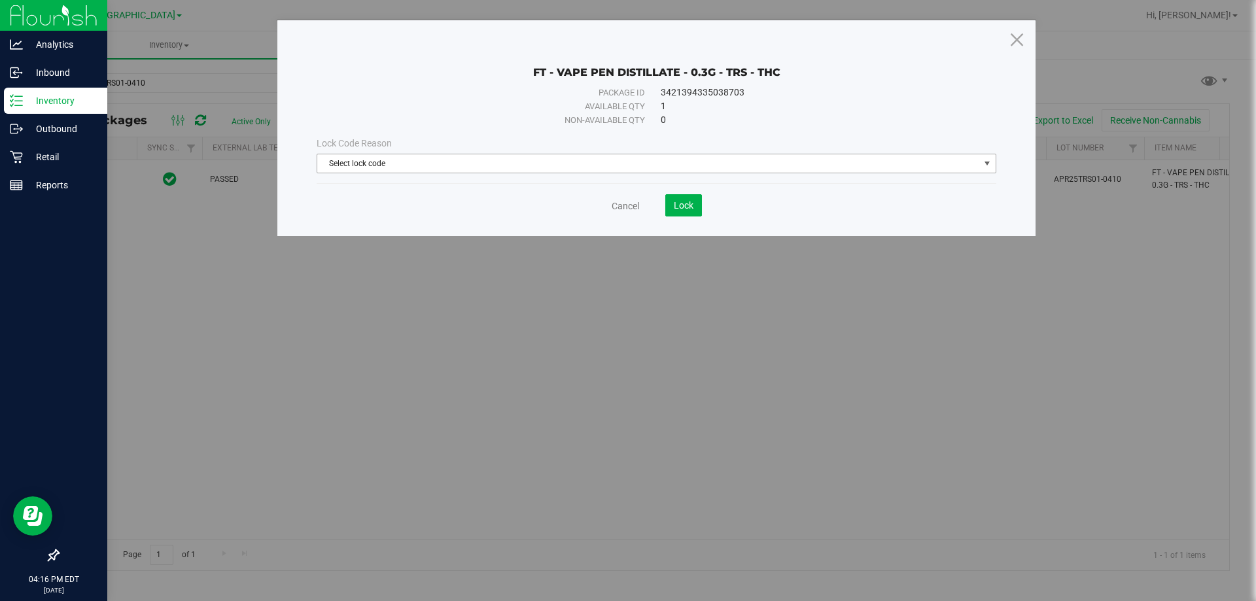
click at [346, 160] on span "Select lock code" at bounding box center [648, 163] width 662 height 18
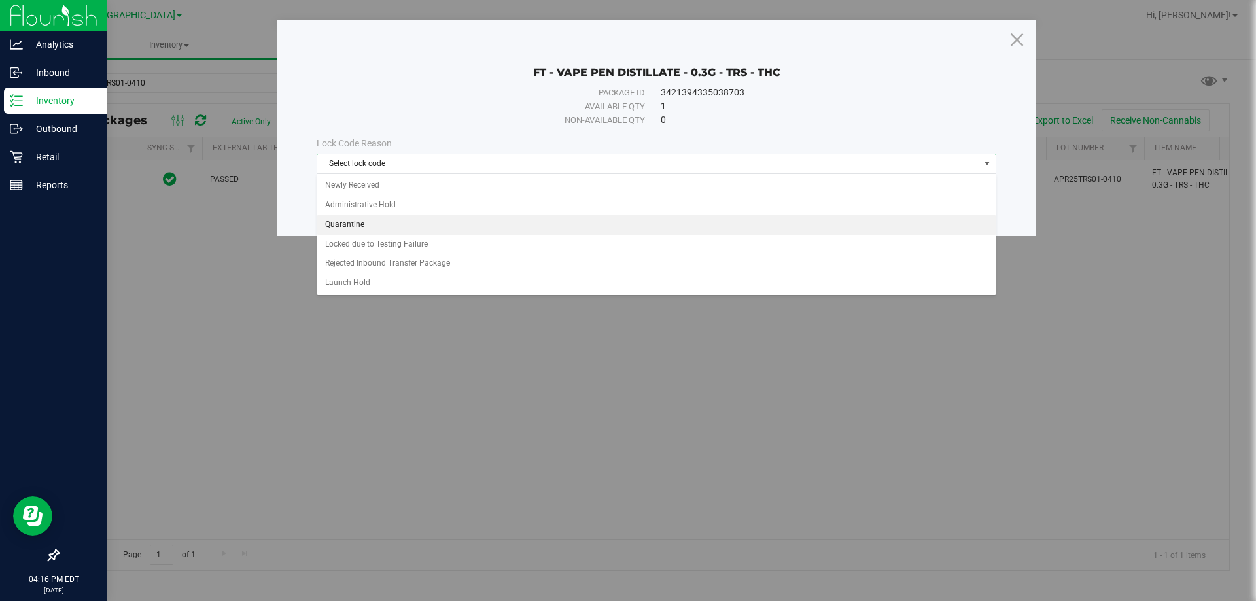
click at [422, 224] on li "Quarantine" at bounding box center [656, 225] width 678 height 20
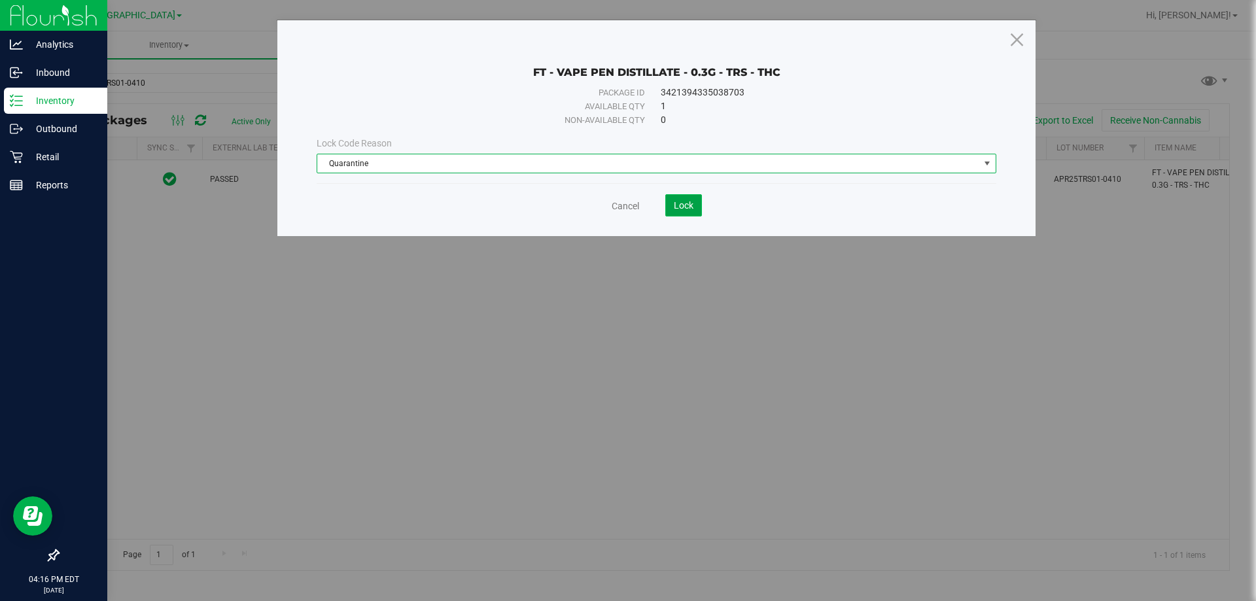
click at [691, 211] on button "Lock" at bounding box center [683, 205] width 37 height 22
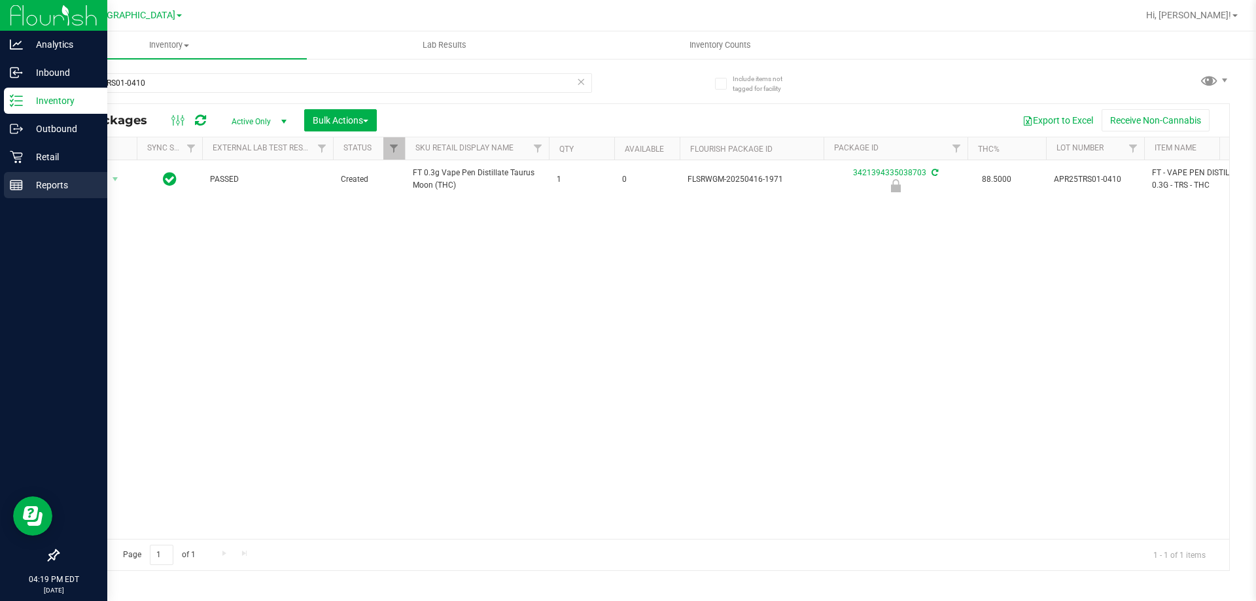
click at [20, 179] on icon at bounding box center [16, 185] width 13 height 13
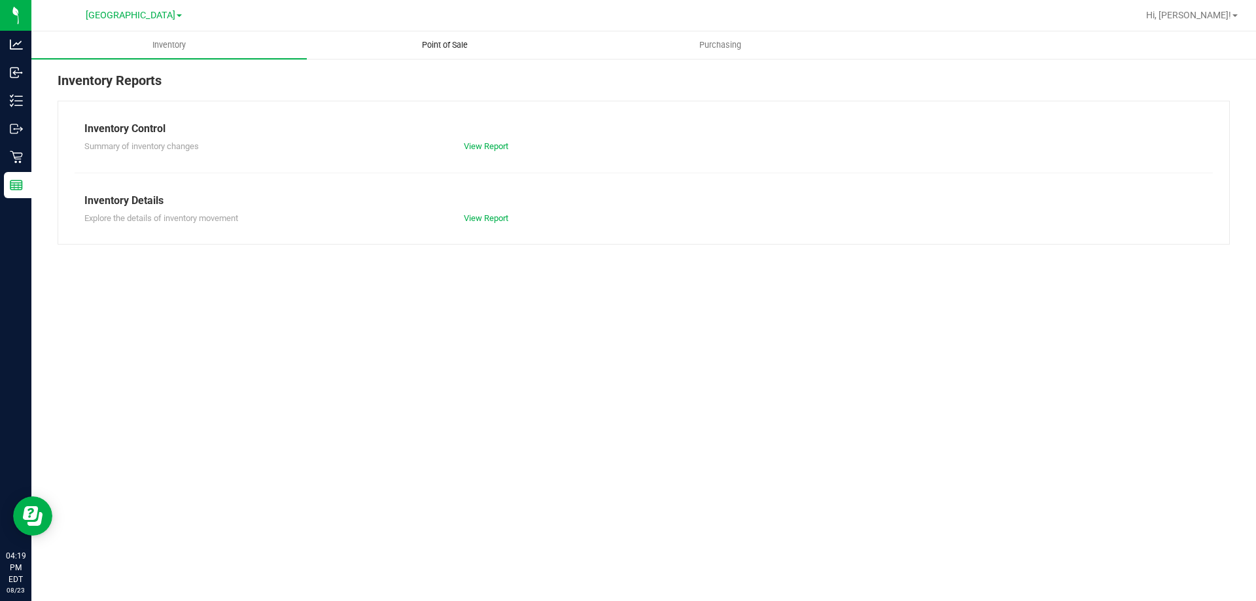
click at [448, 45] on span "Point of Sale" at bounding box center [444, 45] width 81 height 12
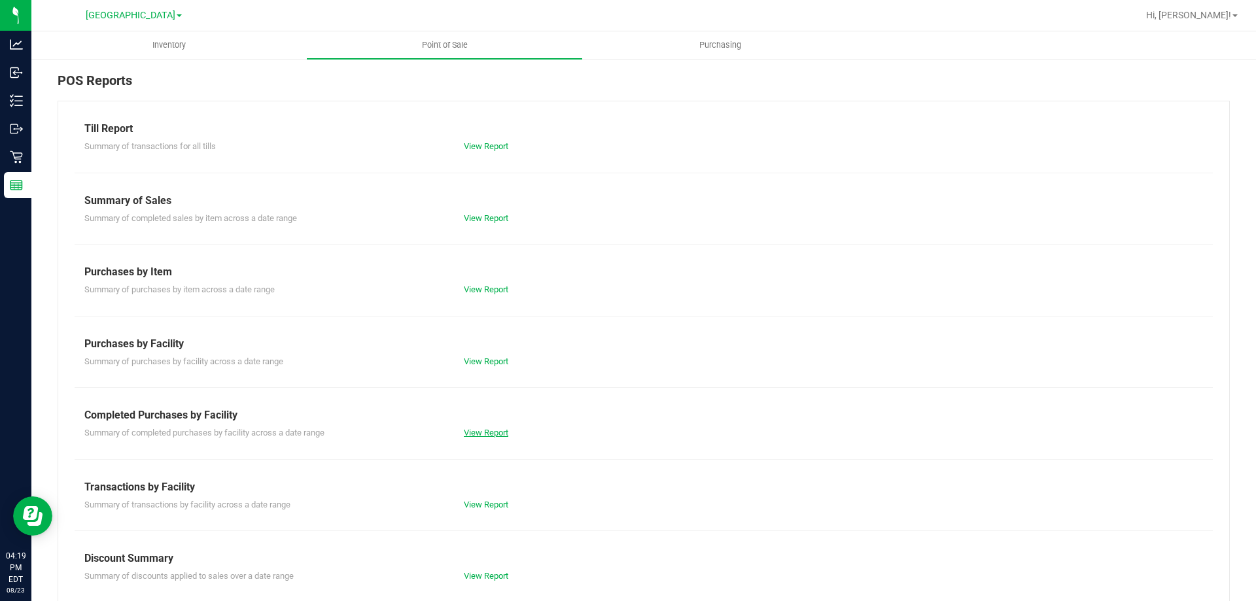
click at [484, 432] on link "View Report" at bounding box center [486, 433] width 44 height 10
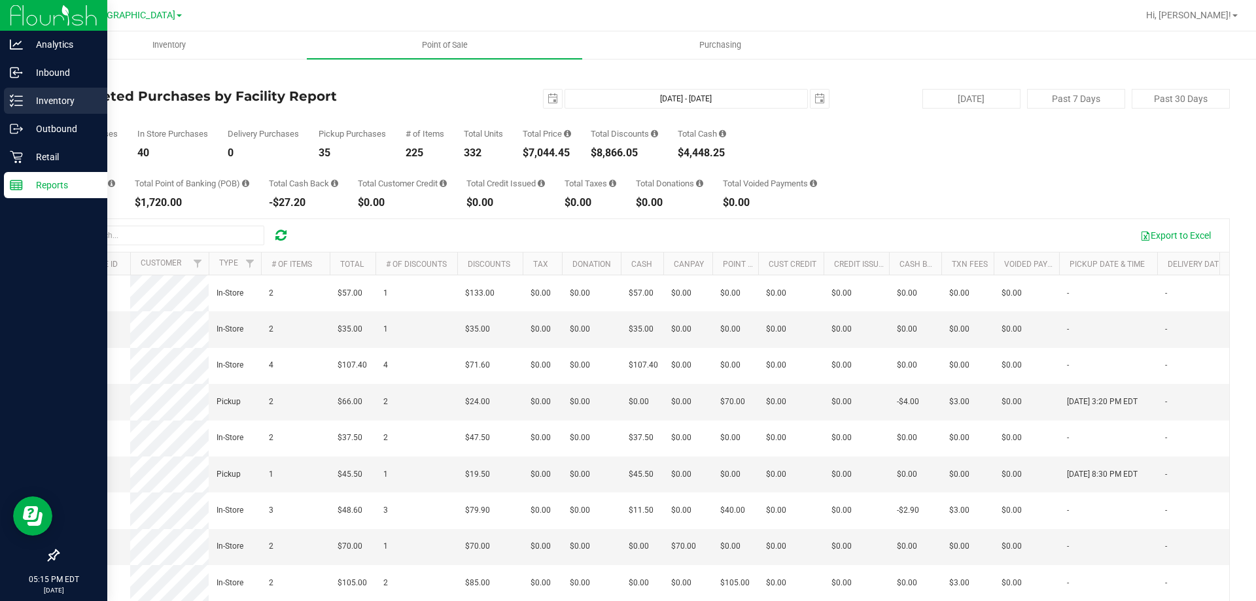
click at [24, 99] on p "Inventory" at bounding box center [62, 101] width 78 height 16
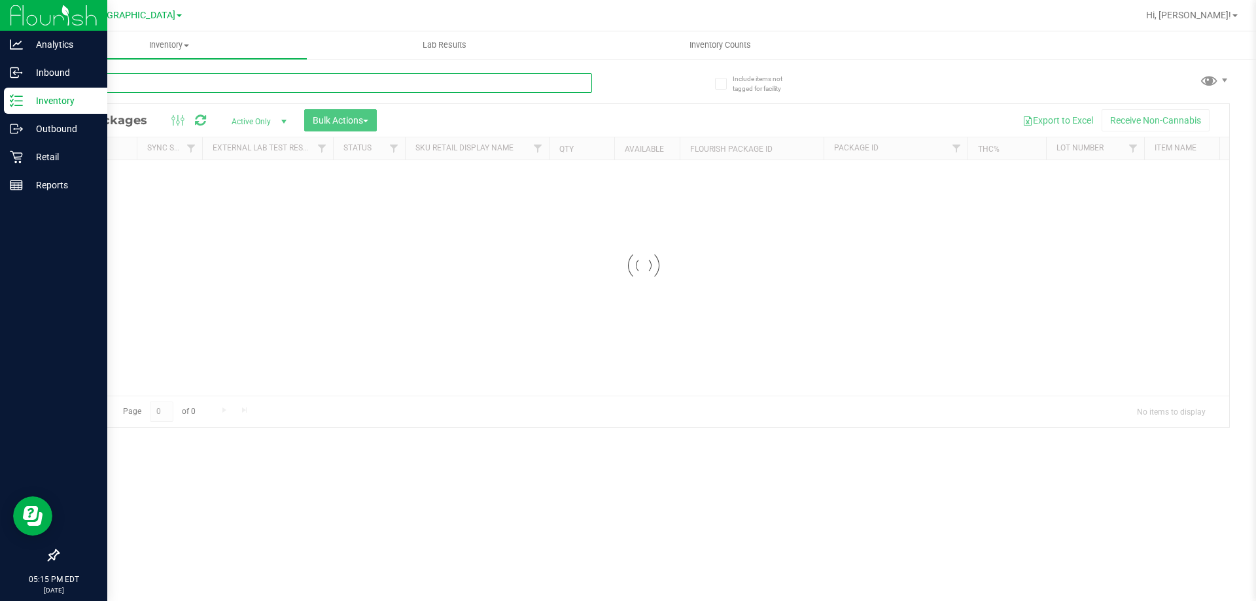
click at [139, 82] on input "text" at bounding box center [325, 83] width 534 height 20
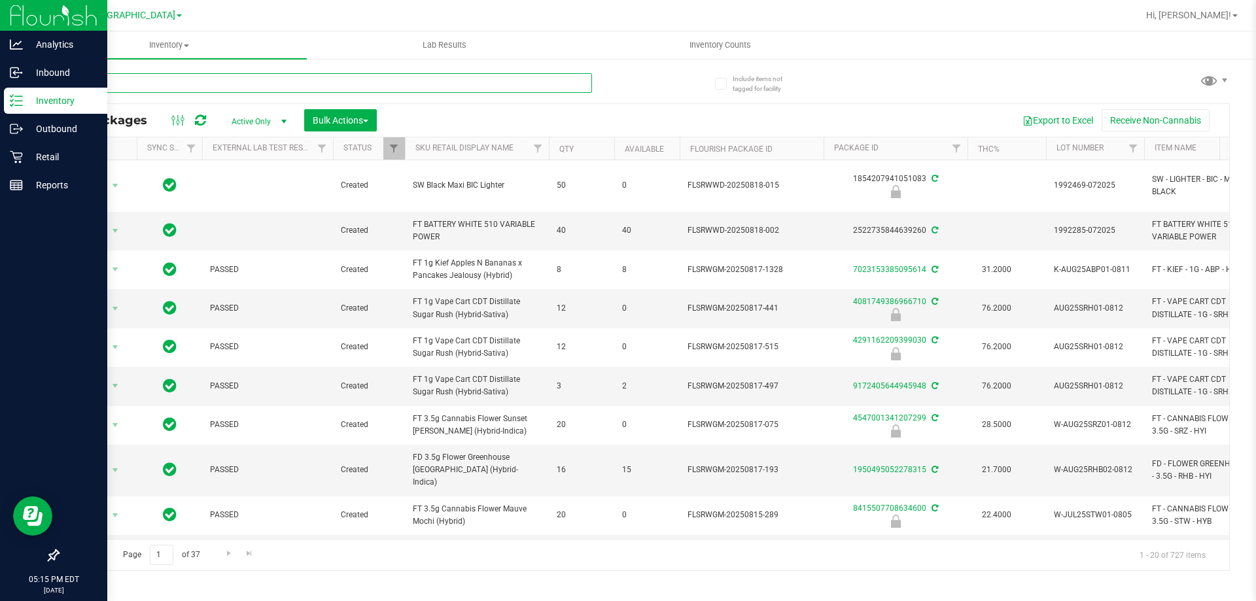
type input "cuw"
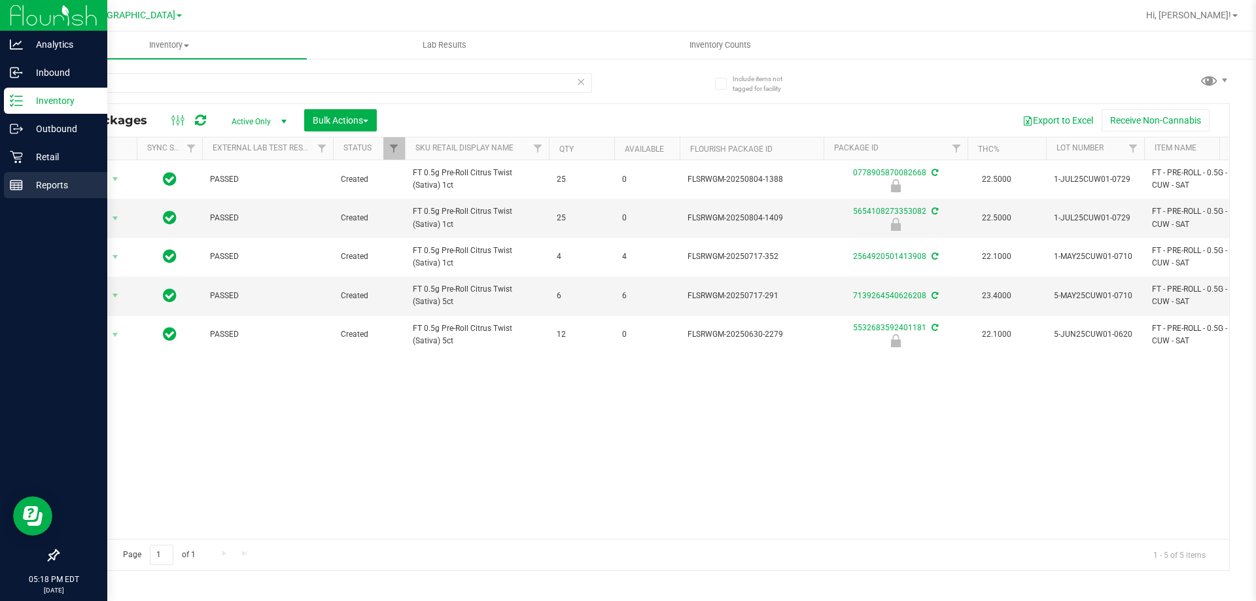
click at [18, 175] on div "Reports" at bounding box center [55, 185] width 103 height 26
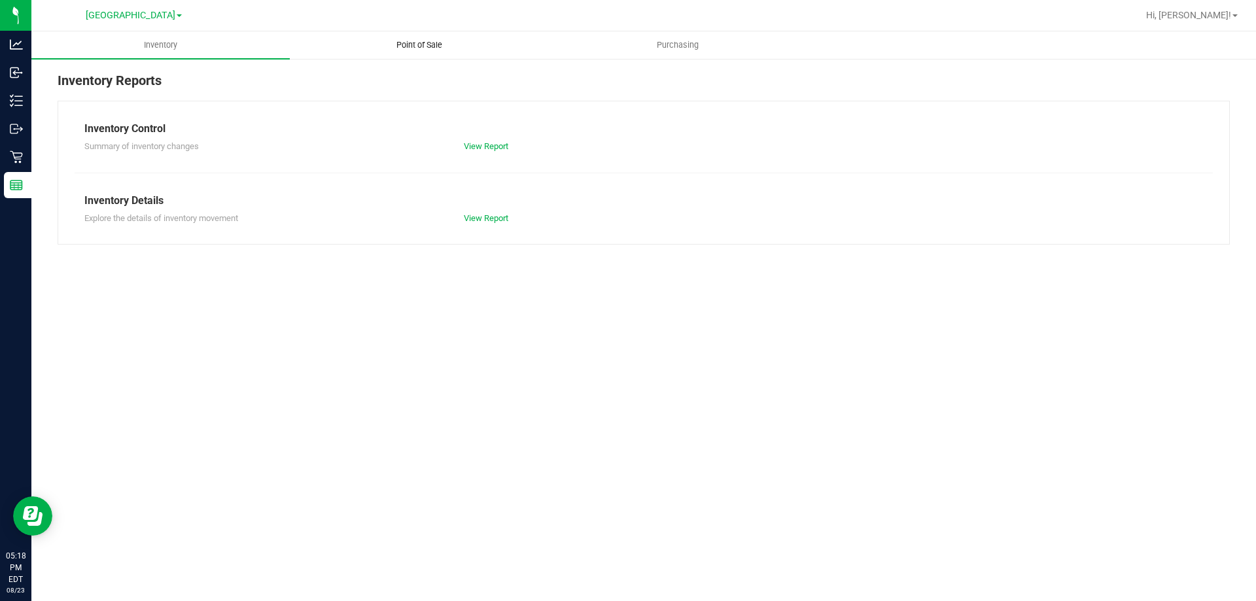
click at [435, 37] on uib-tab-heading "Point of Sale" at bounding box center [418, 45] width 257 height 26
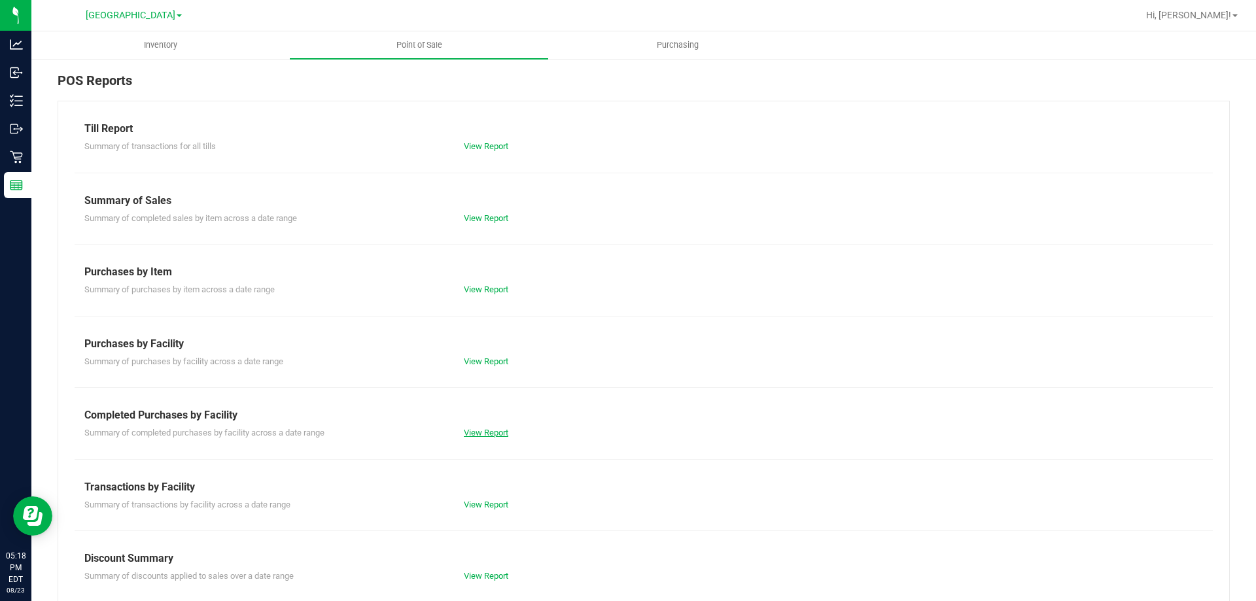
click at [499, 436] on link "View Report" at bounding box center [486, 433] width 44 height 10
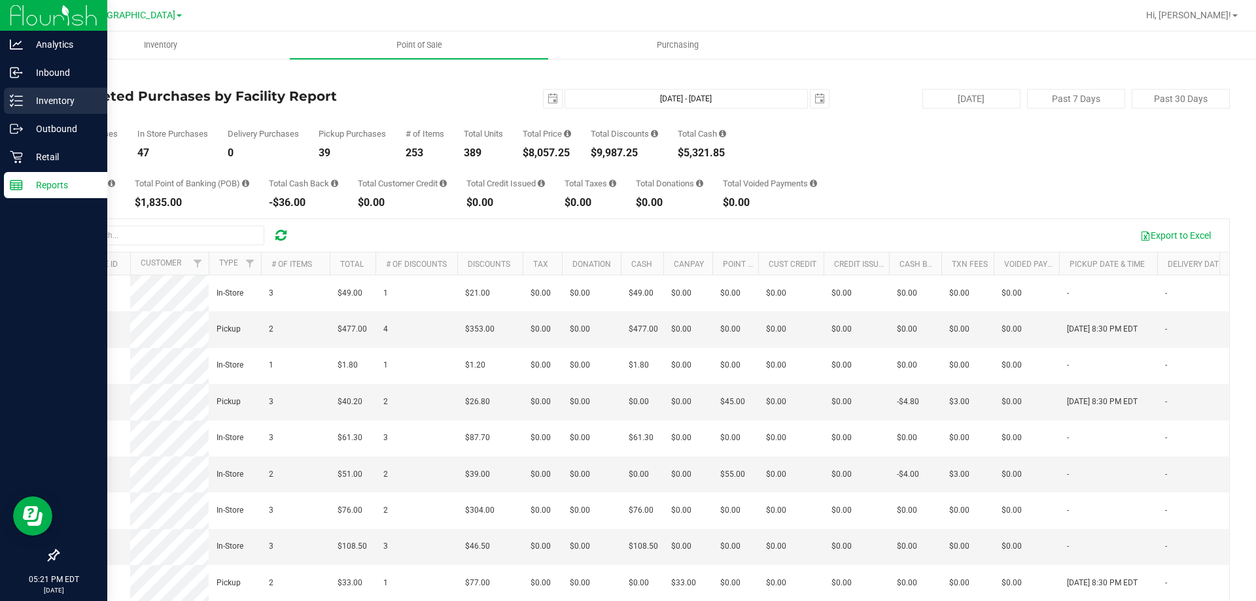
click at [14, 111] on div "Inventory" at bounding box center [55, 101] width 103 height 26
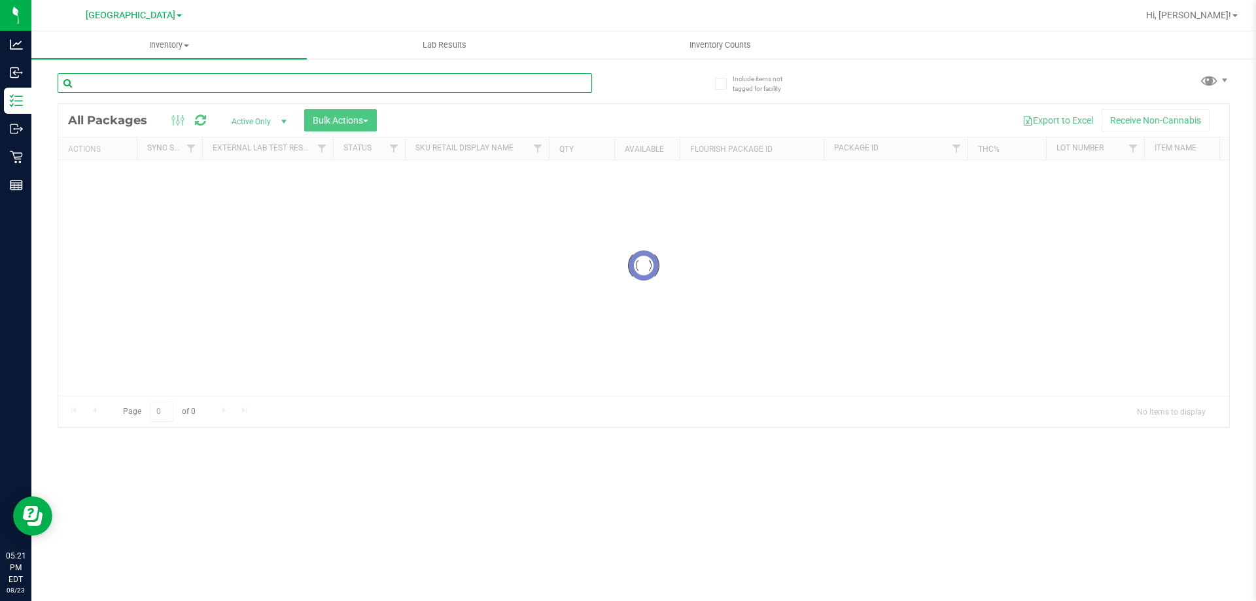
click at [233, 88] on input "text" at bounding box center [325, 83] width 534 height 20
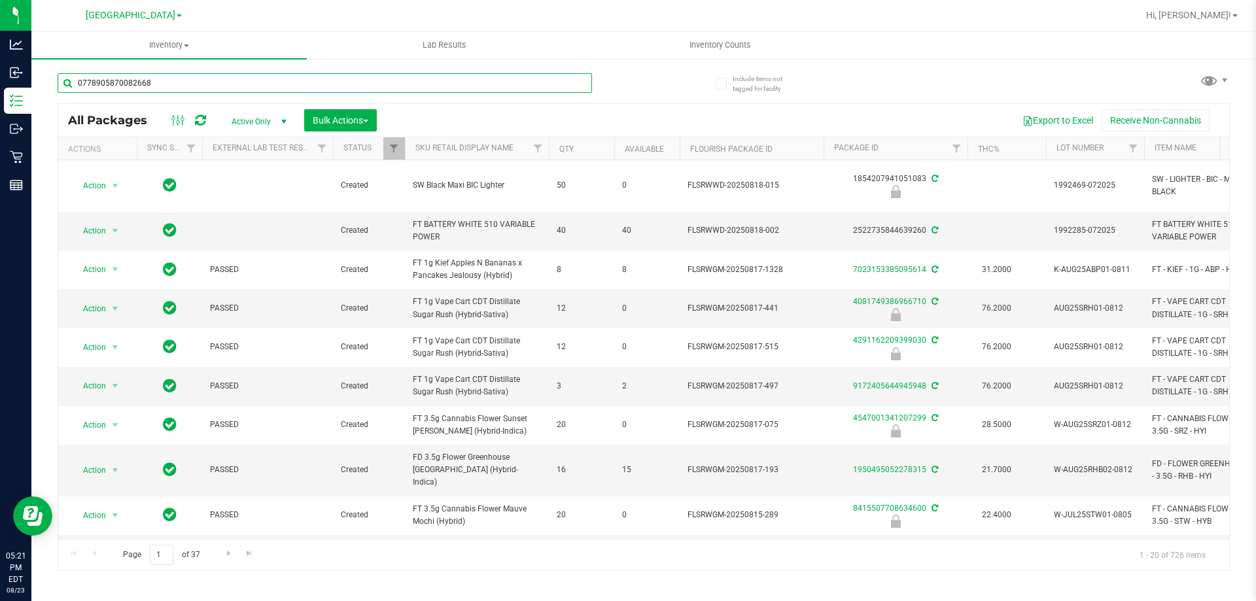
type input "0778905870082668"
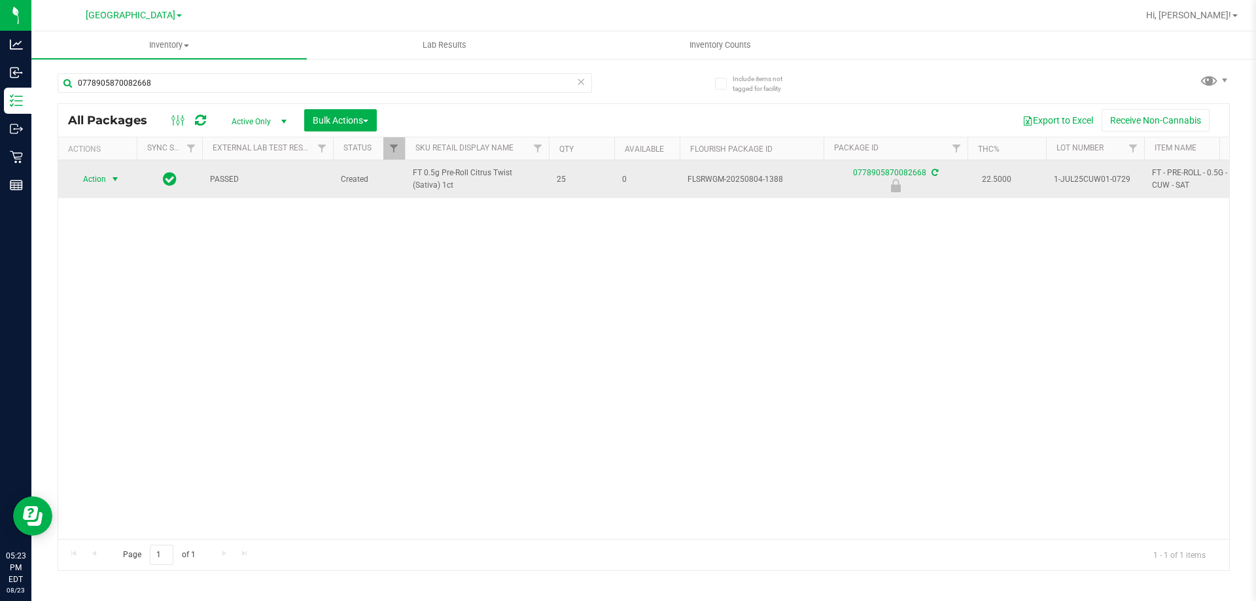
click at [87, 175] on span "Action" at bounding box center [88, 179] width 35 height 18
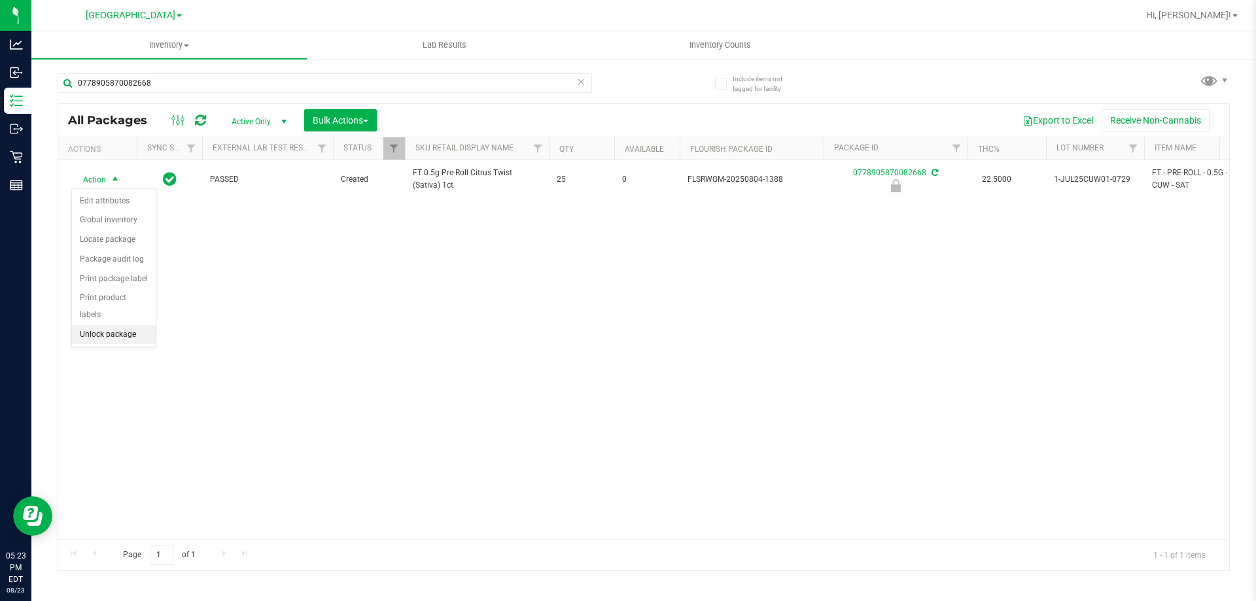
click at [106, 325] on li "Unlock package" at bounding box center [114, 335] width 84 height 20
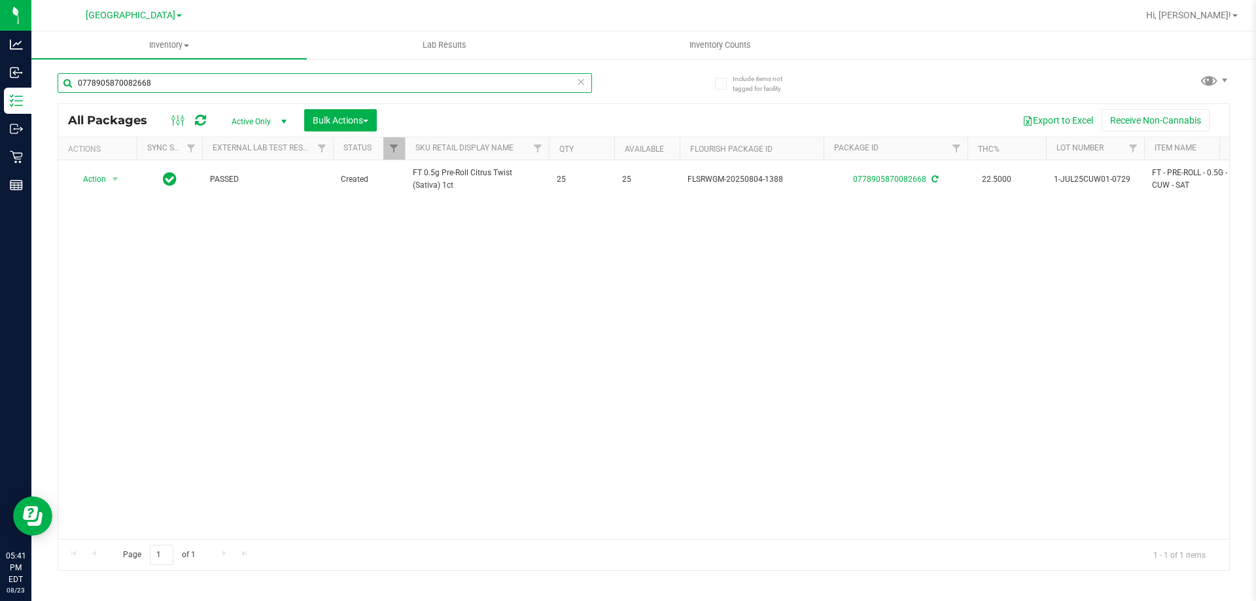
click at [221, 82] on input "0778905870082668" at bounding box center [325, 83] width 534 height 20
type input "amn"
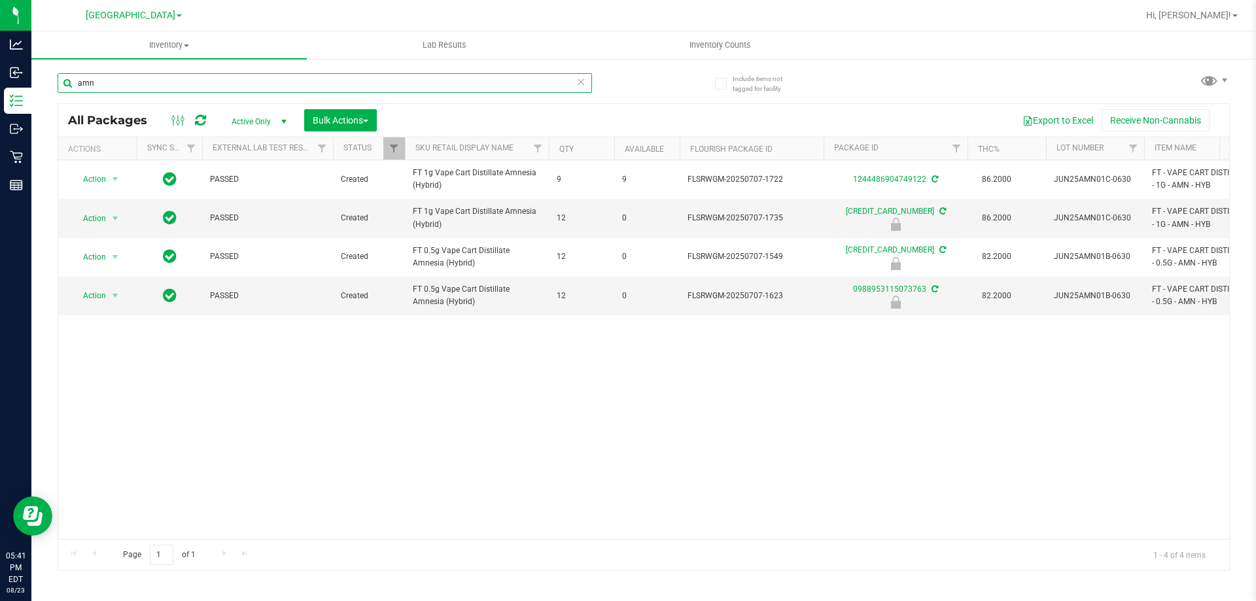
click at [221, 75] on input "amn" at bounding box center [325, 83] width 534 height 20
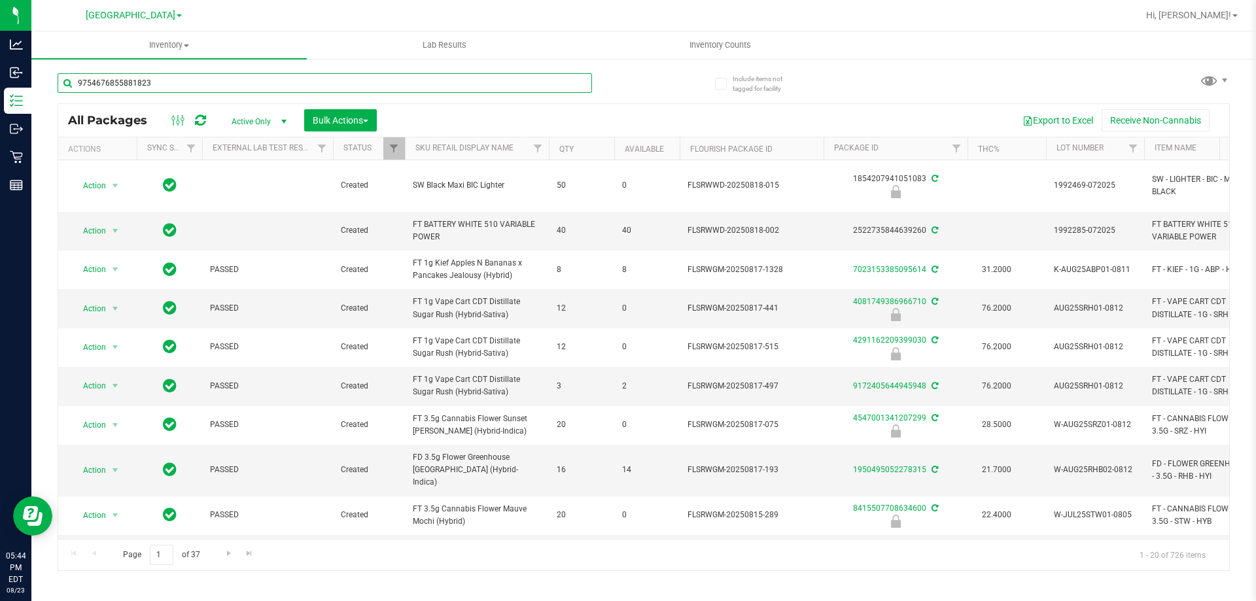
type input "9754676855881823"
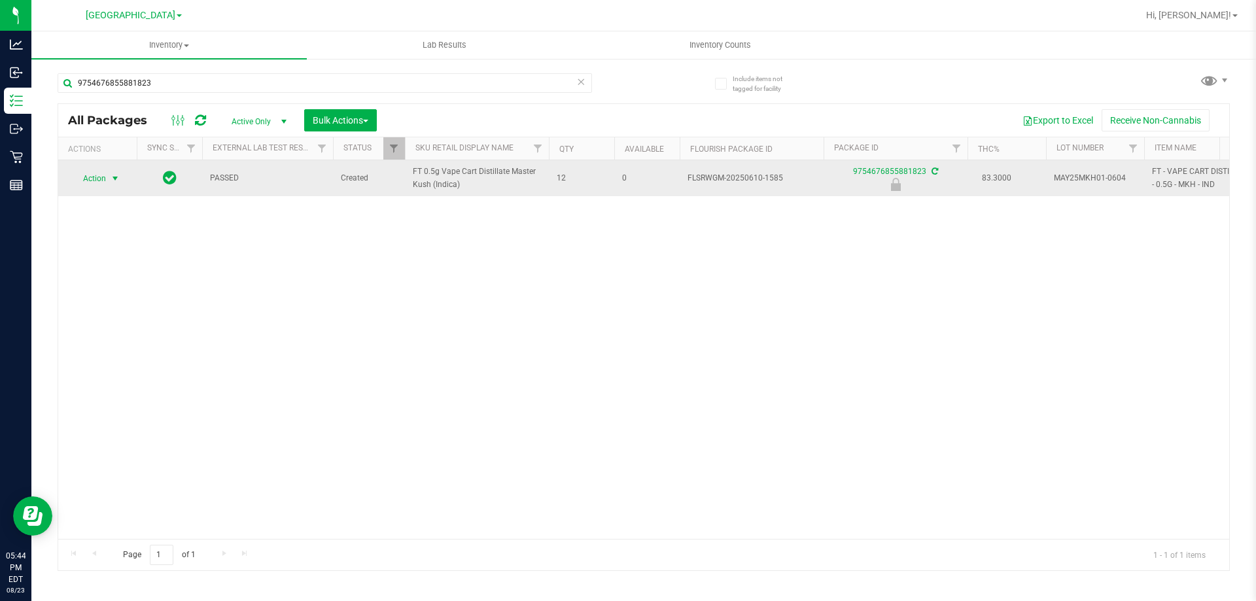
click at [99, 182] on span "Action" at bounding box center [88, 178] width 35 height 18
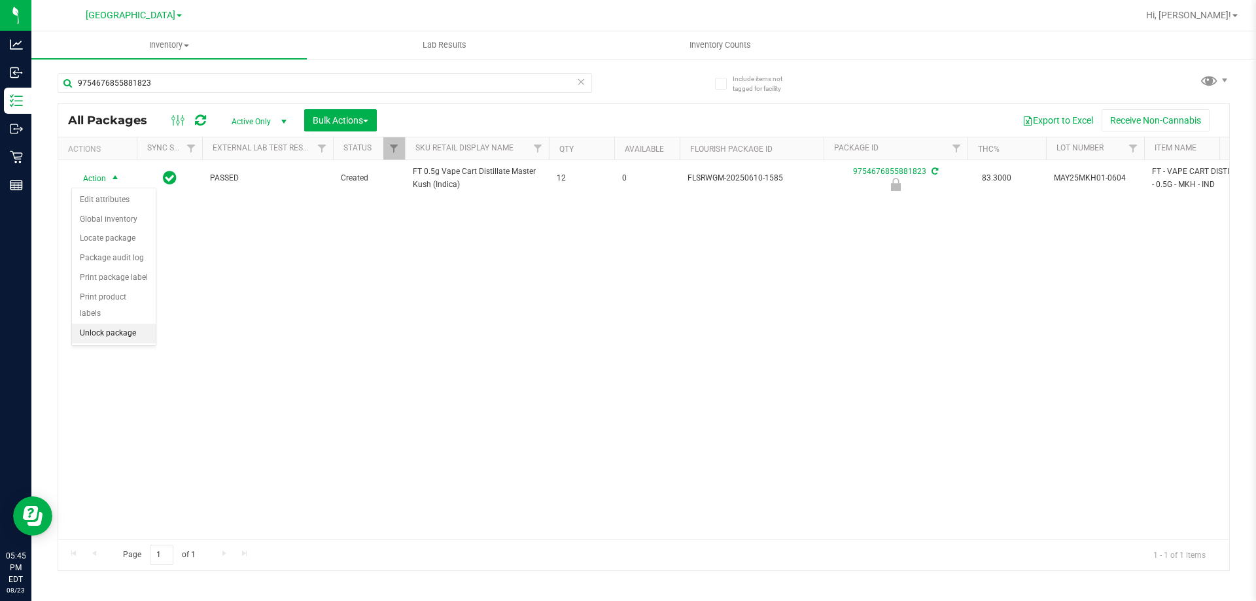
click at [115, 324] on li "Unlock package" at bounding box center [114, 334] width 84 height 20
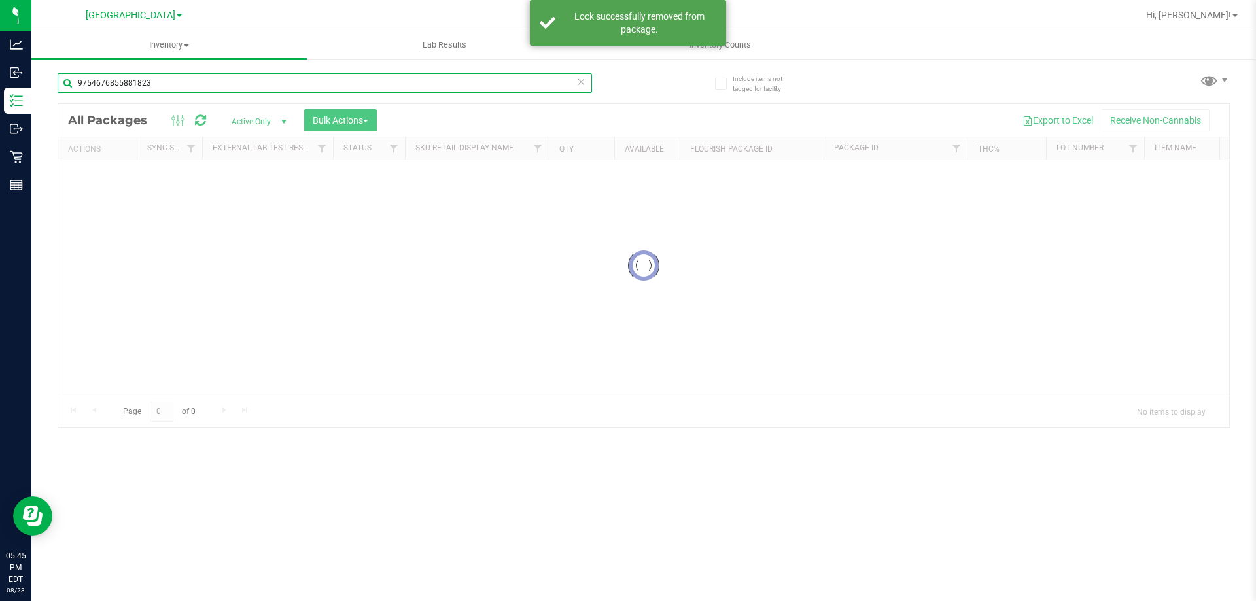
click at [171, 78] on input "9754676855881823" at bounding box center [325, 83] width 534 height 20
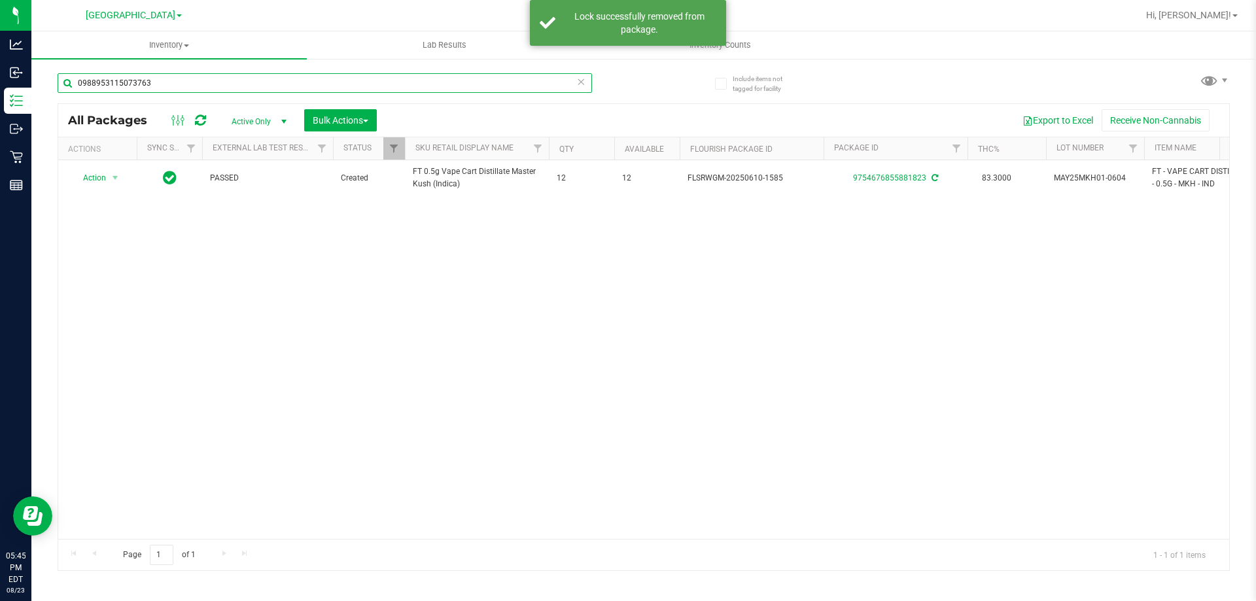
type input "0988953115073763"
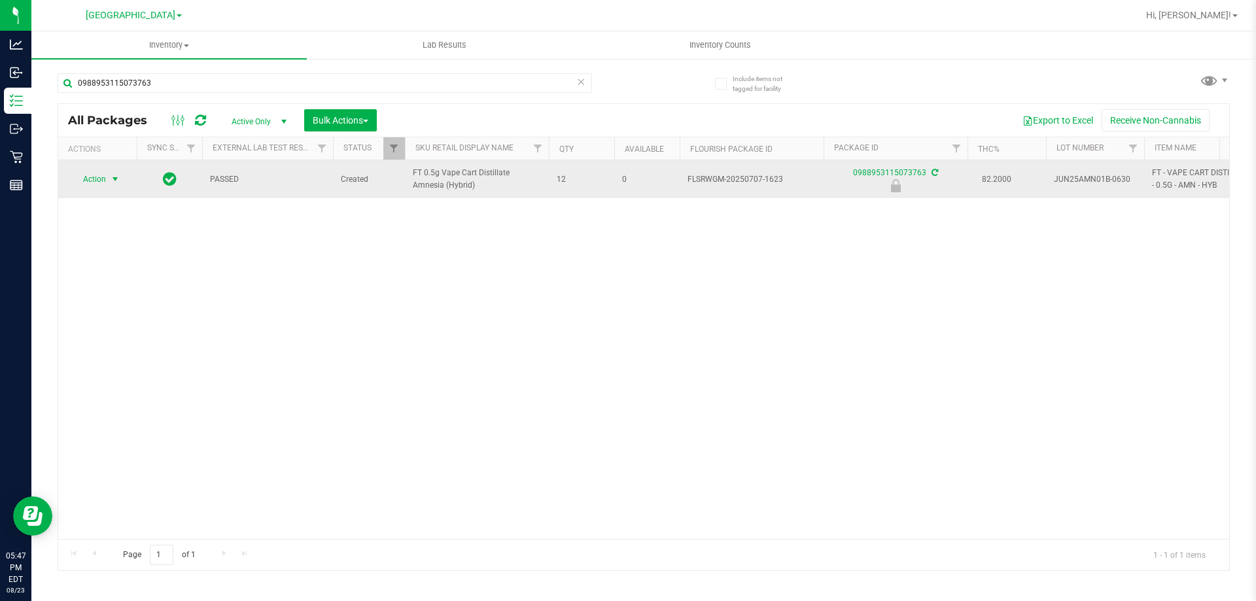
click at [116, 180] on span "select" at bounding box center [115, 179] width 10 height 10
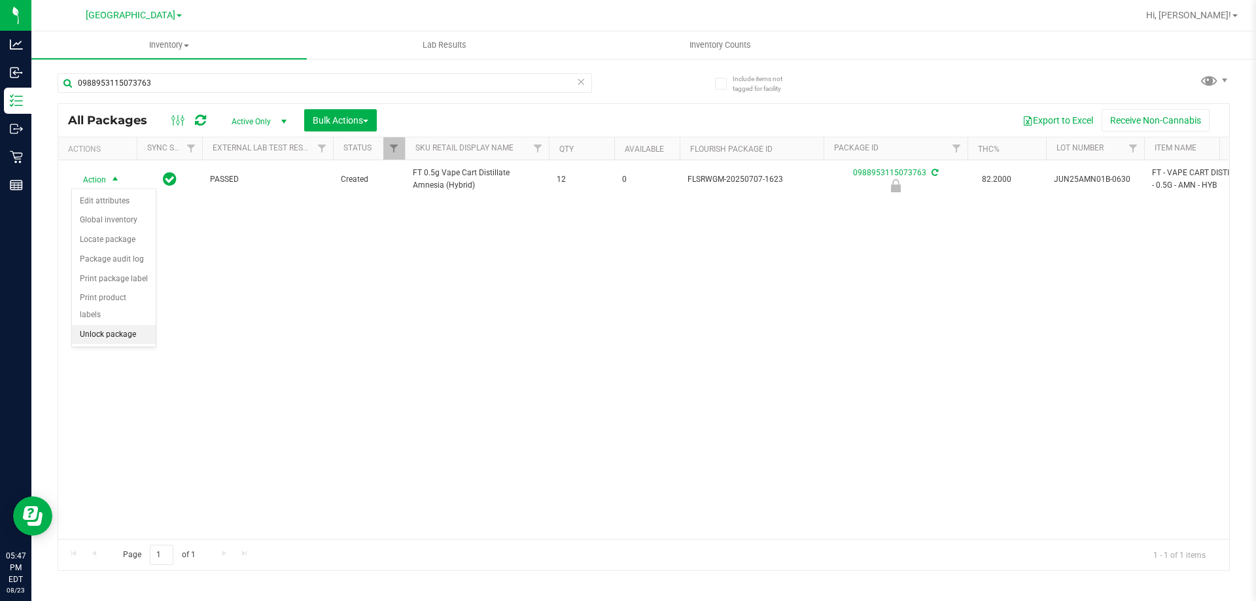
click at [139, 325] on li "Unlock package" at bounding box center [114, 335] width 84 height 20
click at [580, 86] on icon at bounding box center [580, 81] width 9 height 16
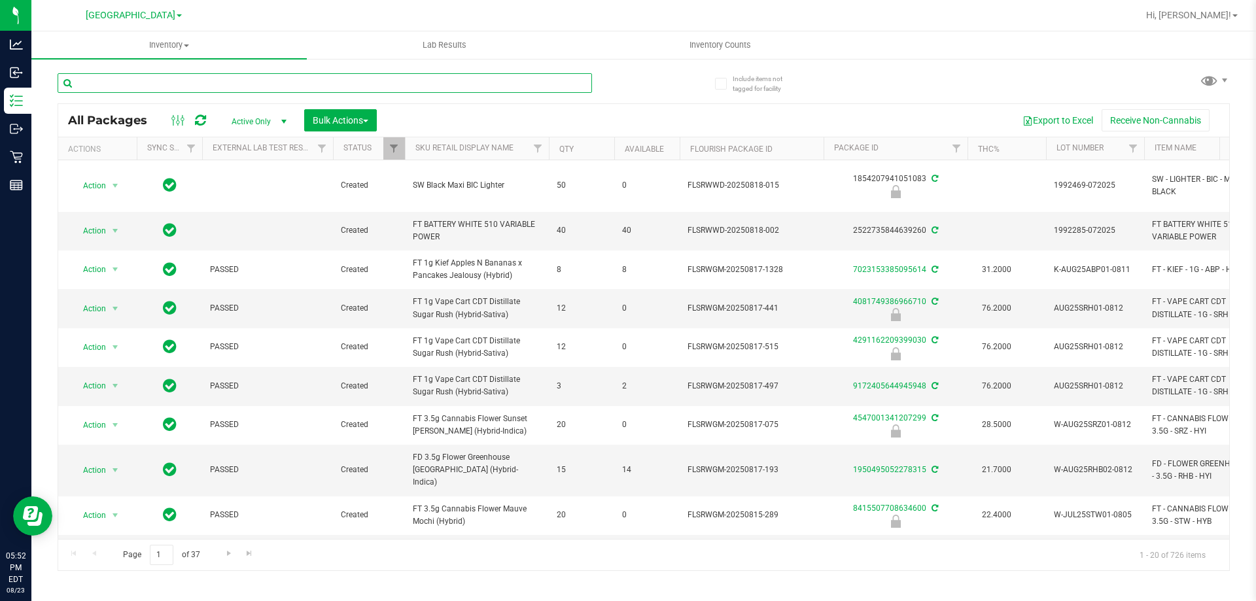
click at [296, 85] on input "text" at bounding box center [325, 83] width 534 height 20
type input "4017673895825267"
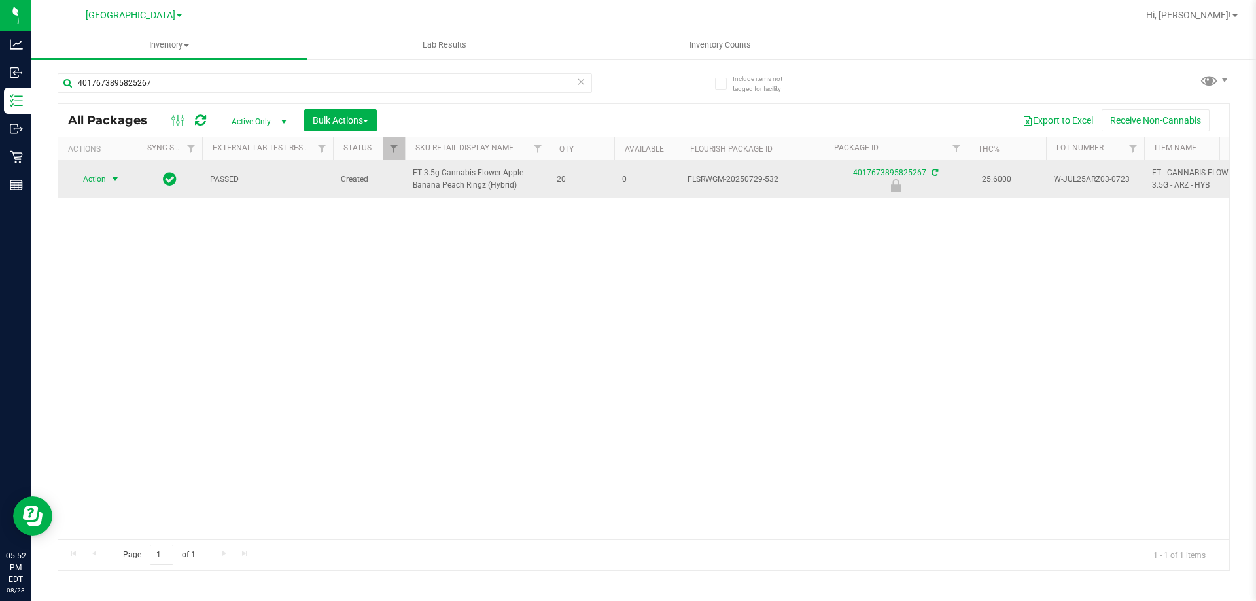
click at [116, 179] on span "select" at bounding box center [115, 179] width 10 height 10
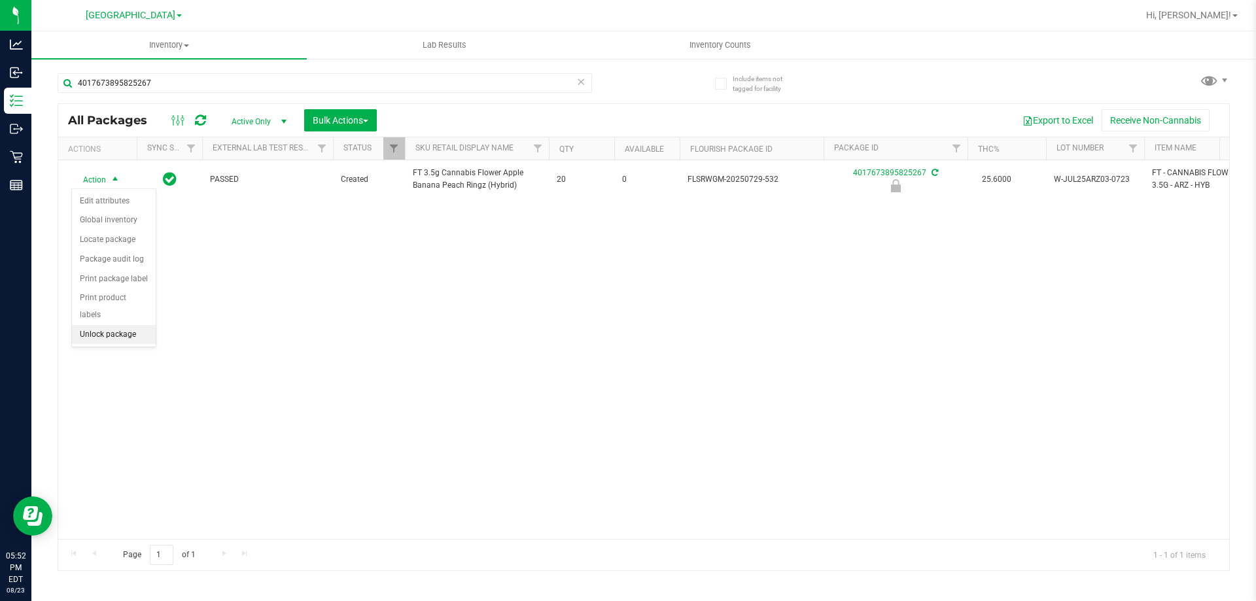
click at [138, 325] on li "Unlock package" at bounding box center [114, 335] width 84 height 20
drag, startPoint x: 554, startPoint y: 462, endPoint x: 542, endPoint y: 442, distance: 22.9
click at [547, 452] on div "Action Action Adjust qty Create package Edit attributes Global inventory Locate…" at bounding box center [643, 349] width 1171 height 379
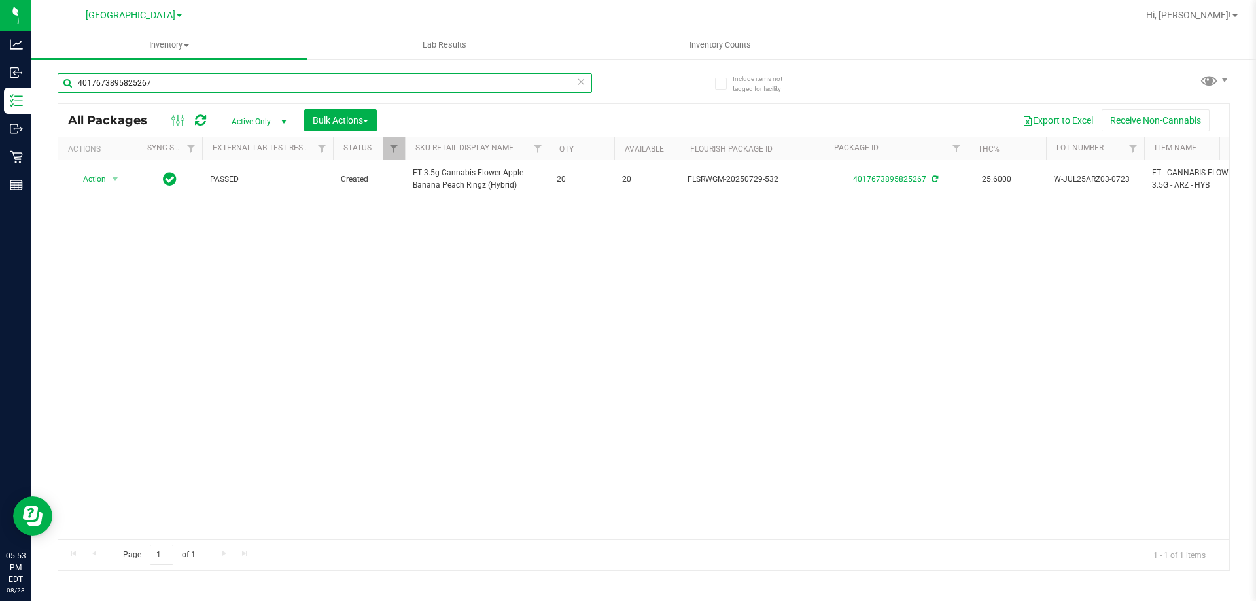
click at [213, 79] on input "4017673895825267" at bounding box center [325, 83] width 534 height 20
type input "dsc"
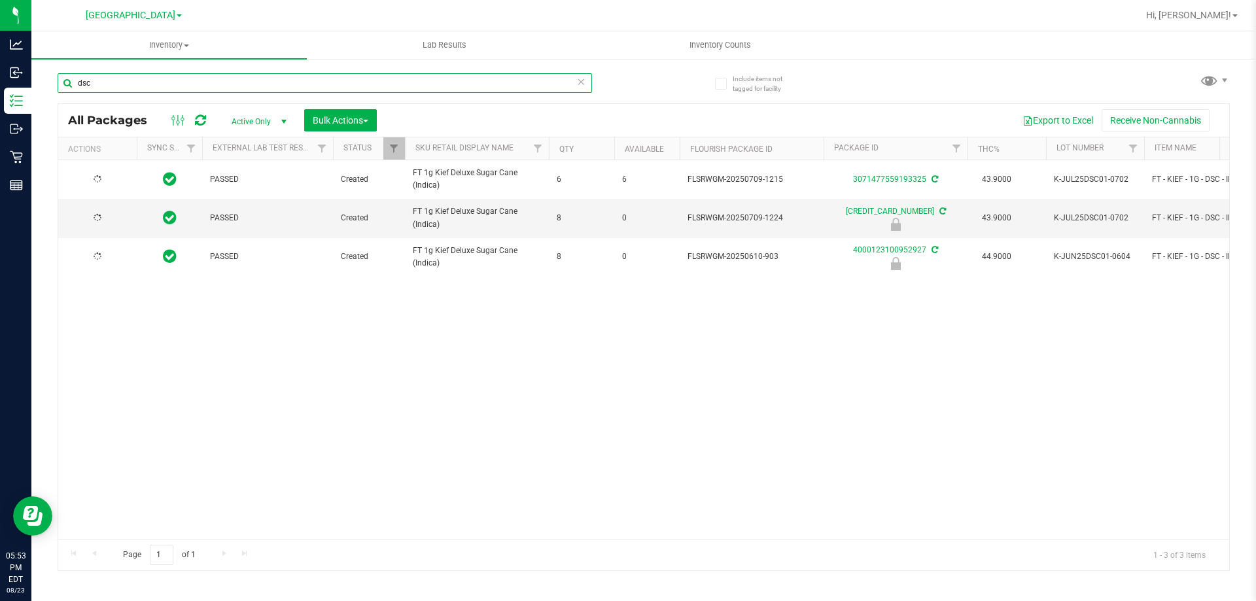
click at [213, 83] on input "dsc" at bounding box center [325, 83] width 534 height 20
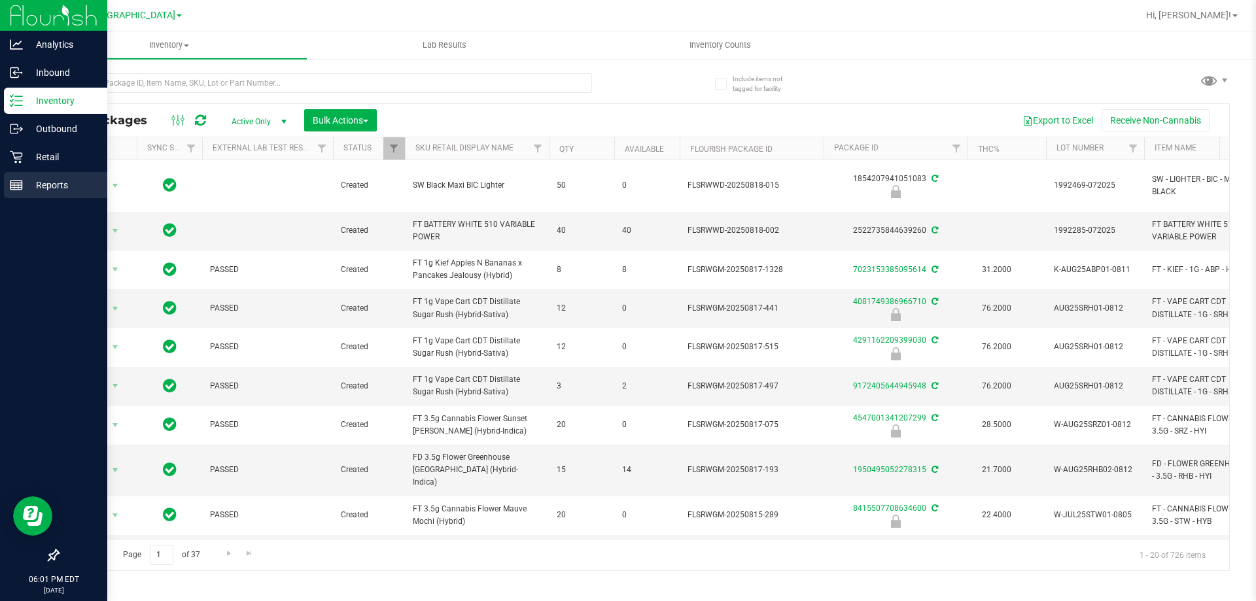
click at [17, 173] on div "Reports" at bounding box center [55, 185] width 103 height 26
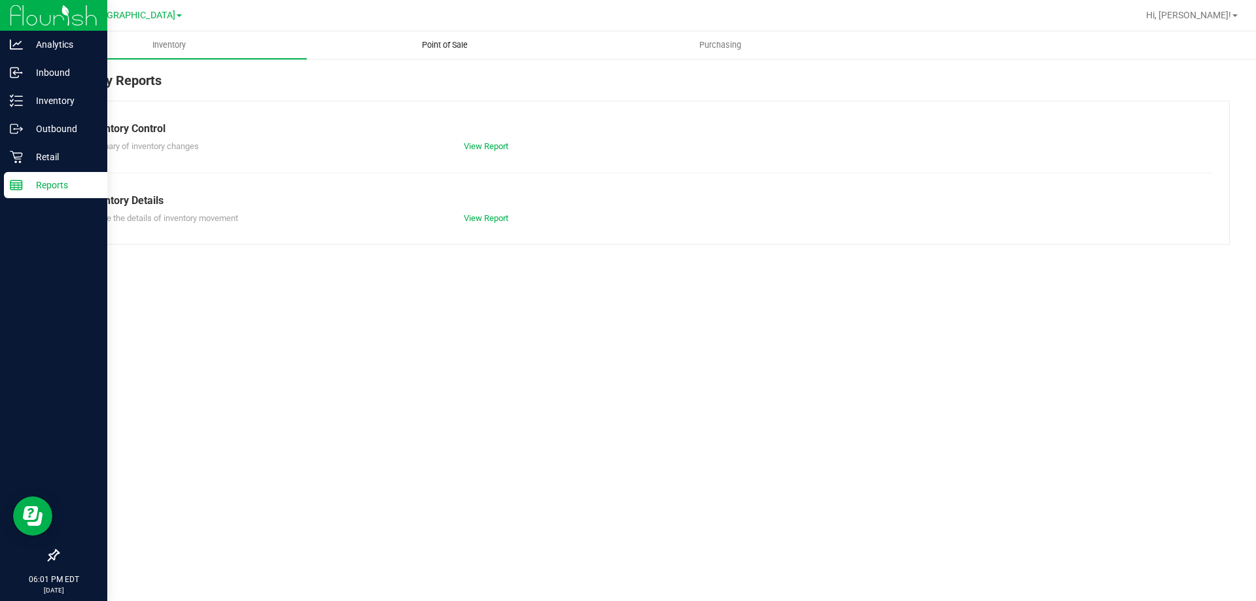
click at [462, 44] on span "Point of Sale" at bounding box center [444, 45] width 81 height 12
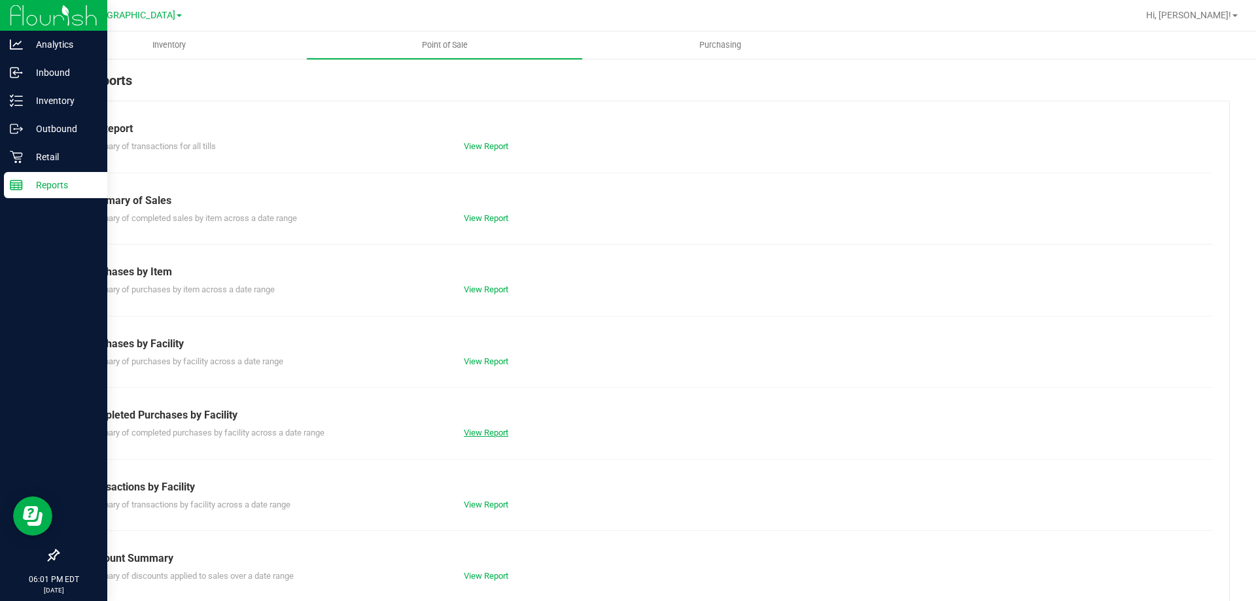
click at [483, 434] on link "View Report" at bounding box center [486, 433] width 44 height 10
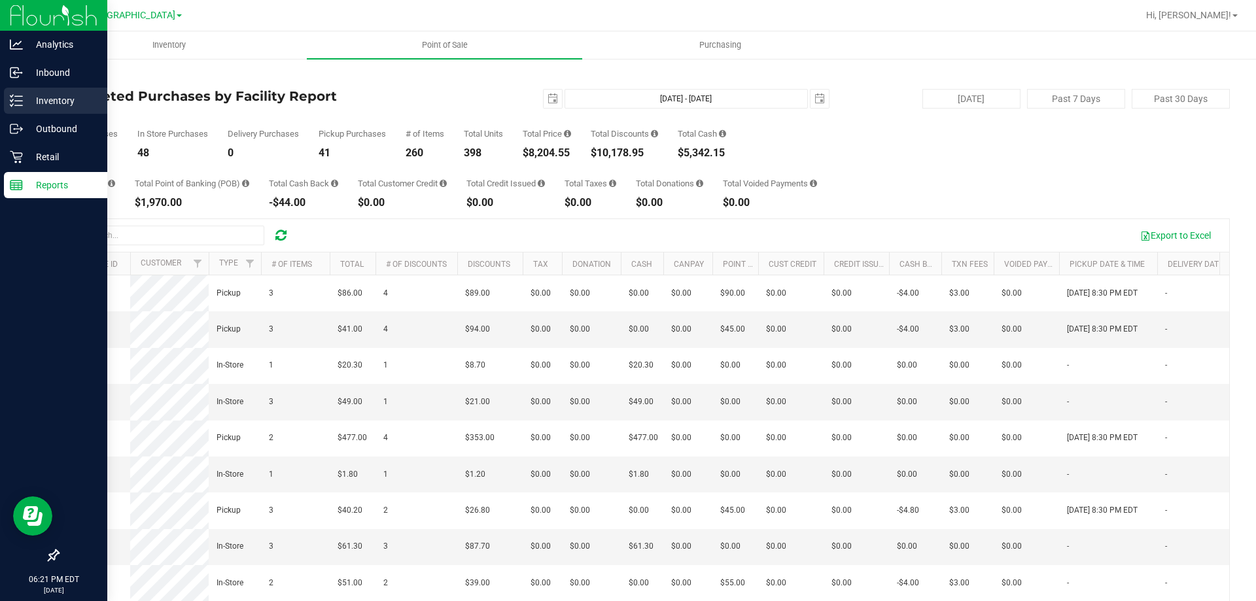
click at [25, 108] on p "Inventory" at bounding box center [62, 101] width 78 height 16
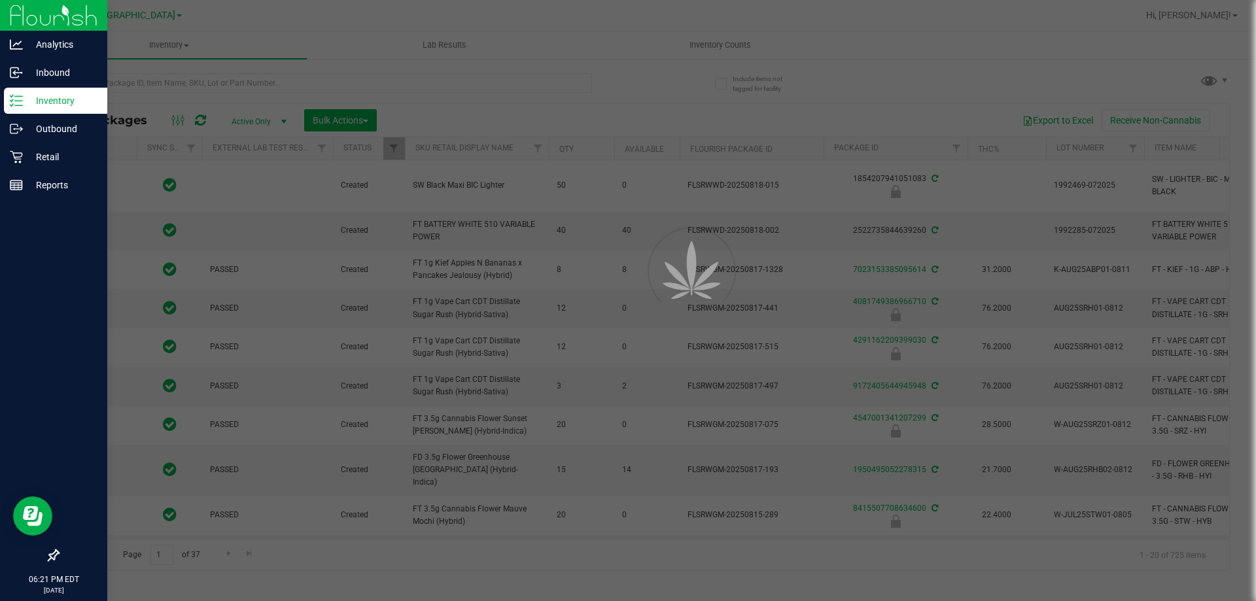
click at [278, 87] on div at bounding box center [628, 300] width 1256 height 601
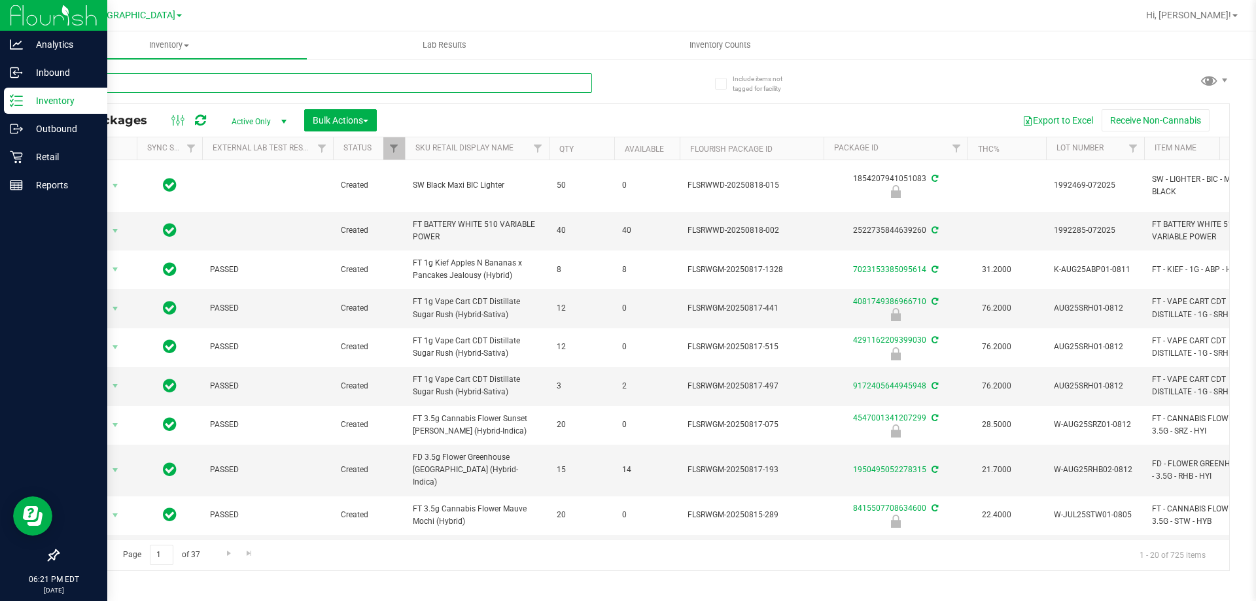
click at [278, 87] on input "text" at bounding box center [325, 83] width 534 height 20
click at [511, 222] on span "FT BATTERY WHITE 510 VARIABLE POWER" at bounding box center [477, 230] width 128 height 25
click at [509, 223] on span "FT BATTERY WHITE 510 VARIABLE POWER" at bounding box center [477, 230] width 128 height 25
copy tr "FT BATTERY WHITE 510 VARIABLE POWER"
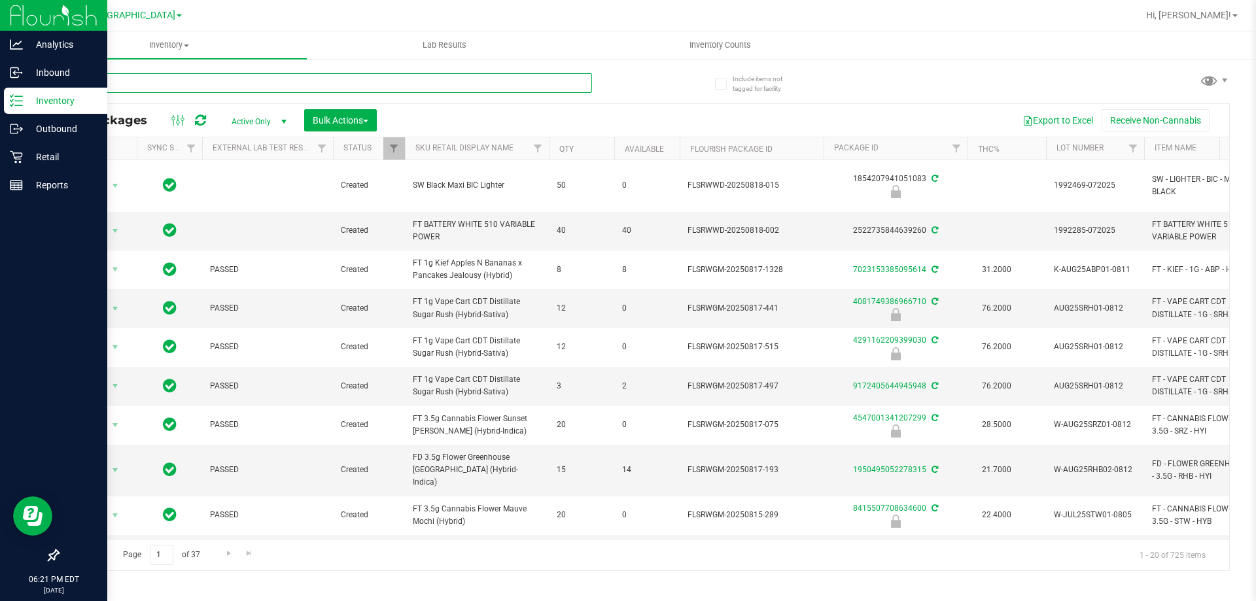
click at [409, 80] on input "text" at bounding box center [325, 83] width 534 height 20
paste input "FT BATTERY WHITE 510 VARIABLE POWER"
type input "FT BATTERY WHITE 510 VARIABLE POWER"
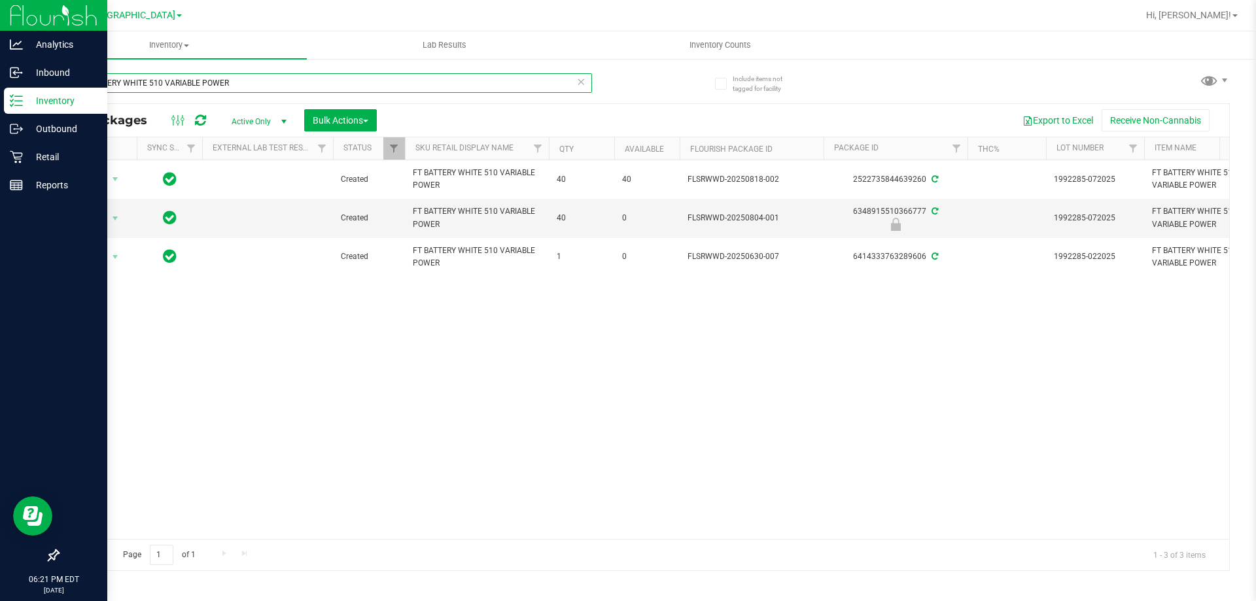
click at [292, 84] on input "FT BATTERY WHITE 510 VARIABLE POWER" at bounding box center [325, 83] width 534 height 20
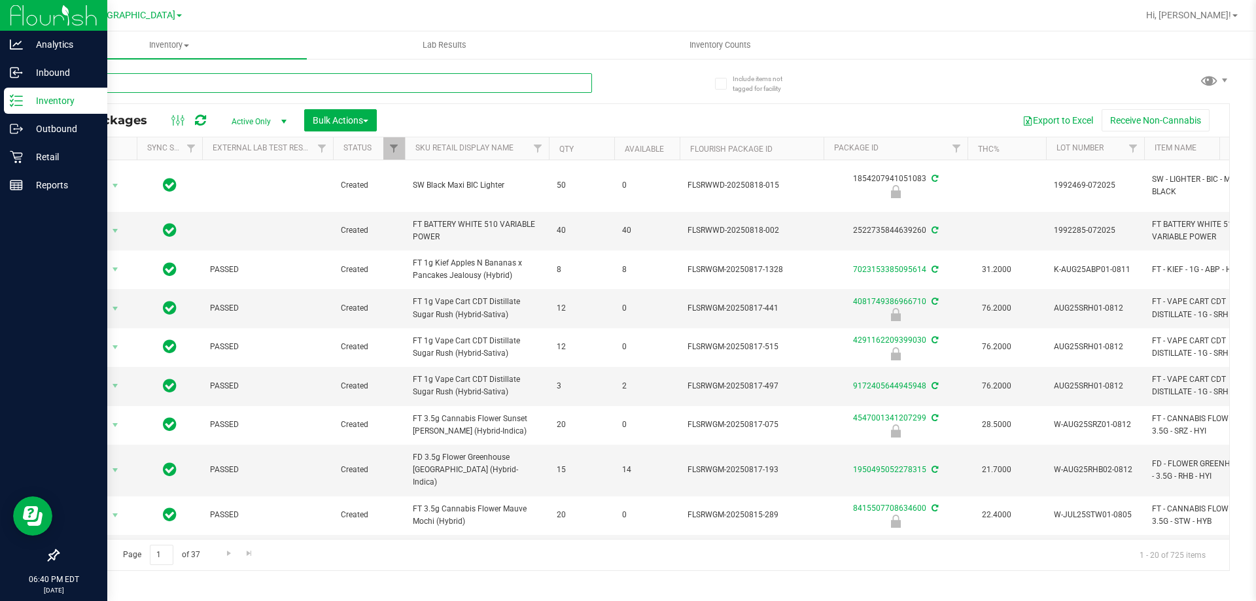
click at [194, 86] on input "text" at bounding box center [325, 83] width 534 height 20
type input "k"
type input "zkr"
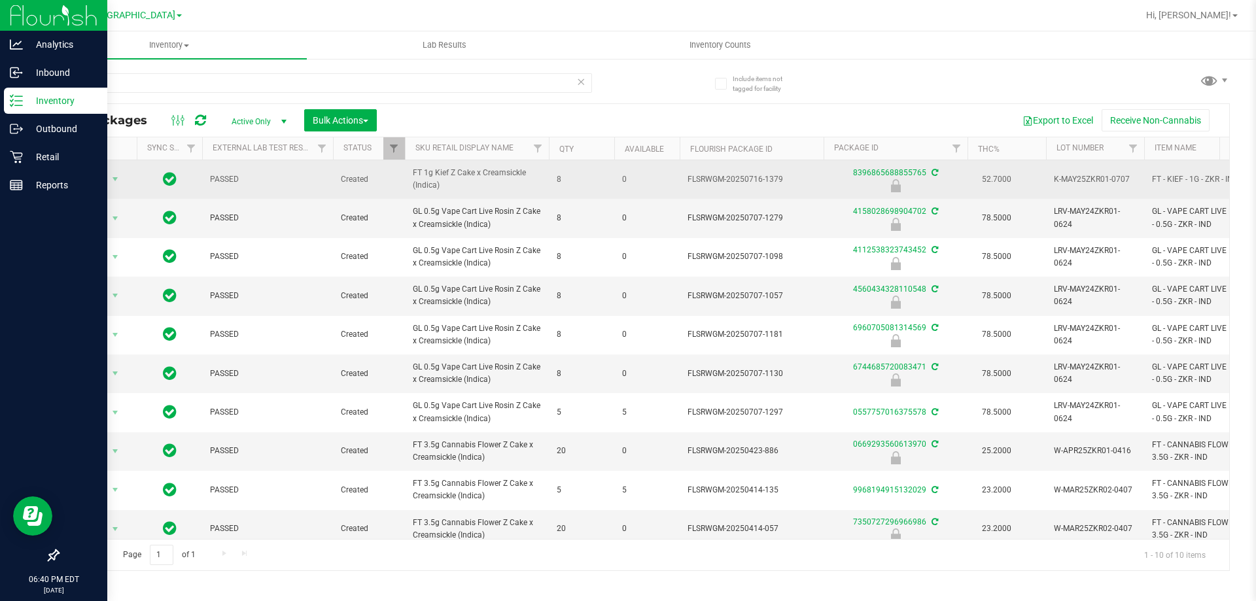
click at [103, 177] on span "Action" at bounding box center [88, 179] width 35 height 18
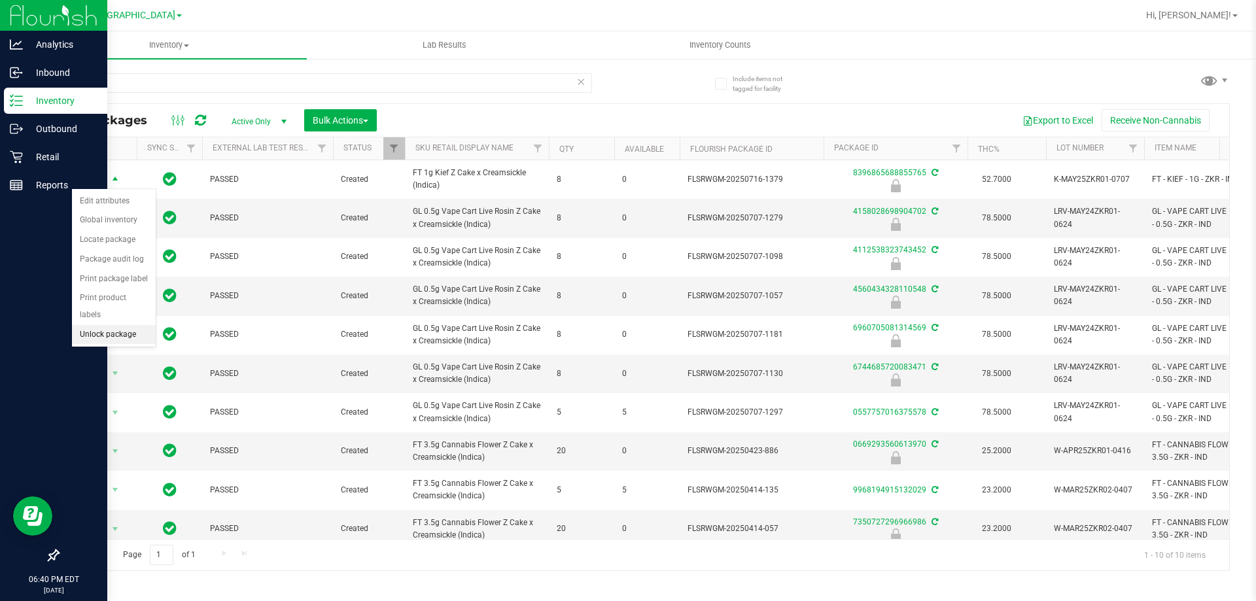
click at [131, 325] on li "Unlock package" at bounding box center [114, 335] width 84 height 20
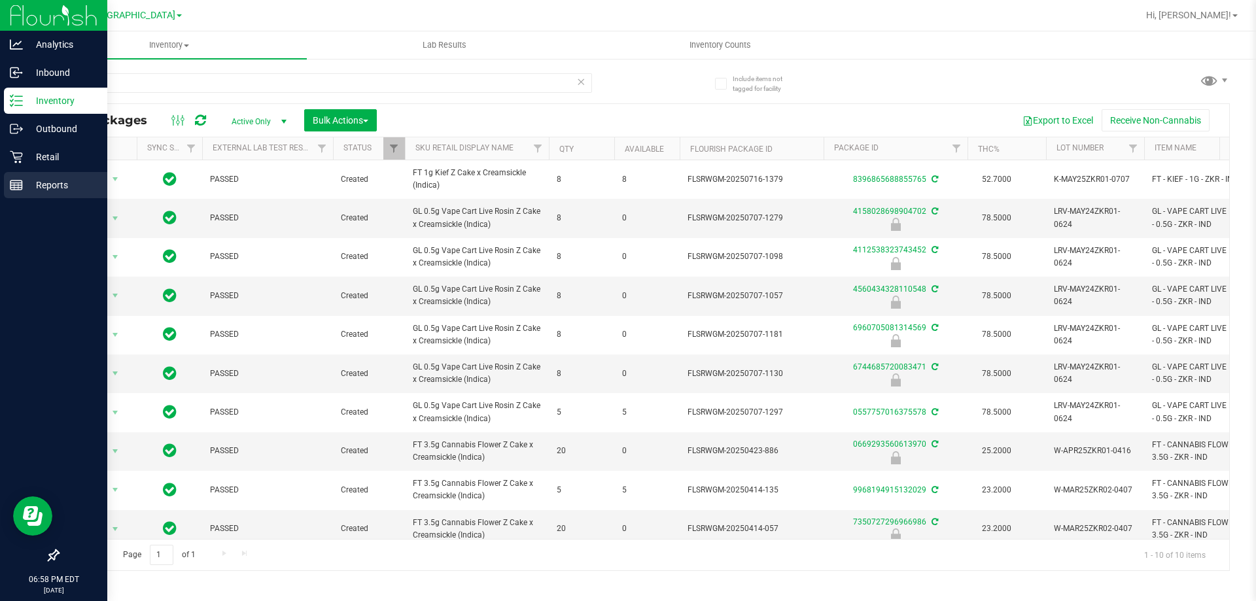
click at [1, 185] on link "Reports" at bounding box center [53, 186] width 107 height 28
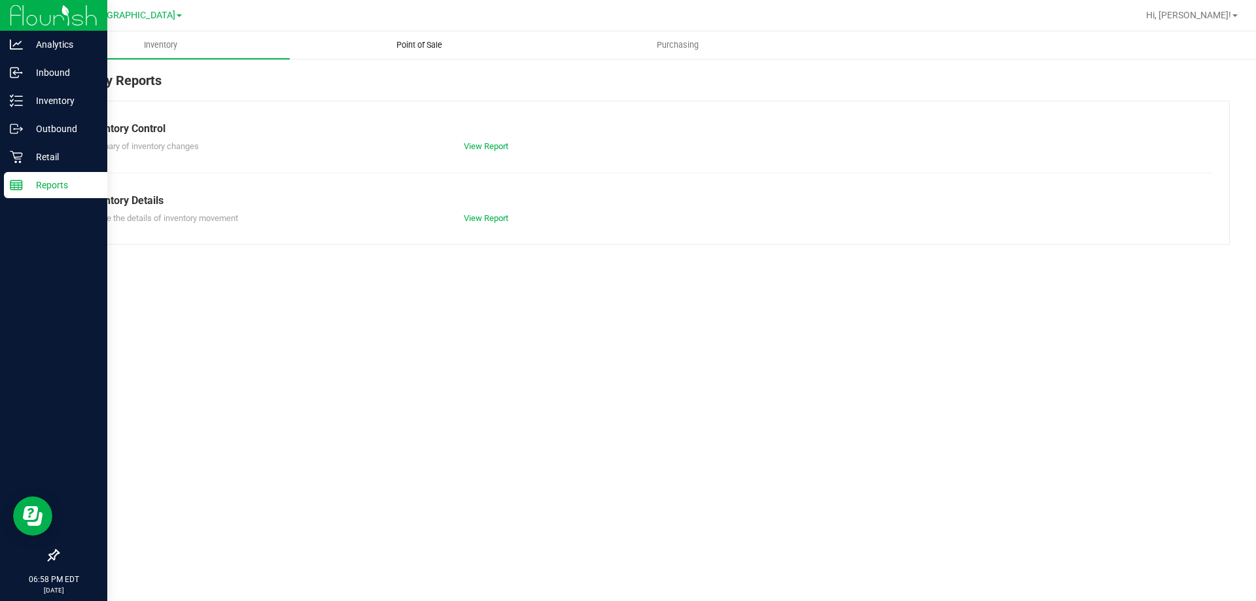
click at [400, 35] on uib-tab-heading "Point of Sale" at bounding box center [418, 45] width 257 height 26
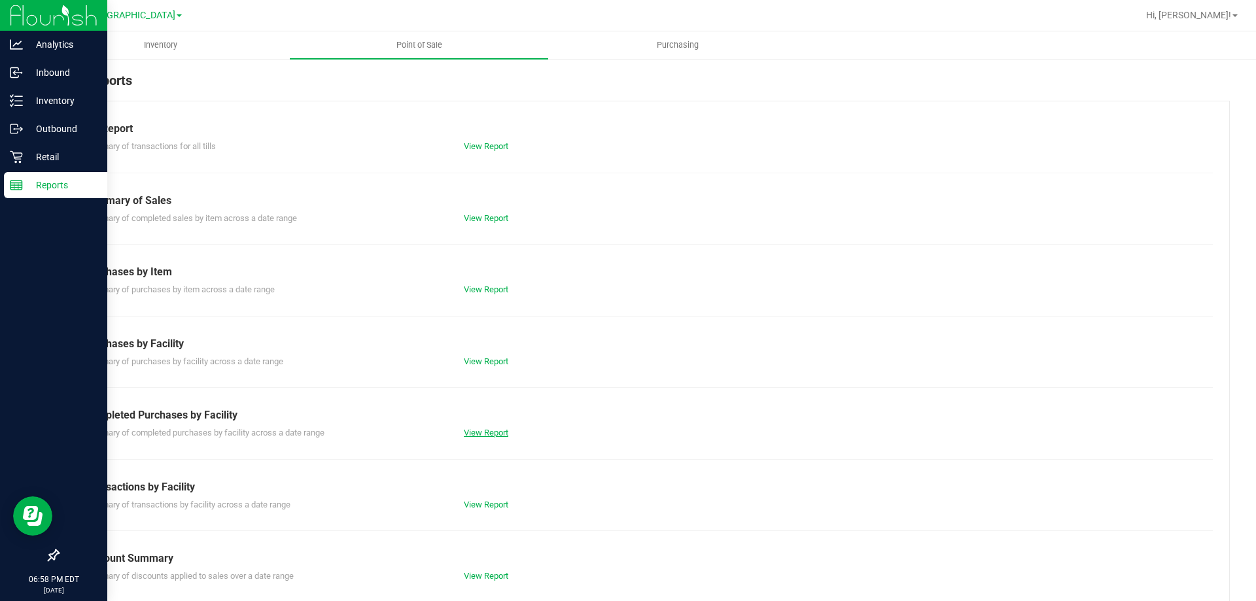
click at [487, 432] on link "View Report" at bounding box center [486, 433] width 44 height 10
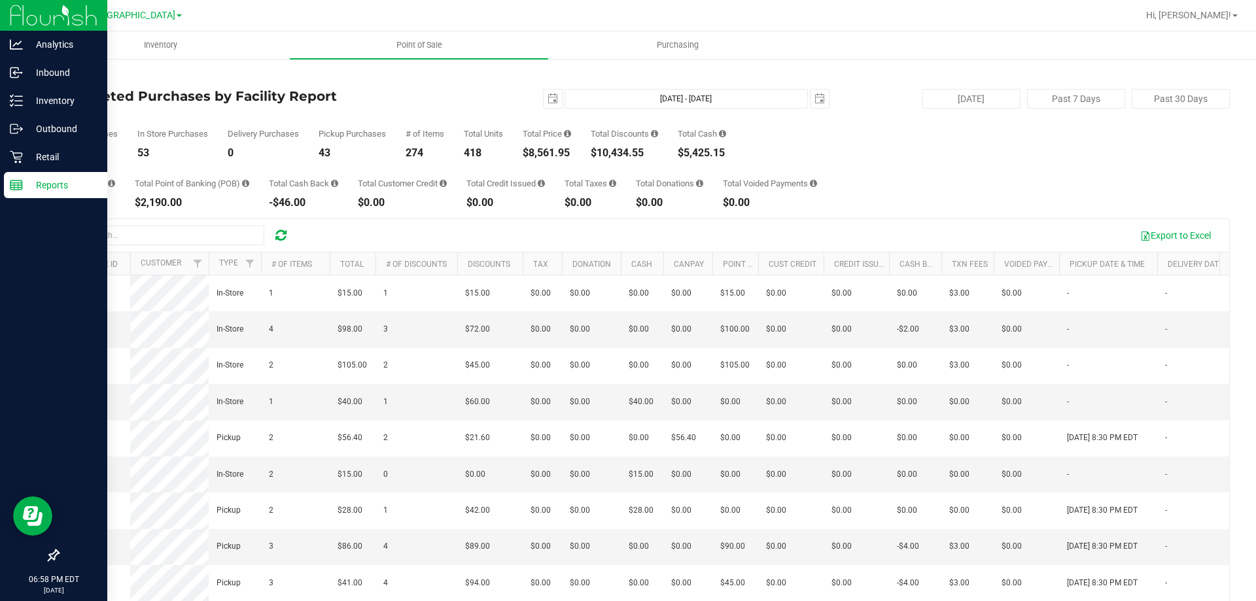
drag, startPoint x: 523, startPoint y: 152, endPoint x: 572, endPoint y: 154, distance: 48.4
click at [572, 154] on div "Total Purchases 96 In Store Purchases 53 Delivery Purchases 0 Pickup Purchases …" at bounding box center [644, 134] width 1172 height 50
click at [26, 107] on p "Inventory" at bounding box center [62, 101] width 78 height 16
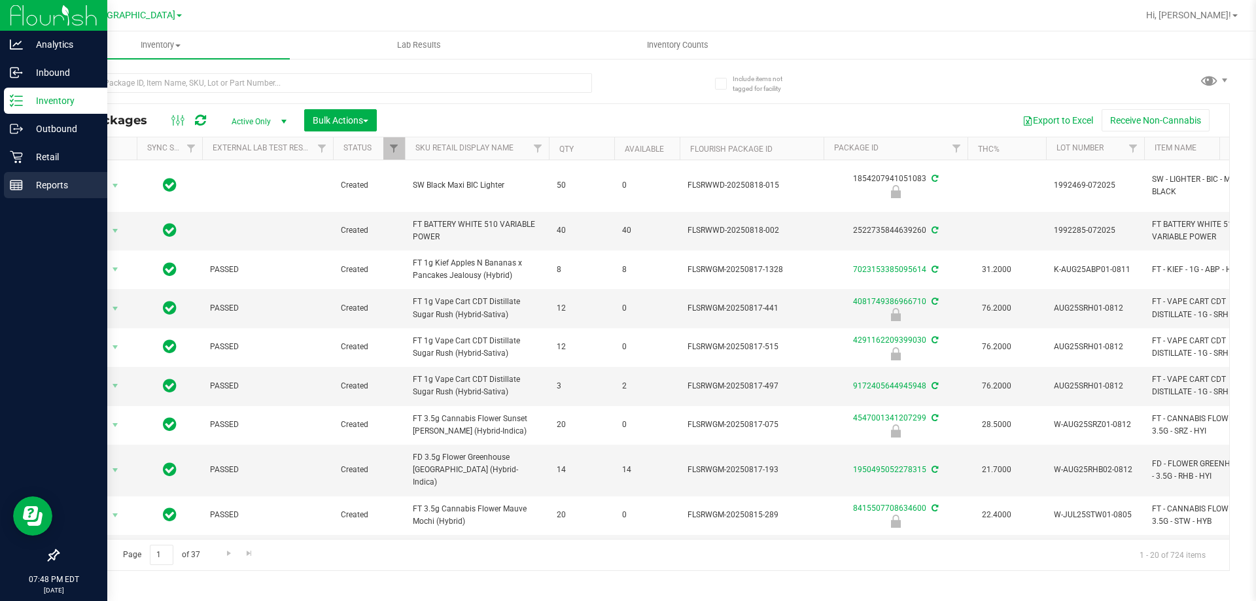
click at [38, 189] on p "Reports" at bounding box center [62, 185] width 78 height 16
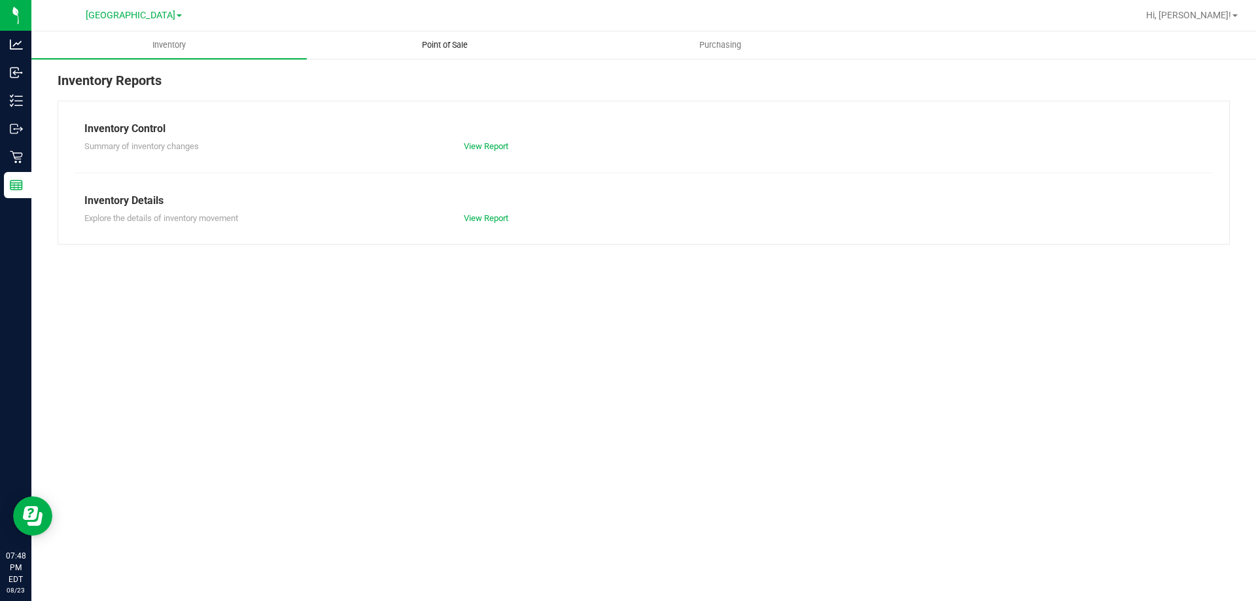
click at [466, 52] on uib-tab-heading "Point of Sale" at bounding box center [444, 45] width 274 height 26
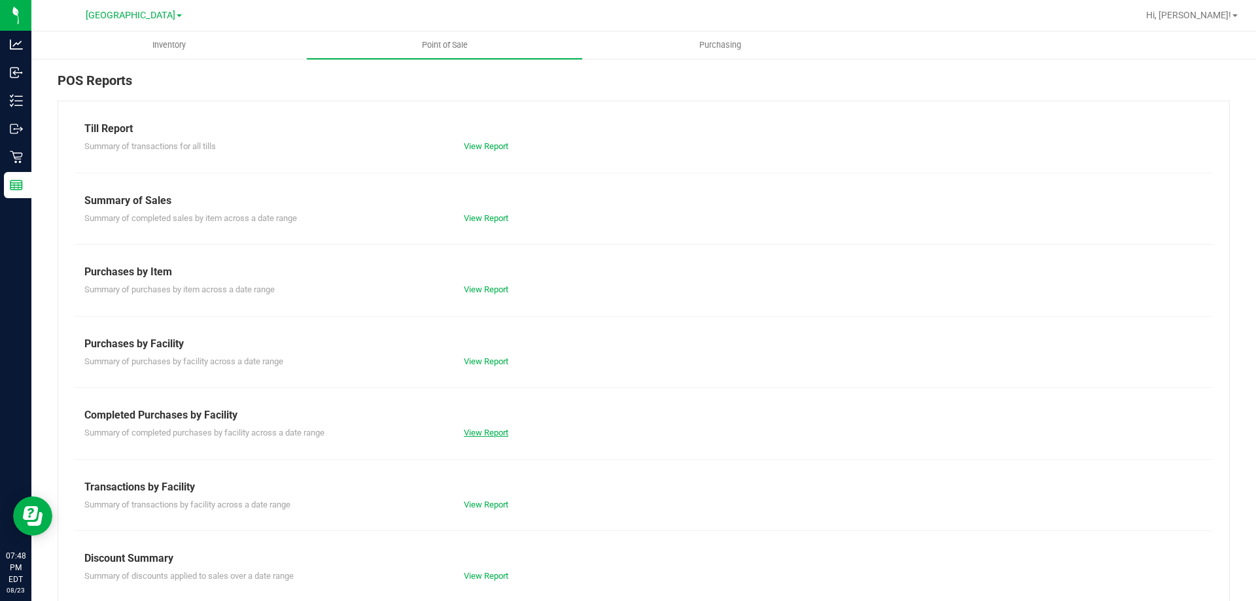
click at [466, 430] on link "View Report" at bounding box center [486, 433] width 44 height 10
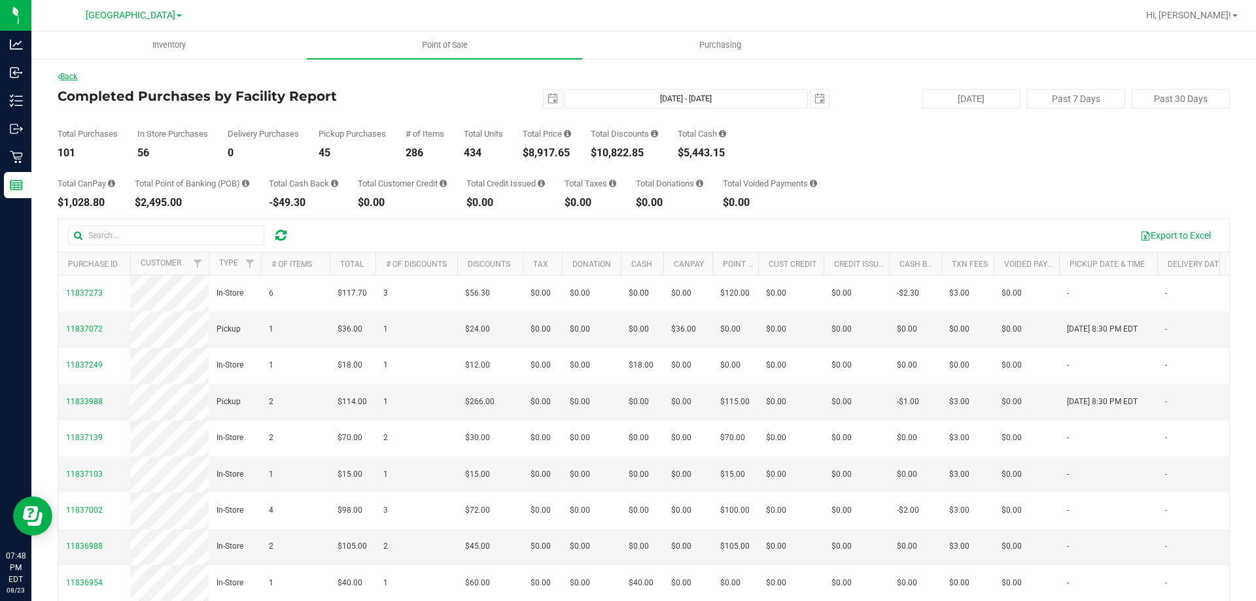
click at [66, 76] on link "Back" at bounding box center [68, 76] width 20 height 9
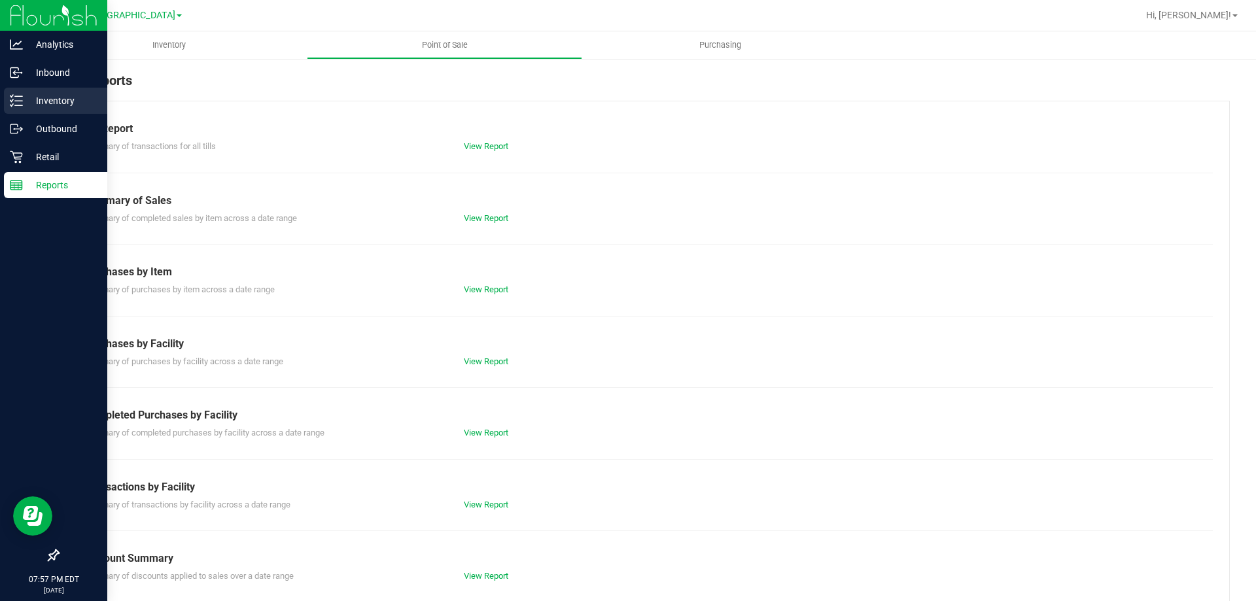
click at [18, 93] on div "Inventory" at bounding box center [55, 101] width 103 height 26
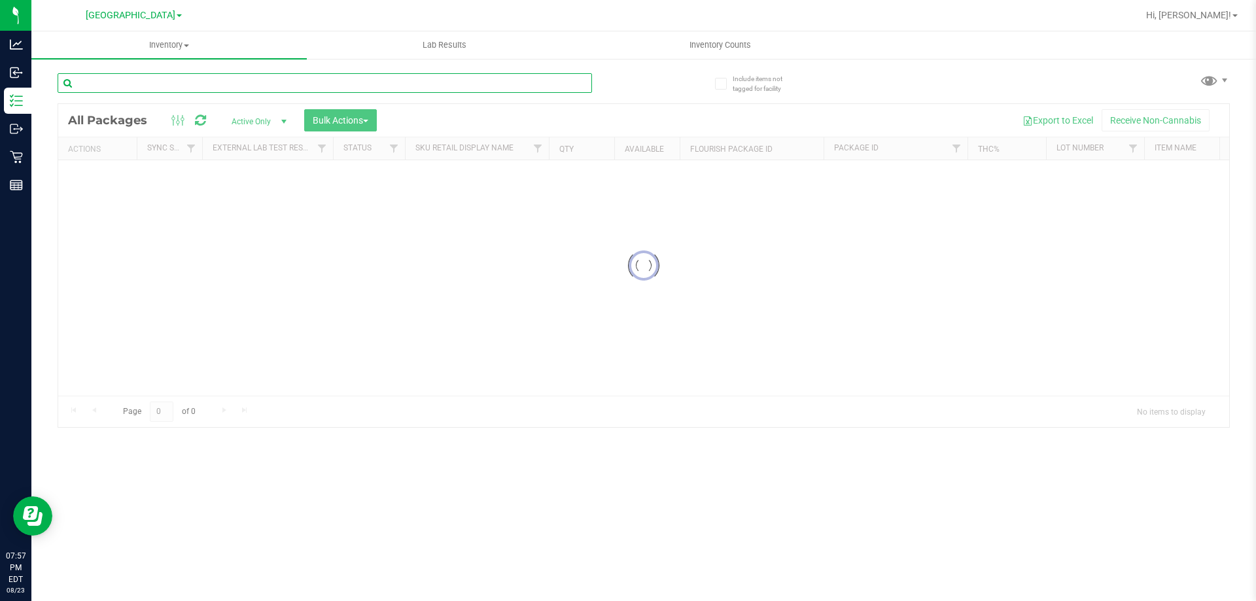
click at [188, 86] on input "text" at bounding box center [325, 83] width 534 height 20
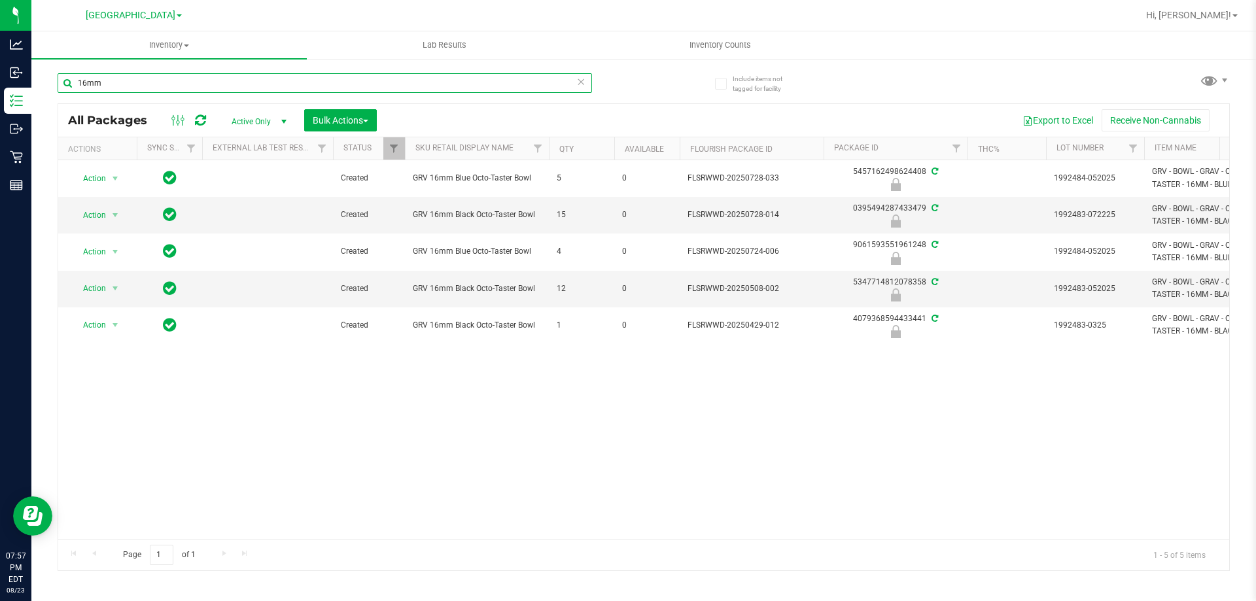
type input "16mm"
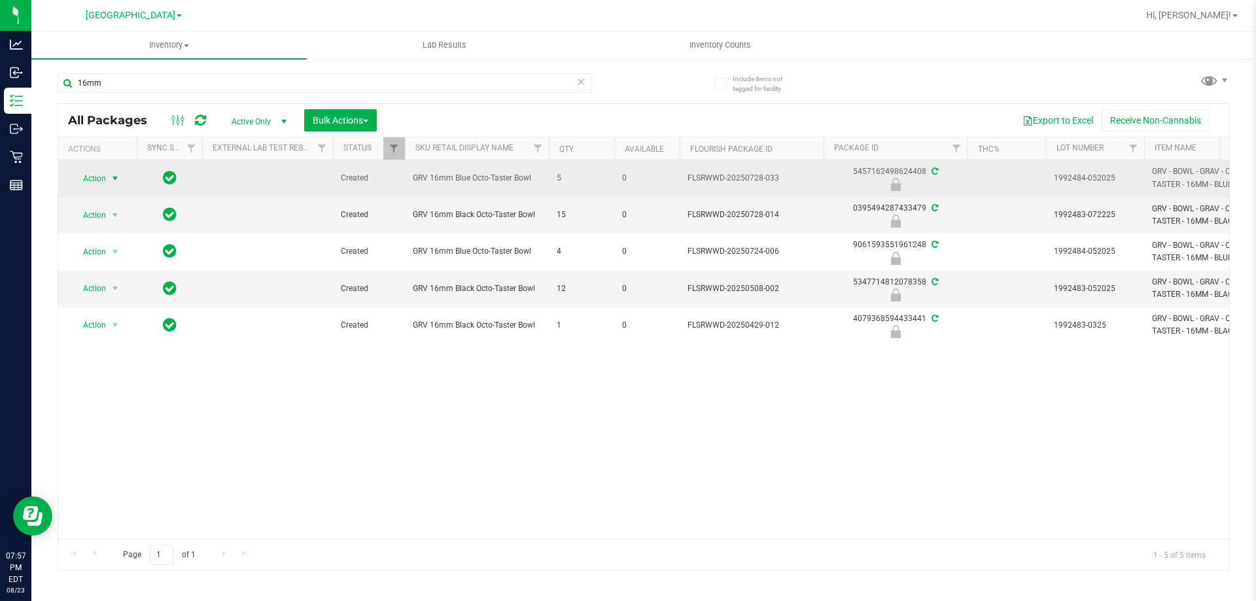
click at [97, 179] on span "Action" at bounding box center [88, 178] width 35 height 18
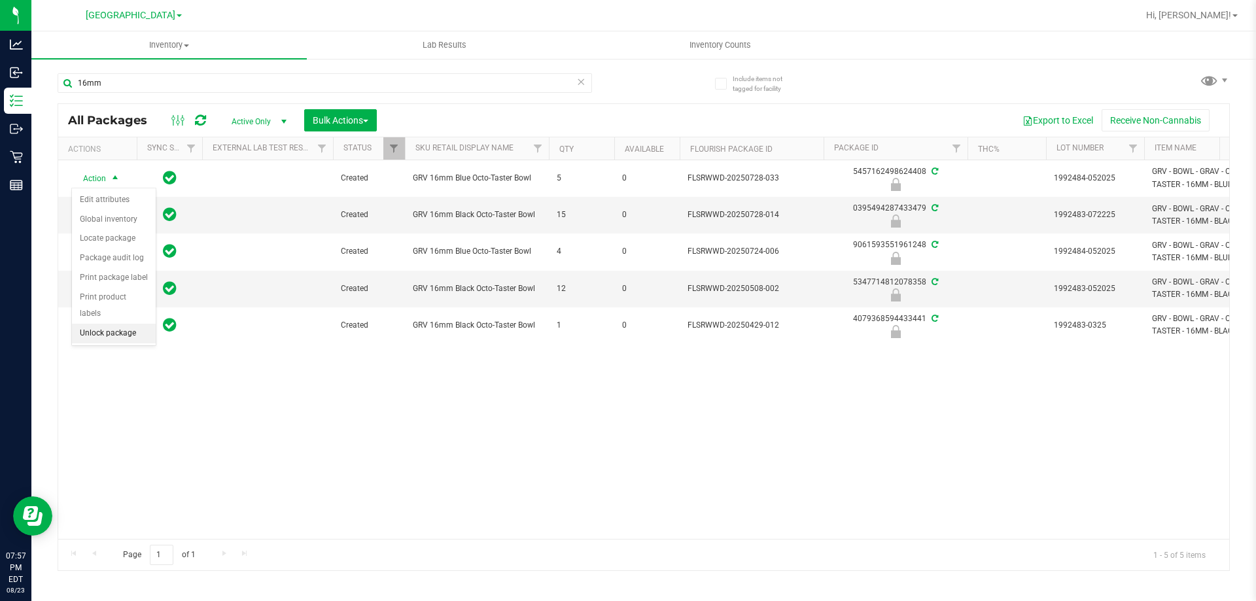
click at [124, 324] on li "Unlock package" at bounding box center [114, 334] width 84 height 20
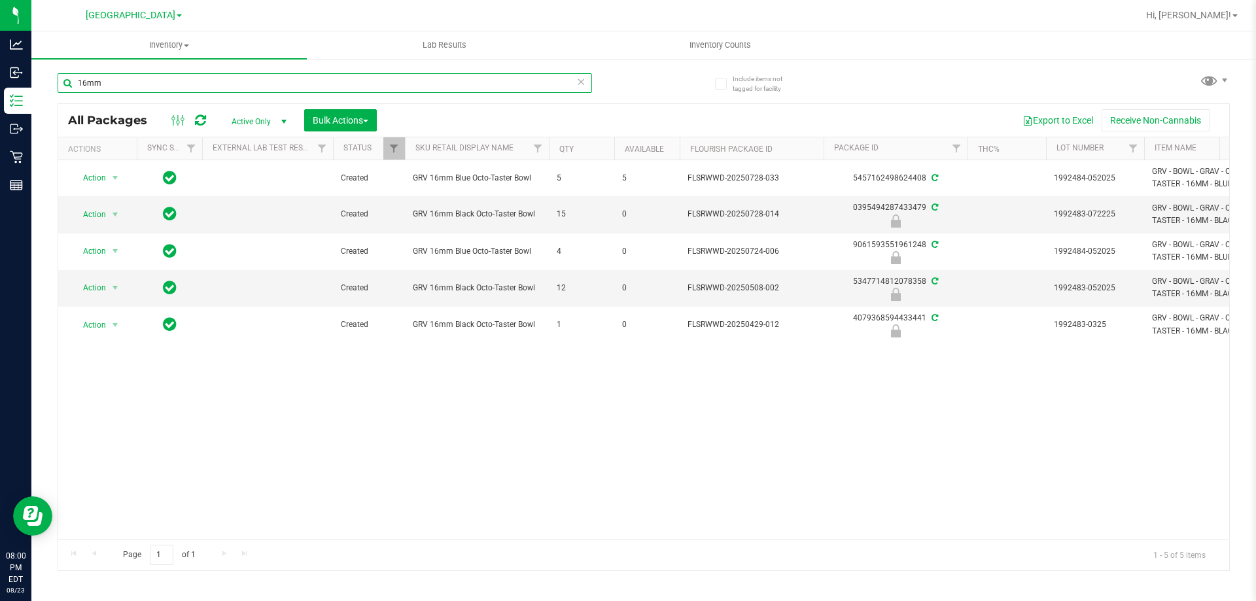
click at [247, 78] on input "16mm" at bounding box center [325, 83] width 534 height 20
drag, startPoint x: 264, startPoint y: 445, endPoint x: 261, endPoint y: 438, distance: 7.0
click at [262, 443] on div "Action Action Adjust qty Create package Edit attributes Global inventory Locate…" at bounding box center [643, 349] width 1171 height 379
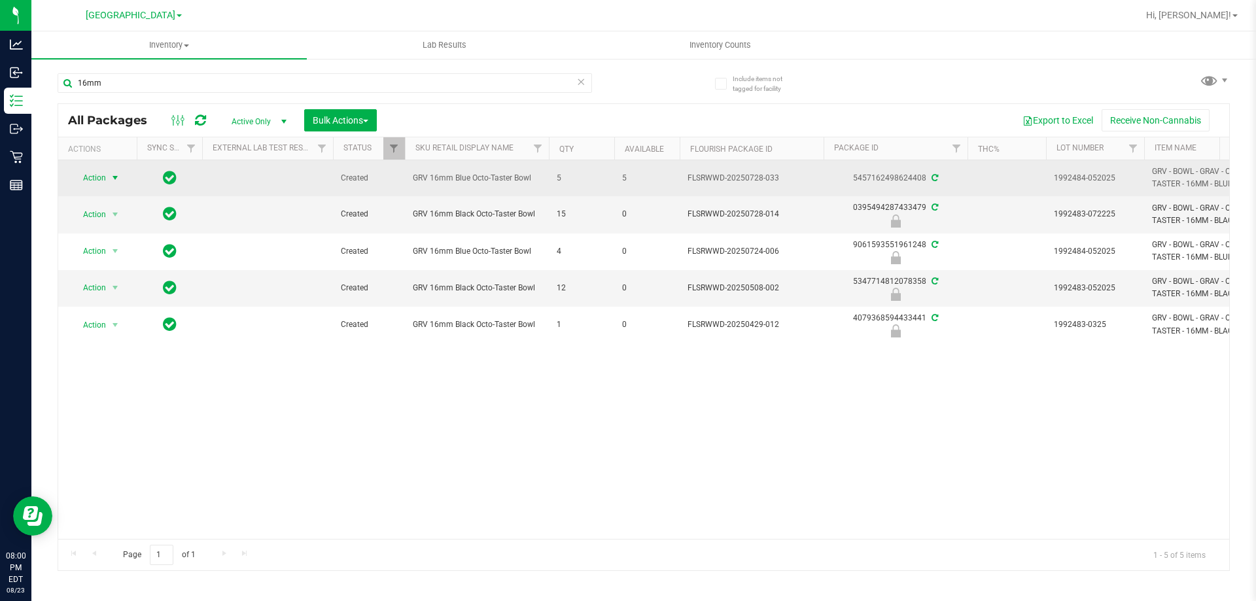
click at [98, 177] on span "Action" at bounding box center [88, 178] width 35 height 18
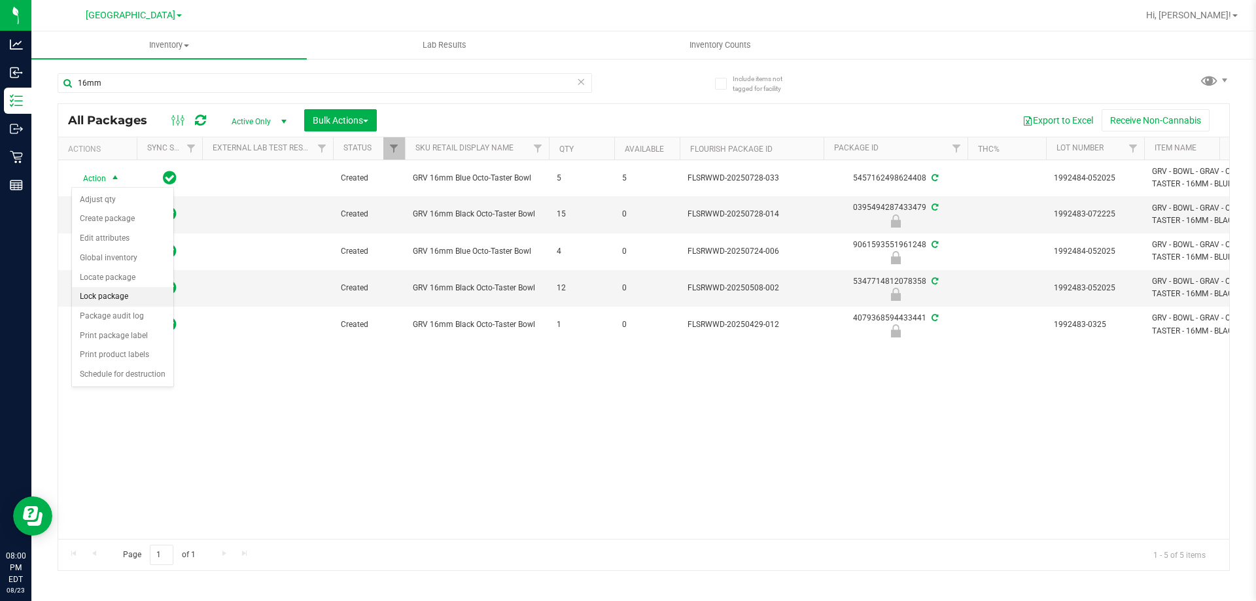
click at [120, 292] on li "Lock package" at bounding box center [122, 297] width 101 height 20
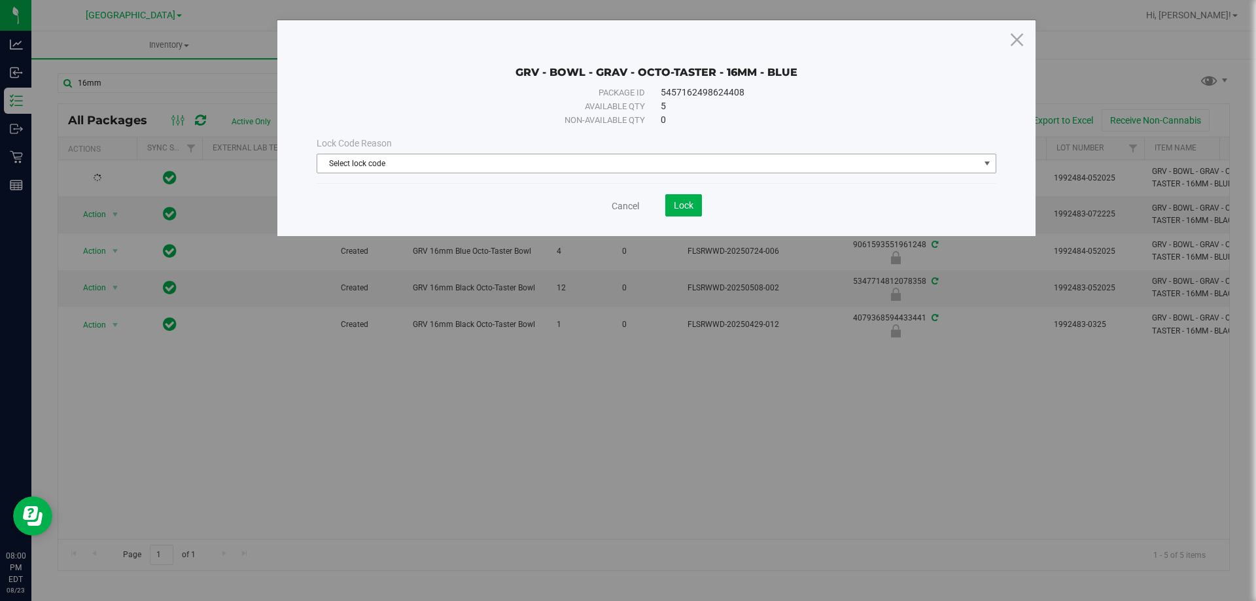
click at [485, 164] on span "Select lock code" at bounding box center [648, 163] width 662 height 18
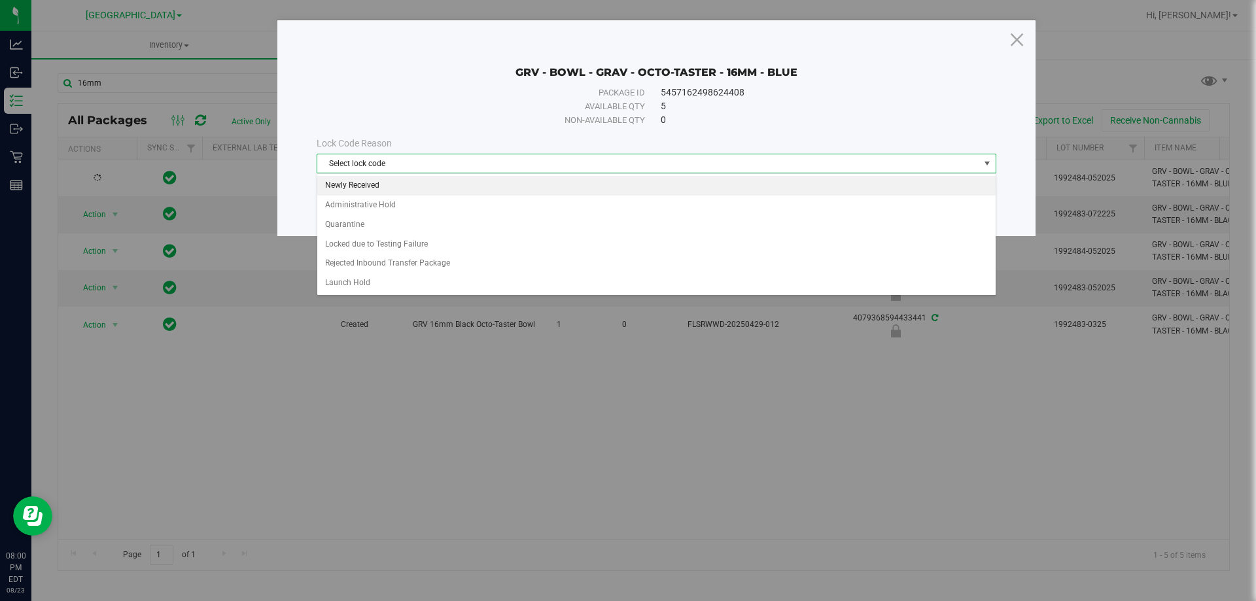
click at [438, 190] on li "Newly Received" at bounding box center [656, 186] width 678 height 20
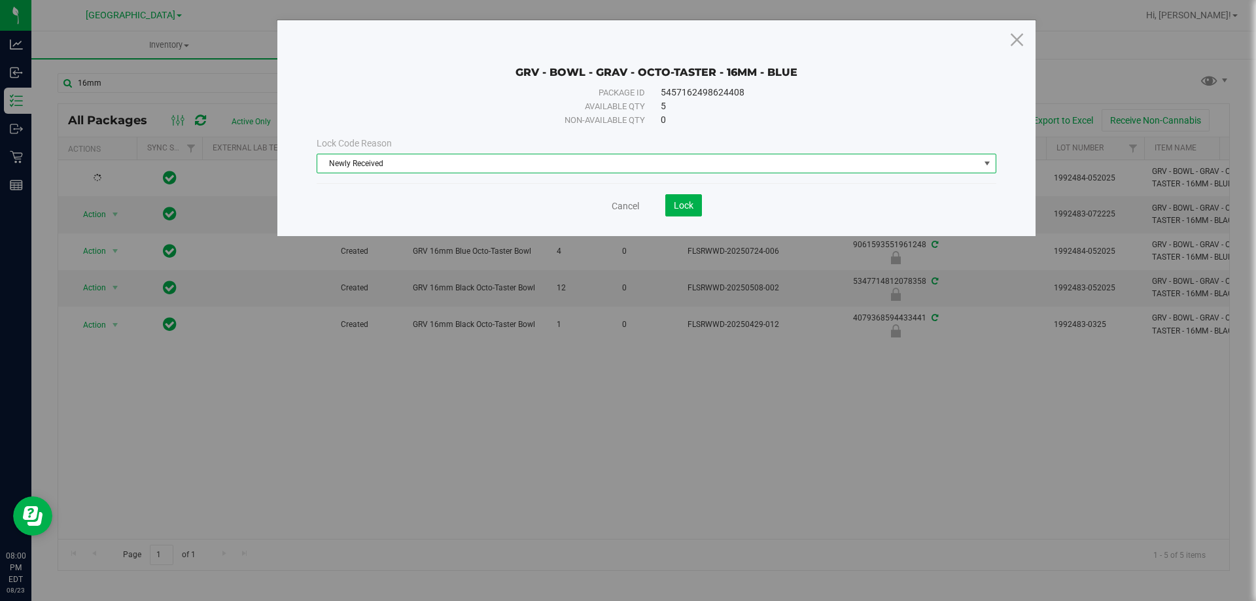
click at [704, 206] on div "Cancel Lock" at bounding box center [656, 205] width 679 height 22
click at [693, 206] on button "Lock" at bounding box center [683, 205] width 37 height 22
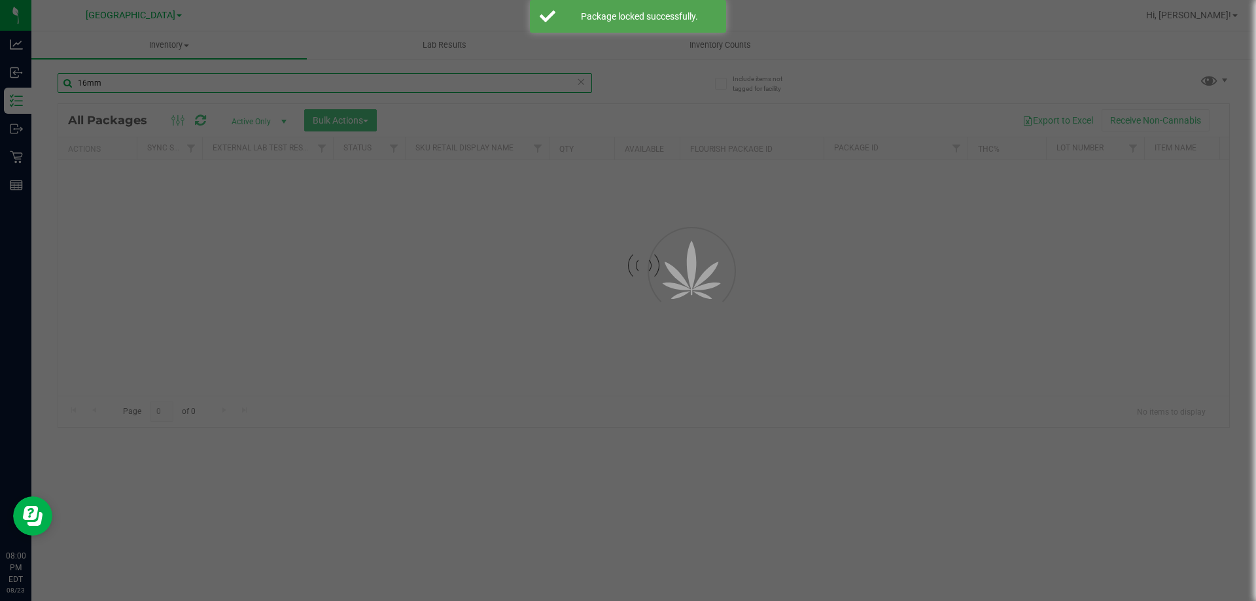
click at [419, 84] on input "16mm" at bounding box center [325, 83] width 534 height 20
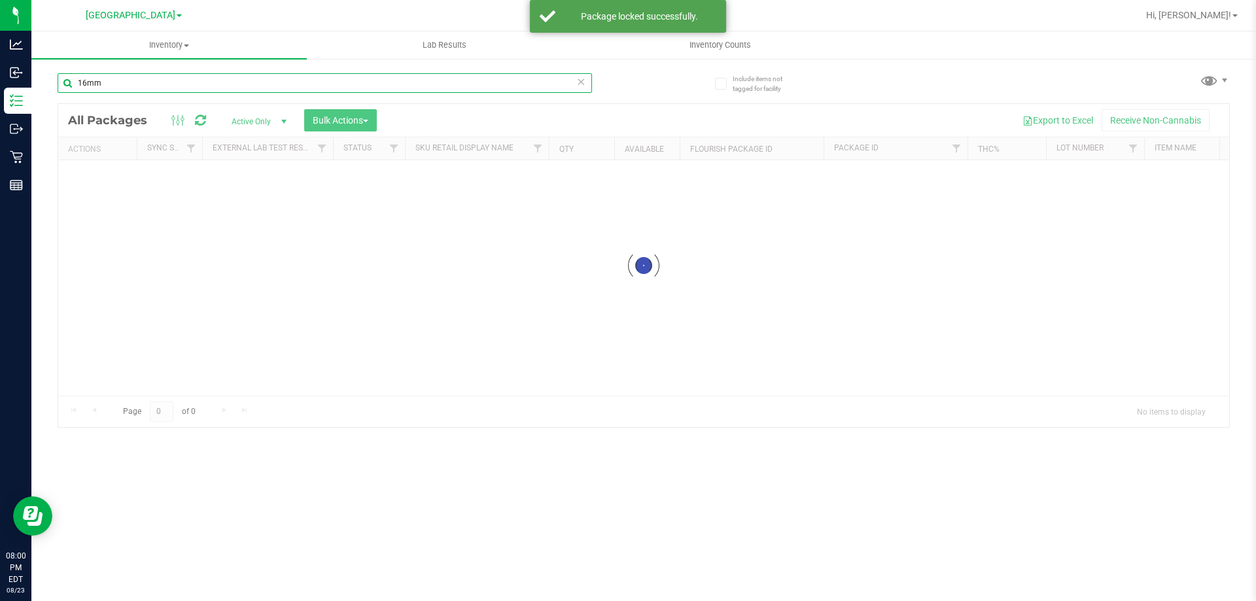
click at [419, 84] on input "16mm" at bounding box center [325, 83] width 534 height 20
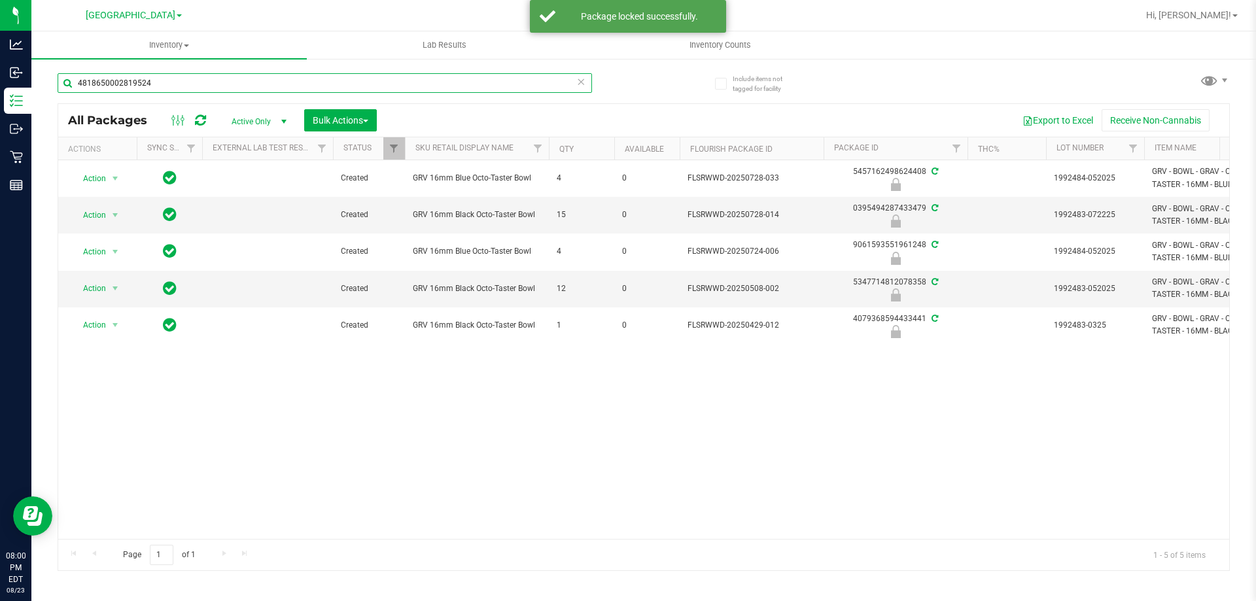
type input "4818650002819524"
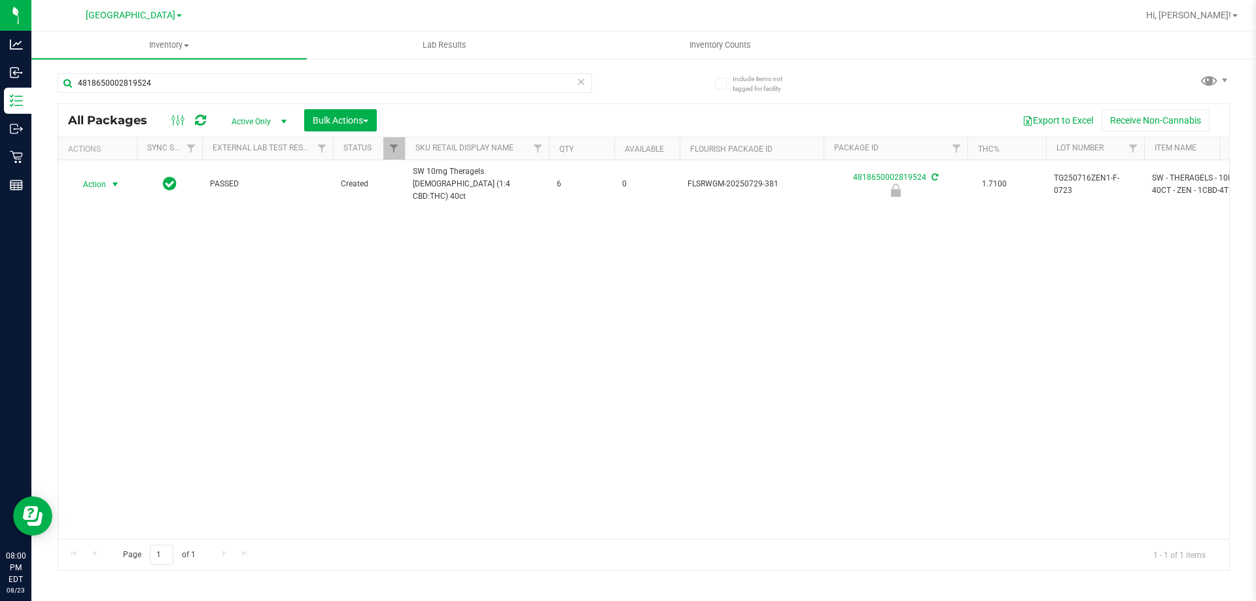
drag, startPoint x: 106, startPoint y: 183, endPoint x: 107, endPoint y: 192, distance: 8.6
click at [106, 182] on span "Action" at bounding box center [88, 184] width 35 height 18
click at [114, 325] on li "Unlock package" at bounding box center [114, 335] width 84 height 20
click at [153, 92] on input "4818650002819524" at bounding box center [325, 83] width 534 height 20
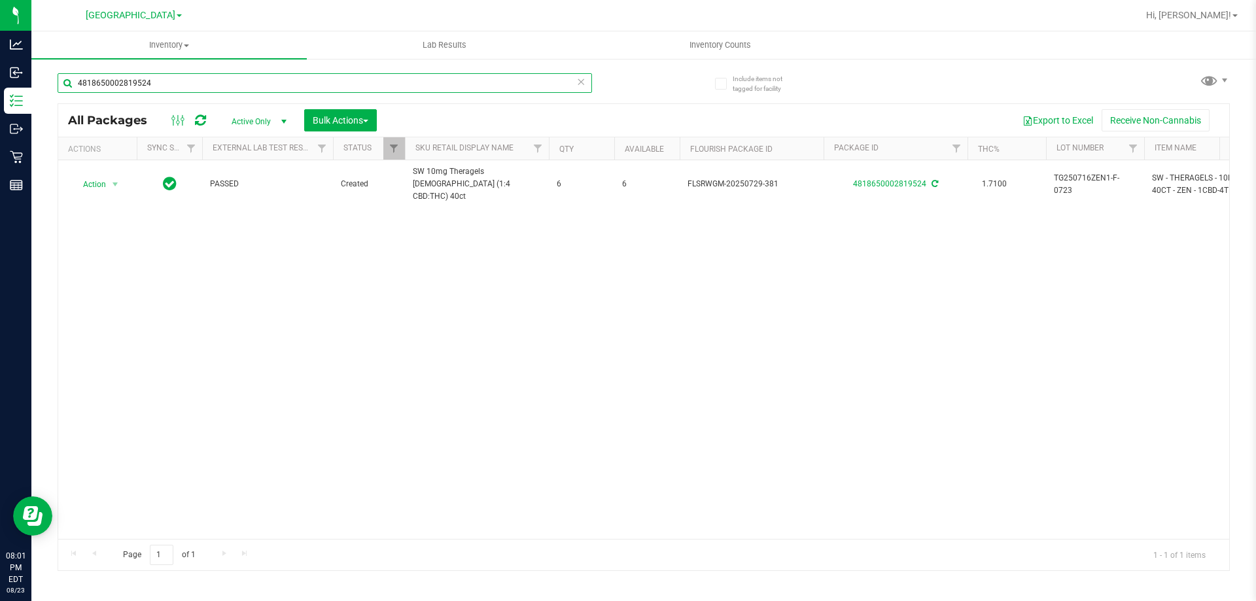
click at [153, 92] on input "4818650002819524" at bounding box center [325, 83] width 534 height 20
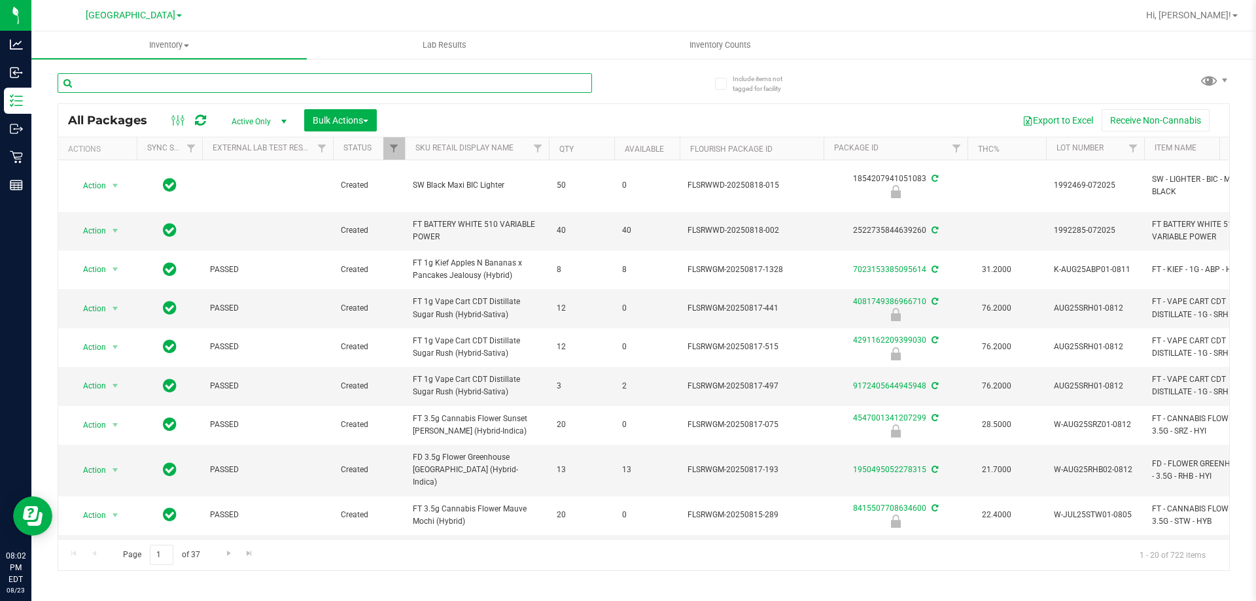
click at [226, 86] on input "text" at bounding box center [325, 83] width 534 height 20
type input "9716307739660902"
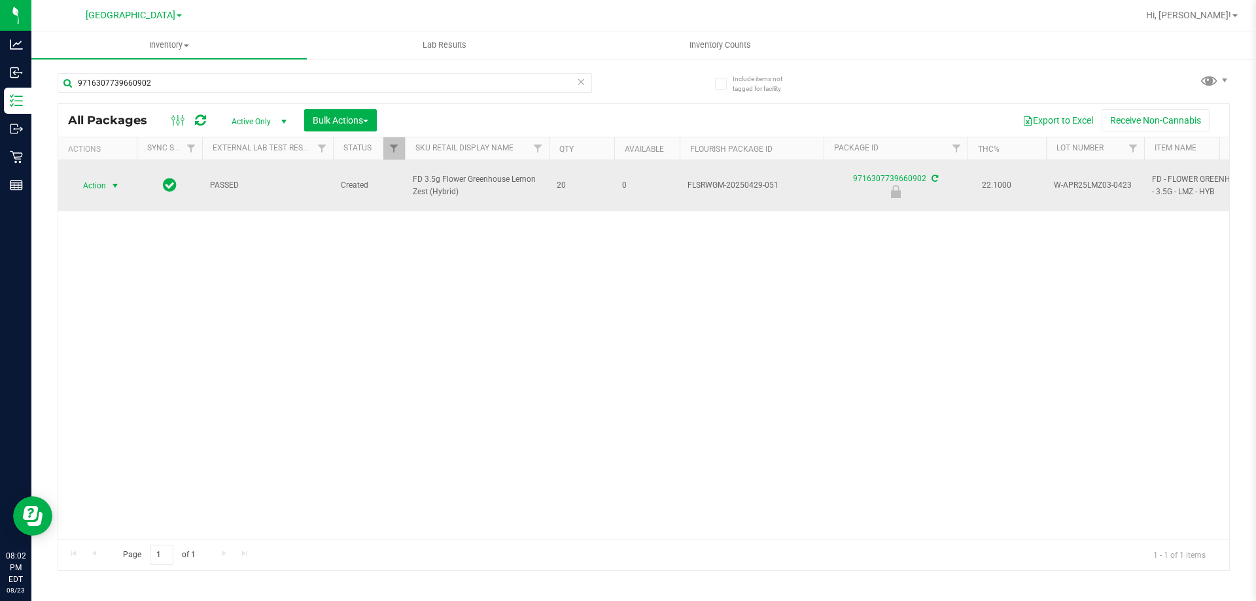
click at [97, 184] on span "Action" at bounding box center [88, 186] width 35 height 18
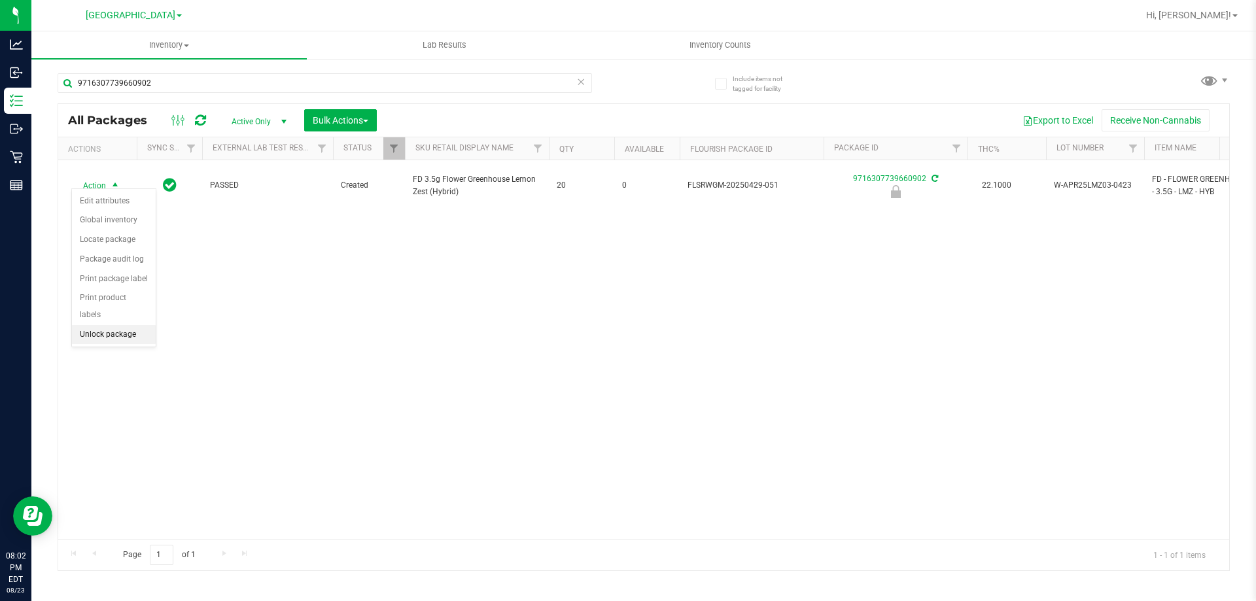
click at [128, 325] on li "Unlock package" at bounding box center [114, 335] width 84 height 20
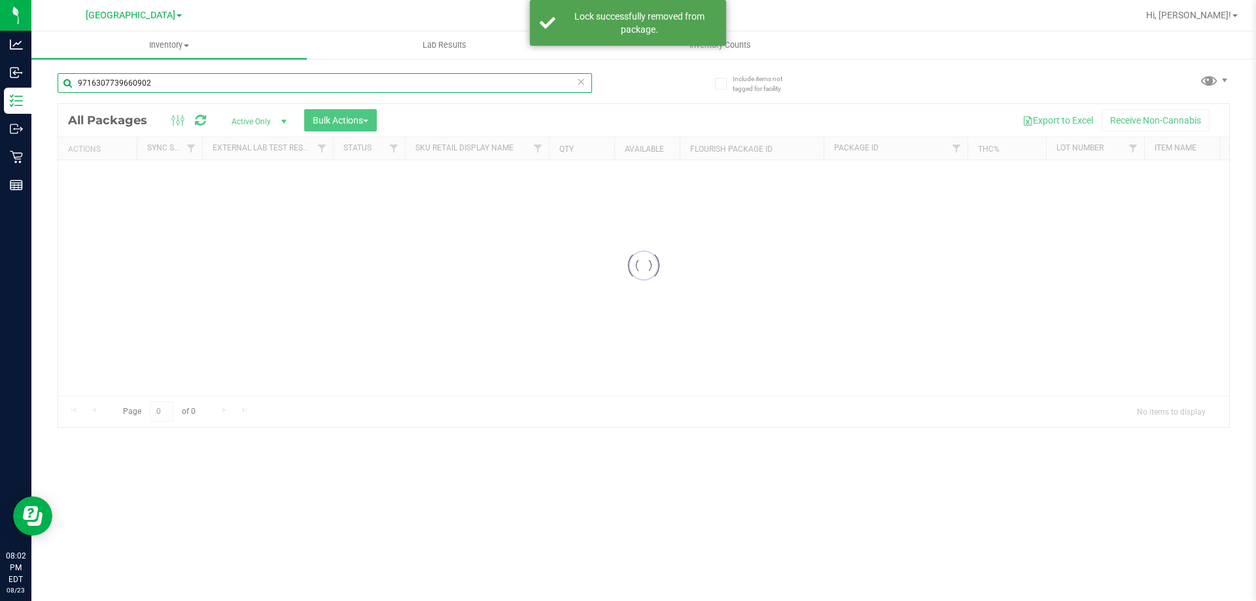
click at [169, 81] on input "9716307739660902" at bounding box center [325, 83] width 534 height 20
click at [169, 81] on div "Inventory All packages All inventory Waste log Create inventory Lab Results Inv…" at bounding box center [643, 316] width 1224 height 570
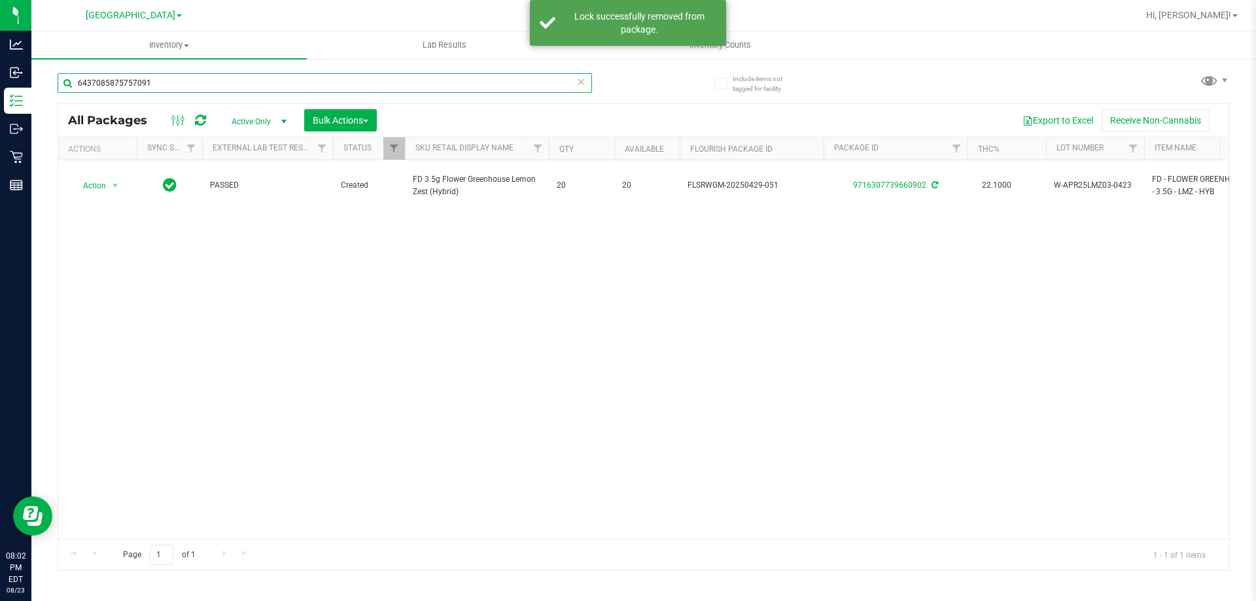
type input "6437085875757091"
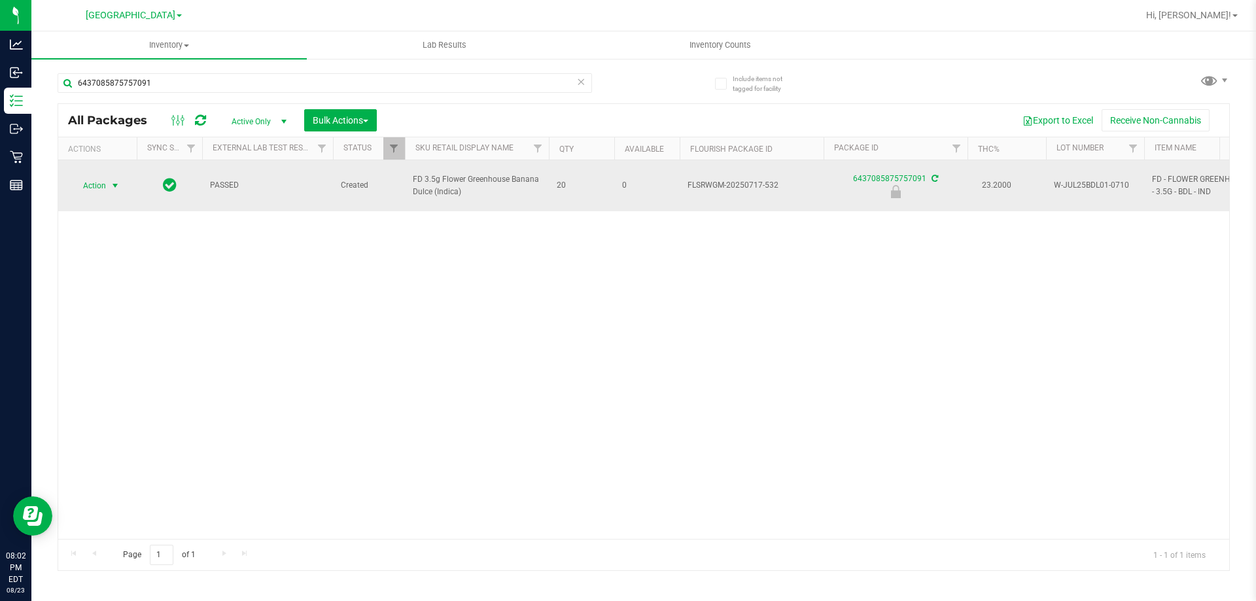
click at [87, 182] on span "Action" at bounding box center [88, 186] width 35 height 18
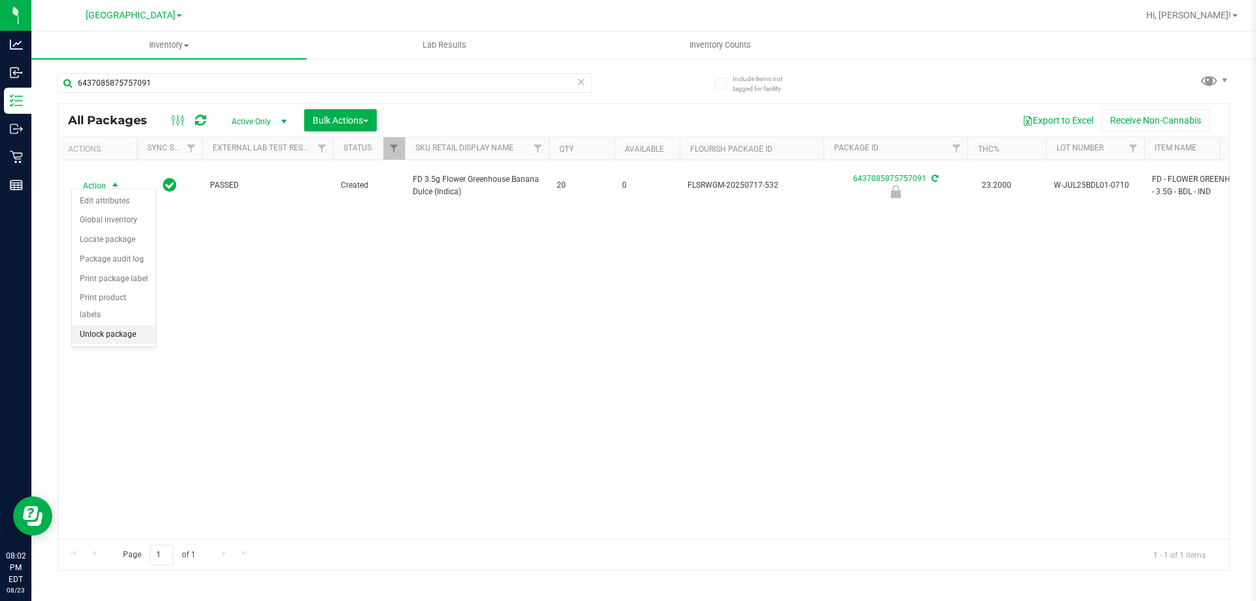
click at [112, 325] on li "Unlock package" at bounding box center [114, 335] width 84 height 20
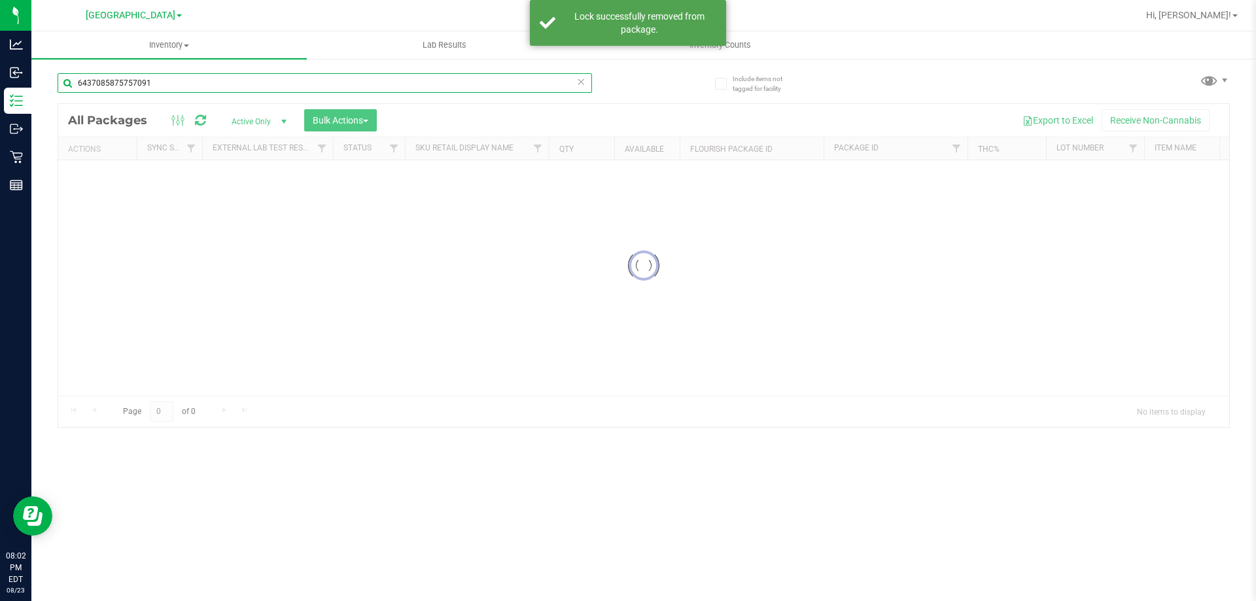
click at [185, 78] on input "6437085875757091" at bounding box center [325, 83] width 534 height 20
click at [185, 78] on div "Inventory All packages All inventory Waste log Create inventory Lab Results Inv…" at bounding box center [643, 316] width 1224 height 570
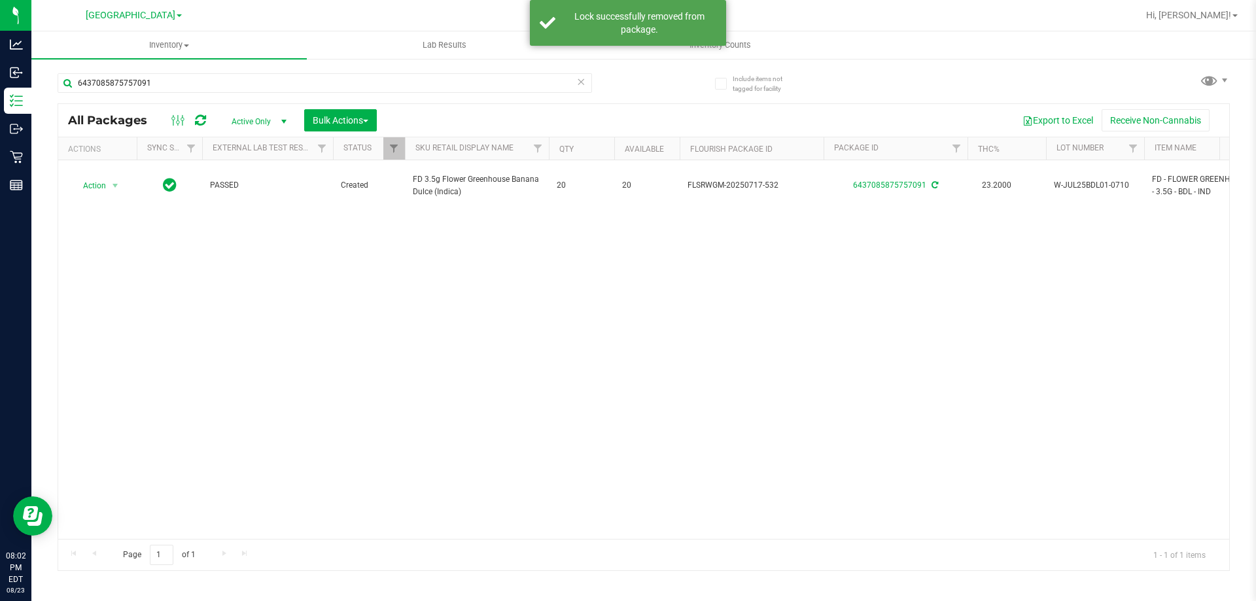
click at [182, 101] on div "6437085875757091" at bounding box center [325, 88] width 534 height 30
click at [182, 89] on input "6437085875757091" at bounding box center [325, 83] width 534 height 20
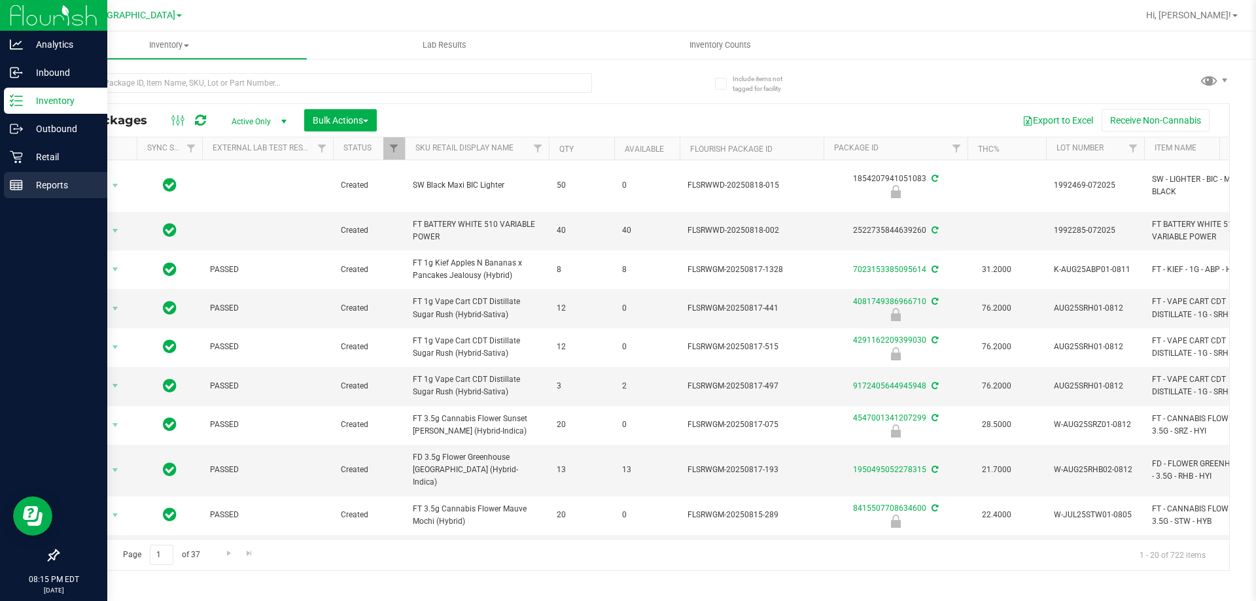
click at [19, 183] on line at bounding box center [16, 183] width 12 height 0
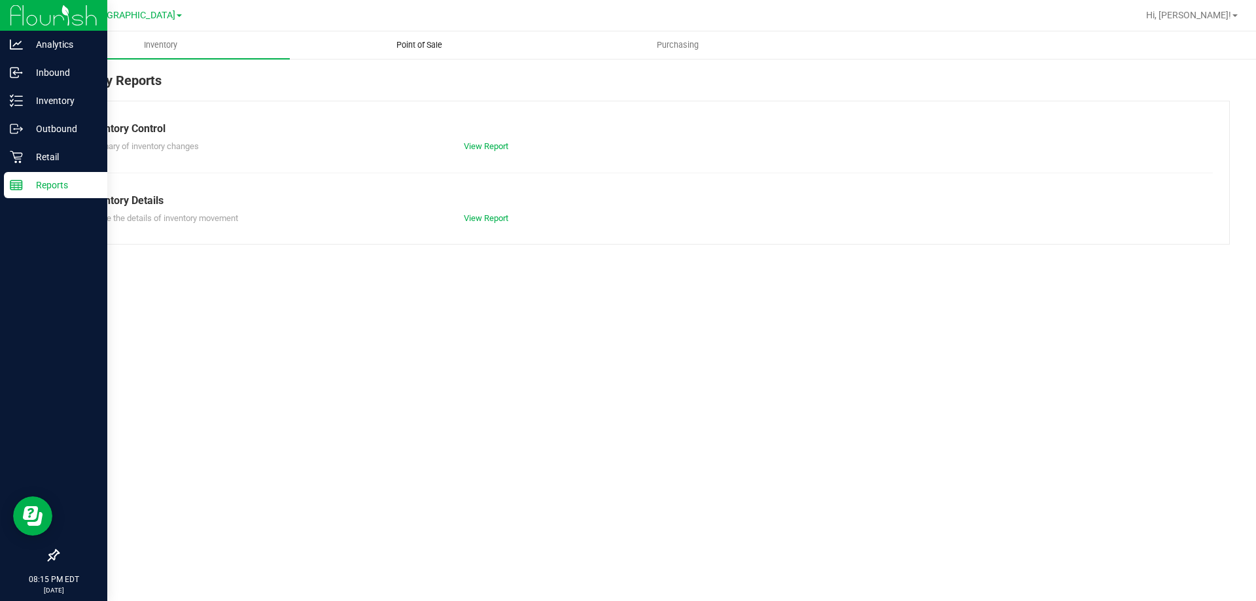
click at [409, 36] on uib-tab-heading "Point of Sale" at bounding box center [418, 45] width 257 height 26
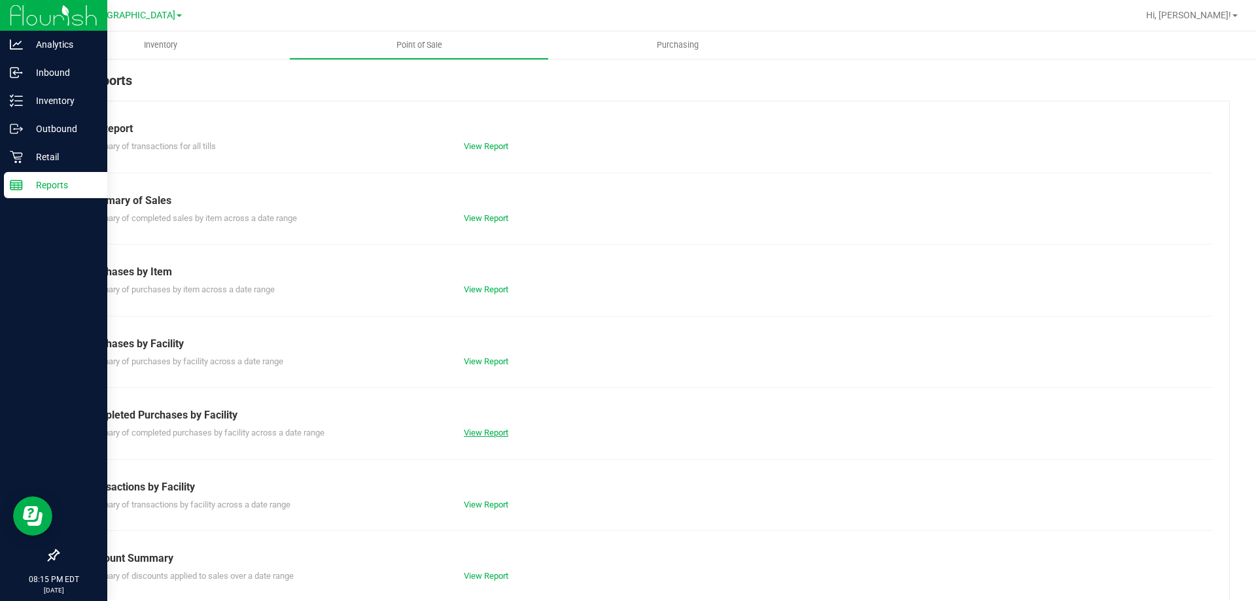
click at [478, 430] on link "View Report" at bounding box center [486, 433] width 44 height 10
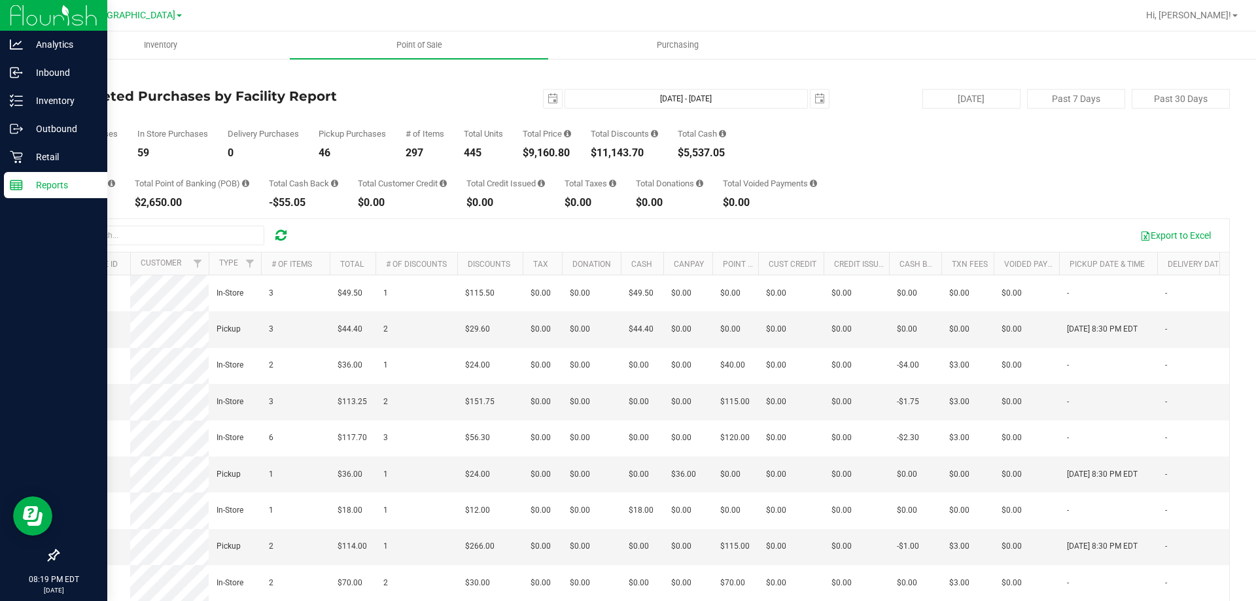
click at [31, 193] on div "Reports" at bounding box center [55, 185] width 103 height 26
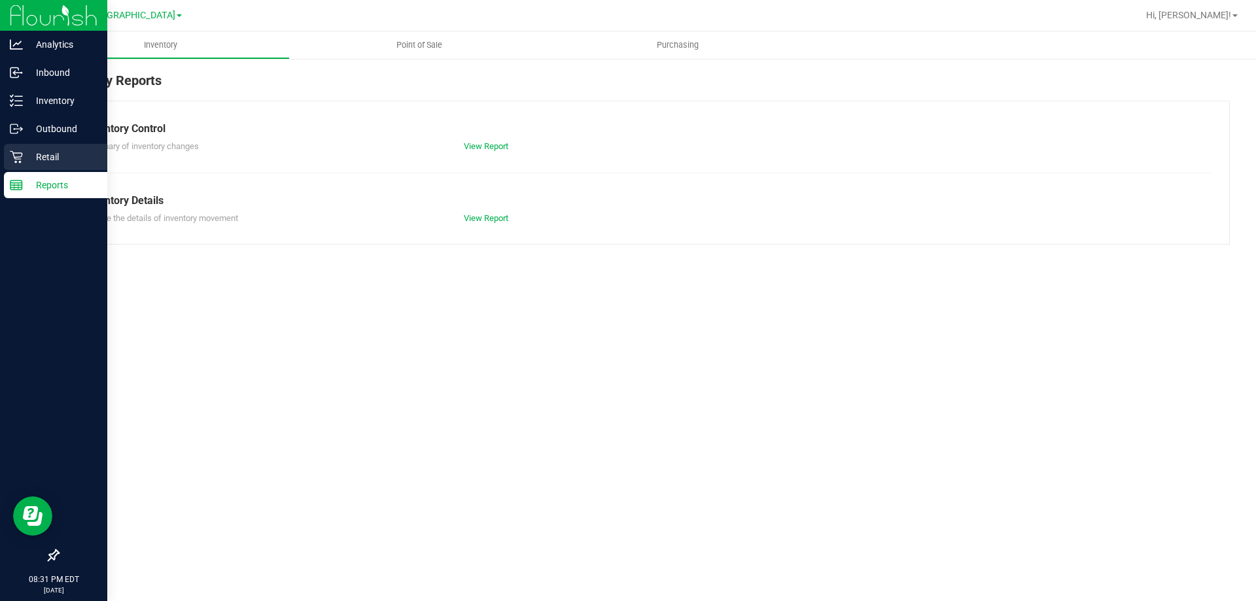
click at [41, 154] on p "Retail" at bounding box center [62, 157] width 78 height 16
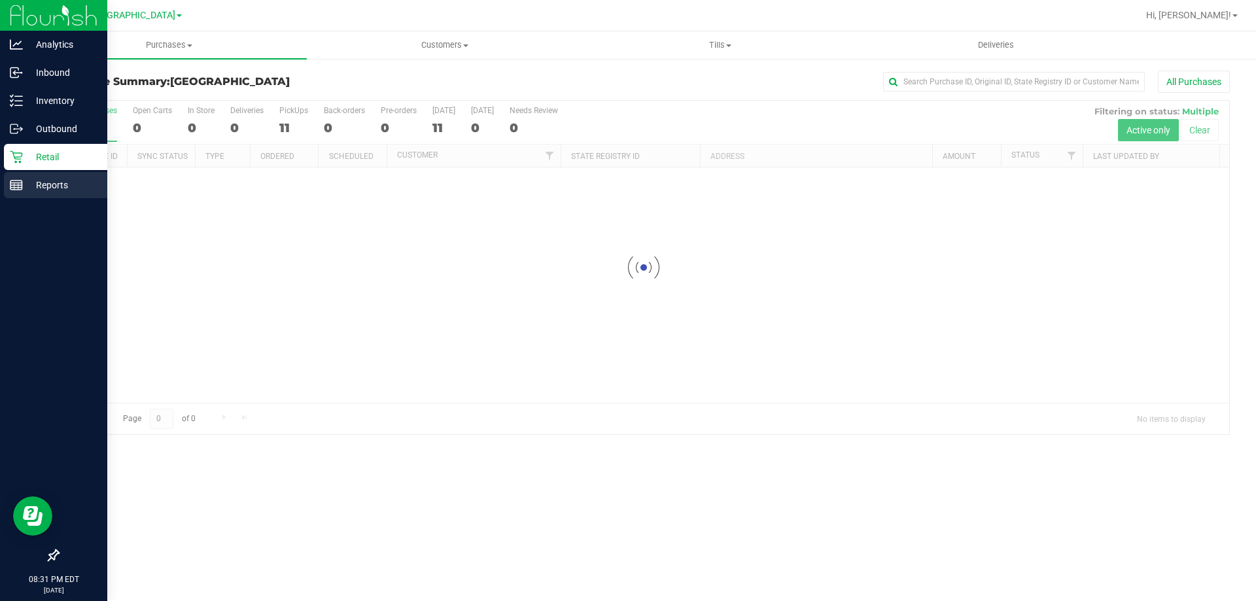
click at [11, 189] on rect at bounding box center [16, 184] width 12 height 9
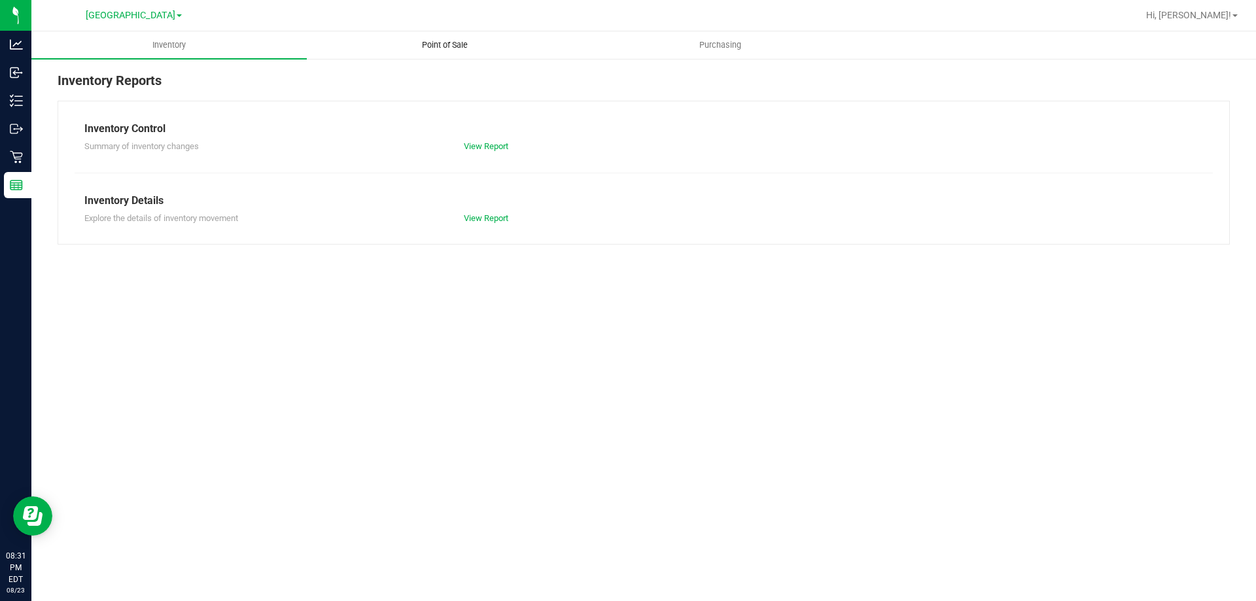
click at [450, 44] on span "Point of Sale" at bounding box center [444, 45] width 81 height 12
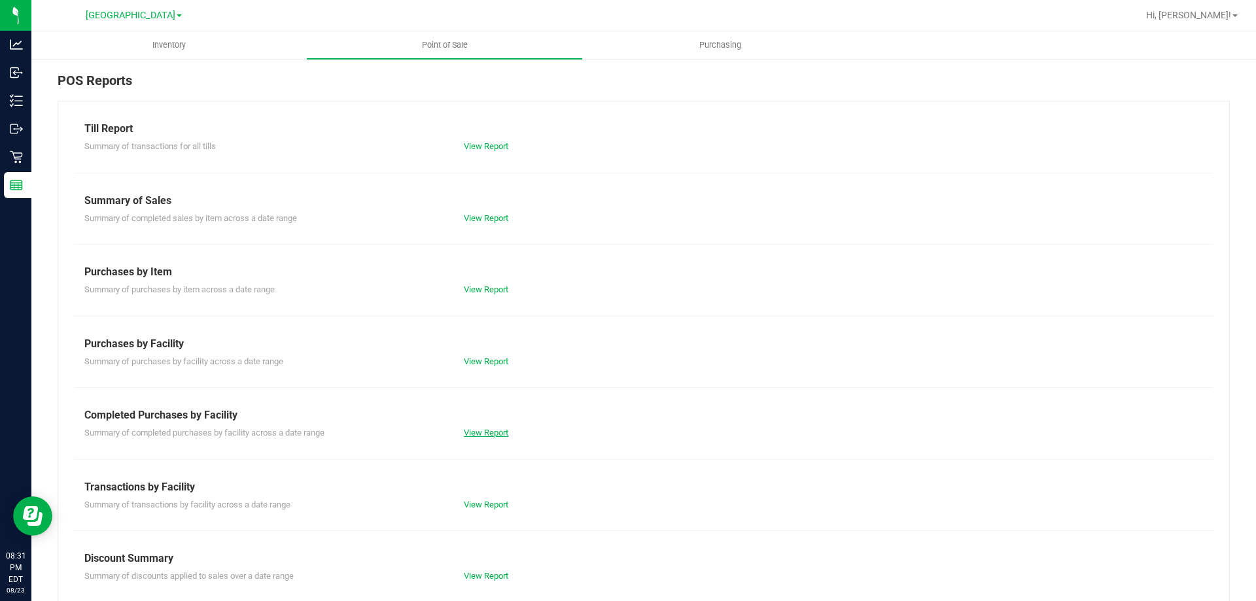
click at [477, 428] on link "View Report" at bounding box center [486, 433] width 44 height 10
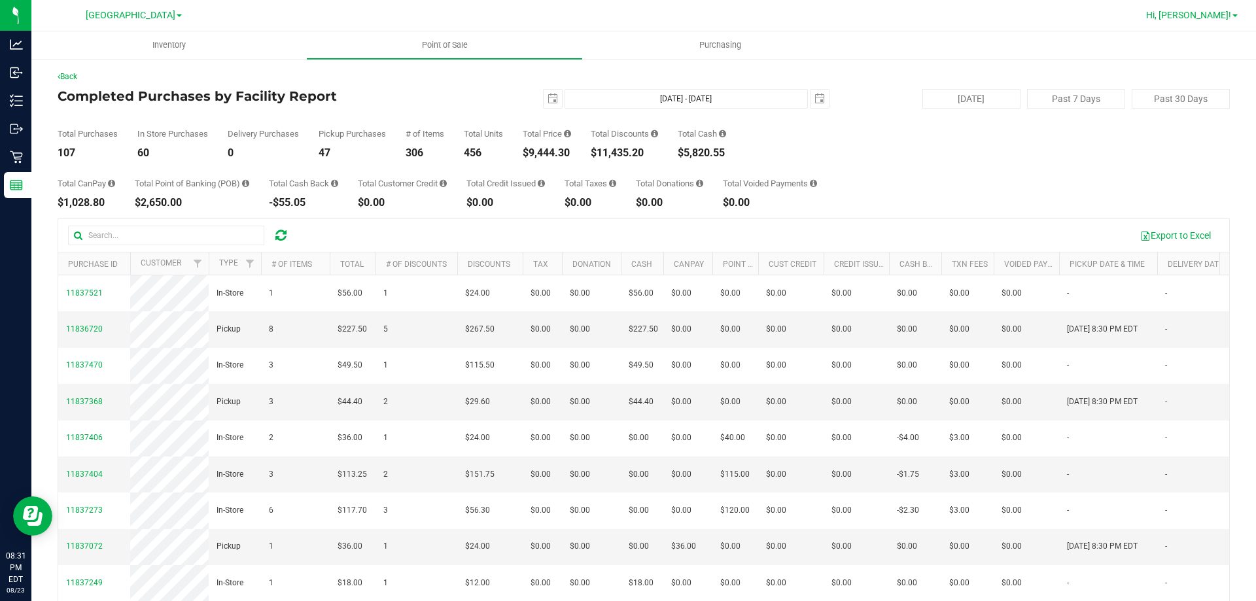
click at [1229, 20] on span "Hi, [PERSON_NAME]!" at bounding box center [1188, 15] width 85 height 10
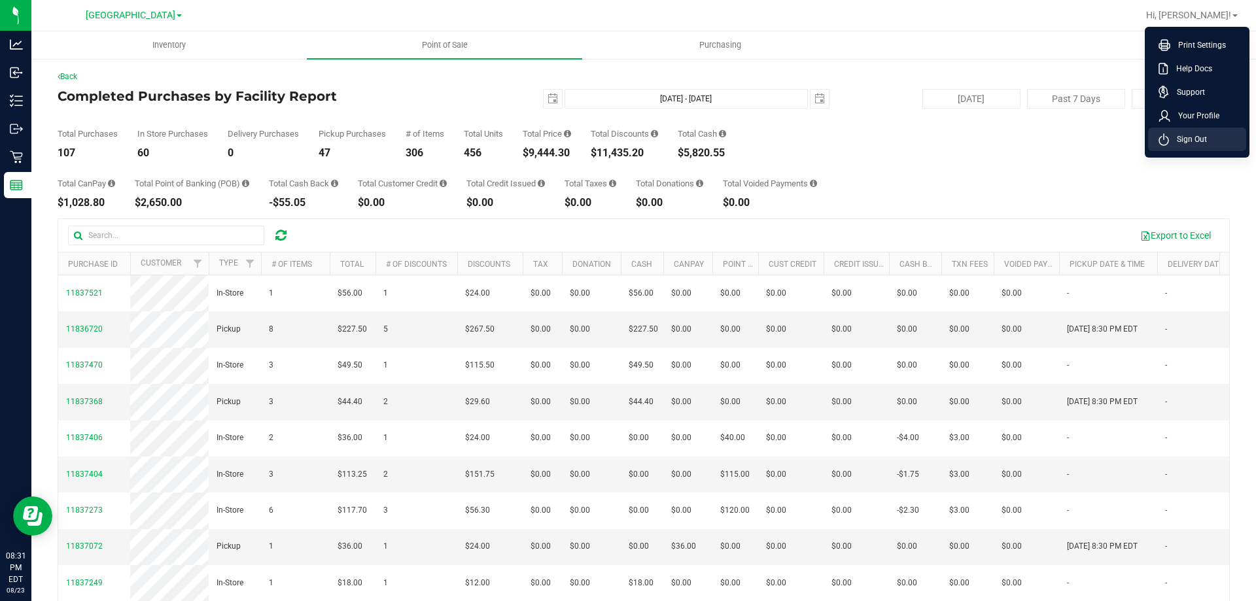
click at [1182, 148] on li "Sign Out" at bounding box center [1197, 140] width 98 height 24
